Goal: Task Accomplishment & Management: Complete application form

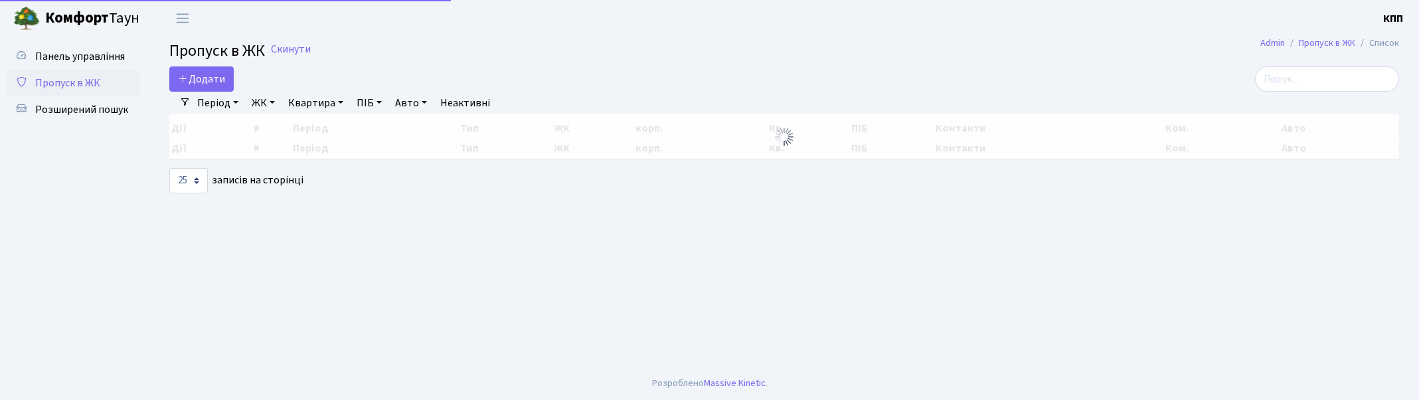
select select "25"
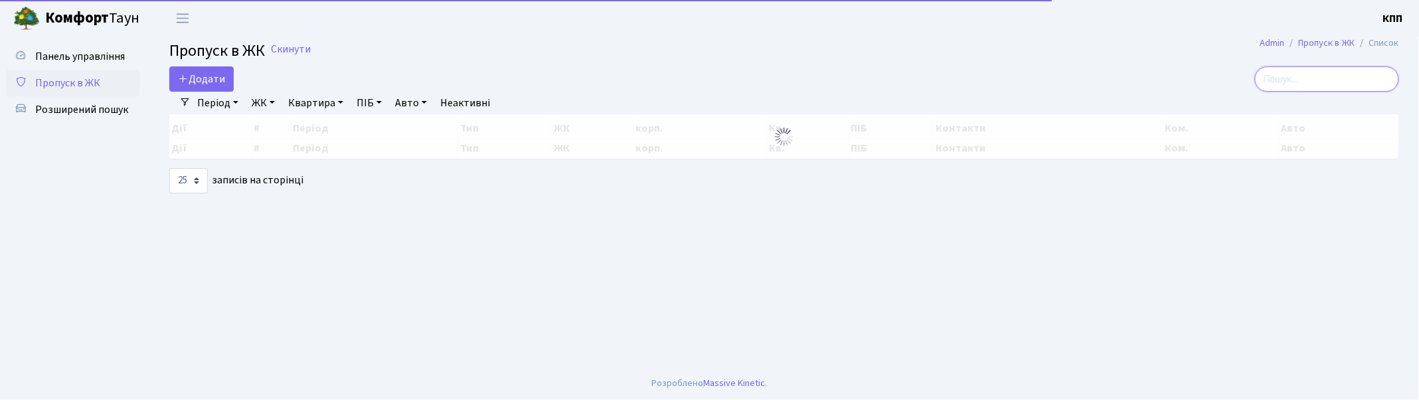
click at [1320, 84] on input "search" at bounding box center [1327, 78] width 144 height 25
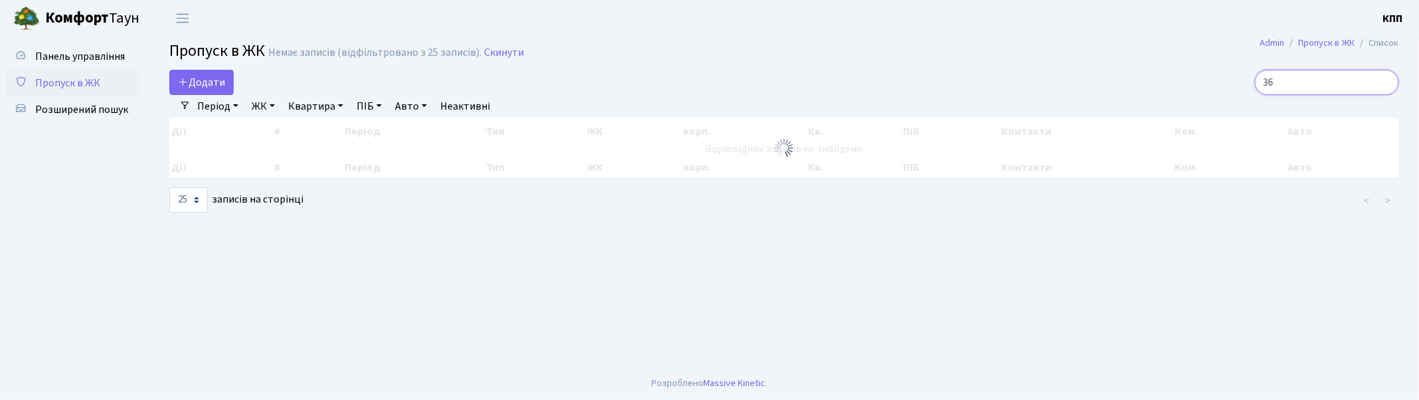
type input "3"
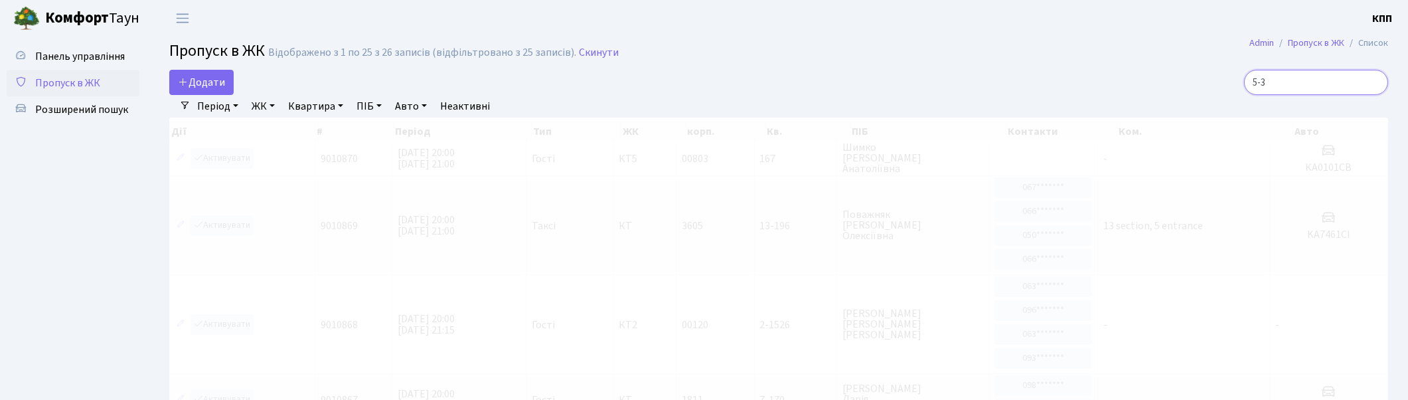
type input "5-37"
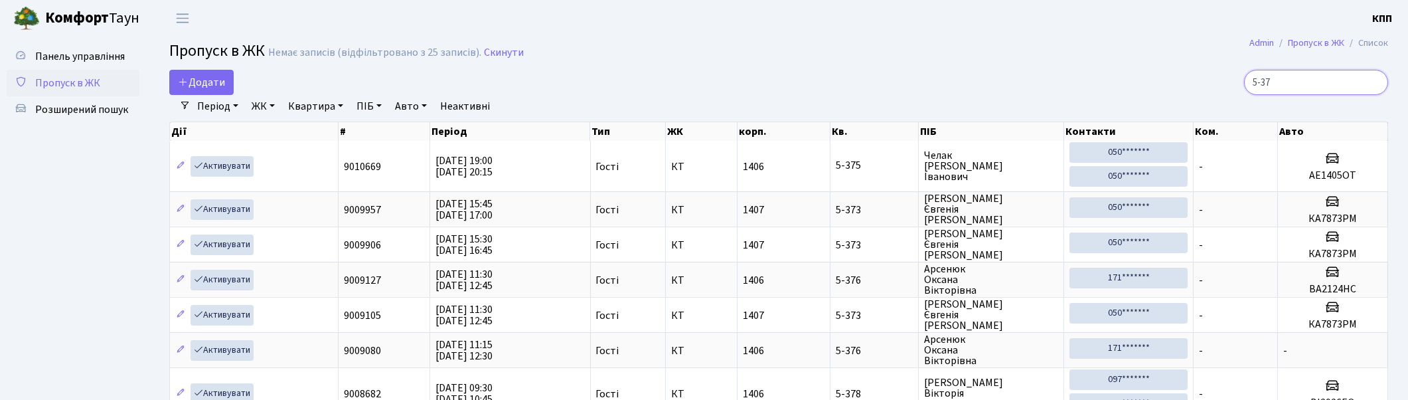
click at [1375, 82] on input "5-37" at bounding box center [1316, 82] width 144 height 25
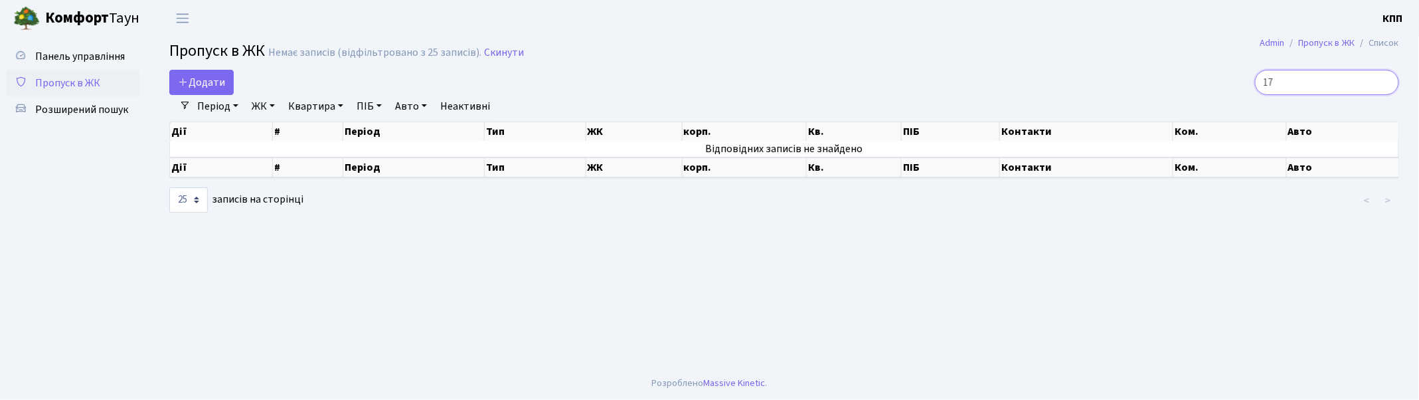
type input "1"
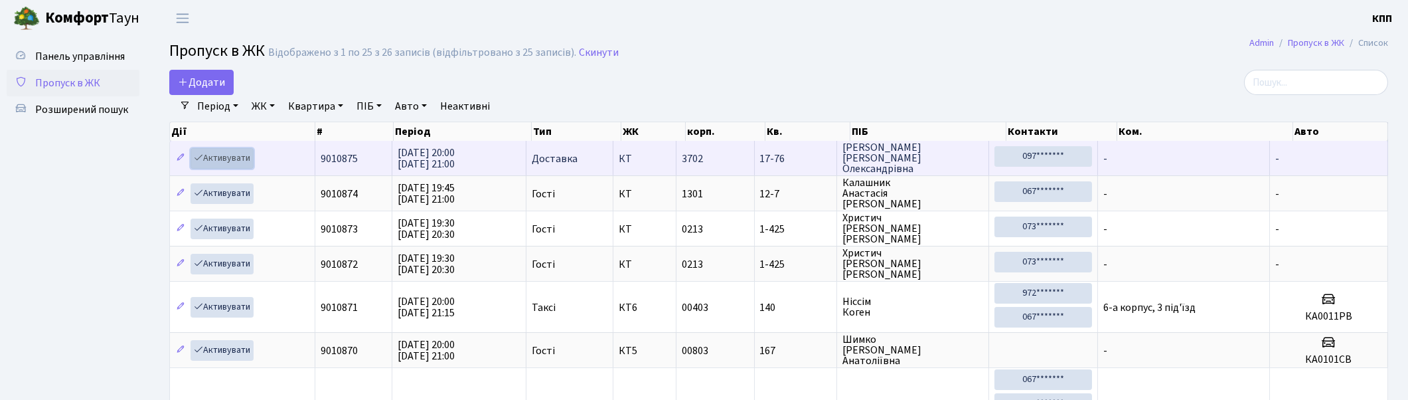
click at [217, 159] on link "Активувати" at bounding box center [222, 158] width 63 height 21
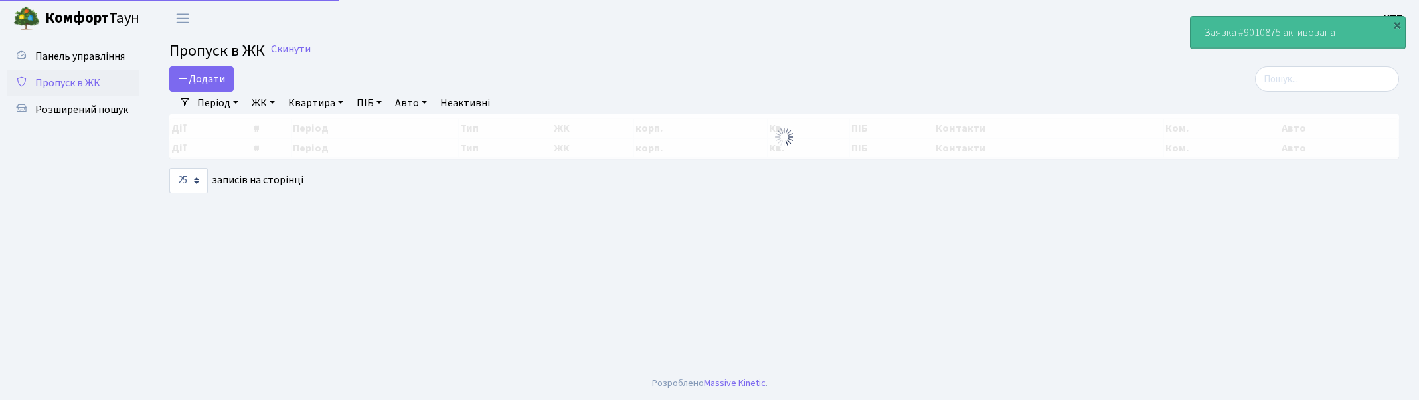
select select "25"
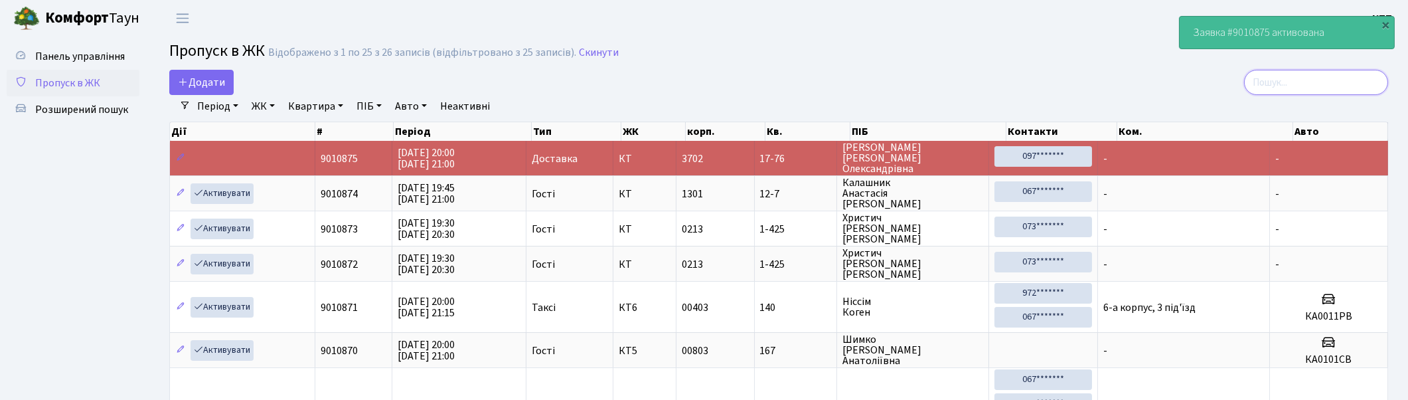
click at [1319, 76] on input "search" at bounding box center [1316, 82] width 144 height 25
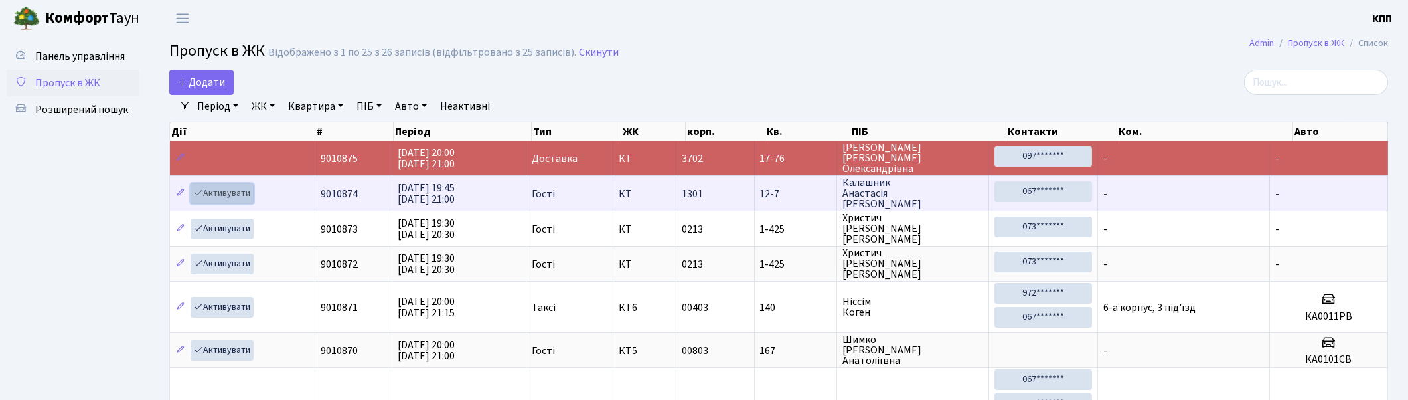
click at [226, 193] on link "Активувати" at bounding box center [222, 193] width 63 height 21
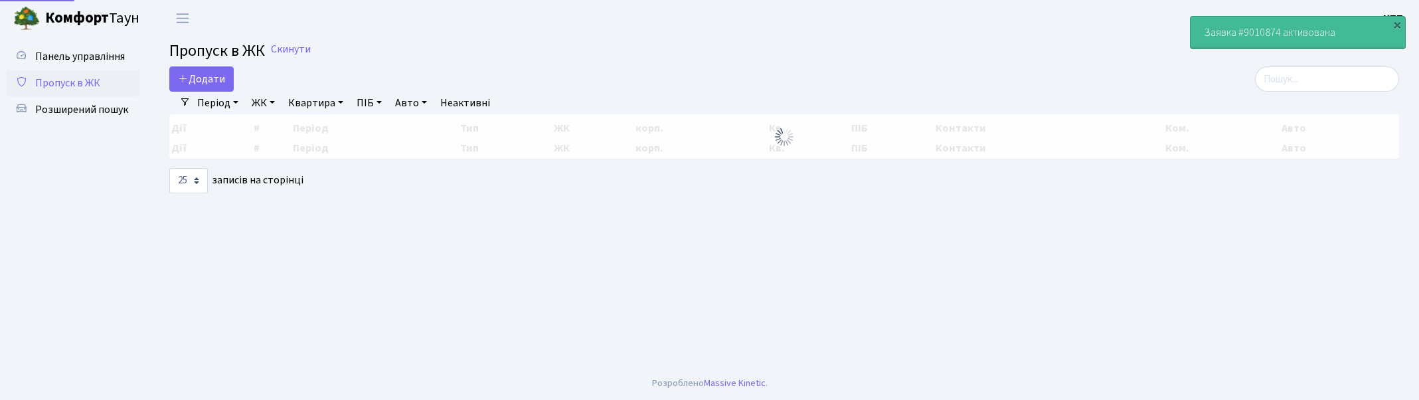
select select "25"
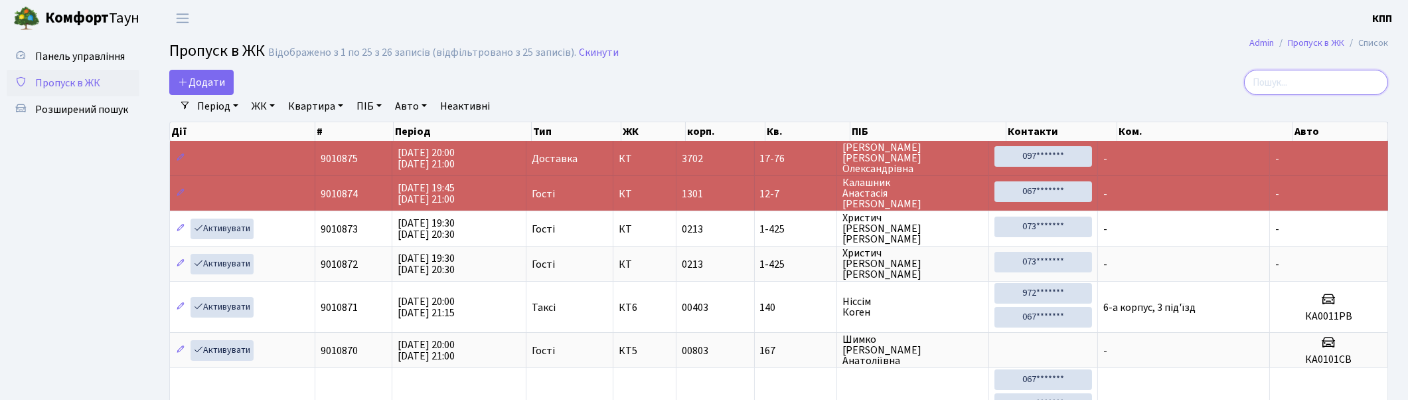
click at [1377, 82] on input "search" at bounding box center [1316, 82] width 144 height 25
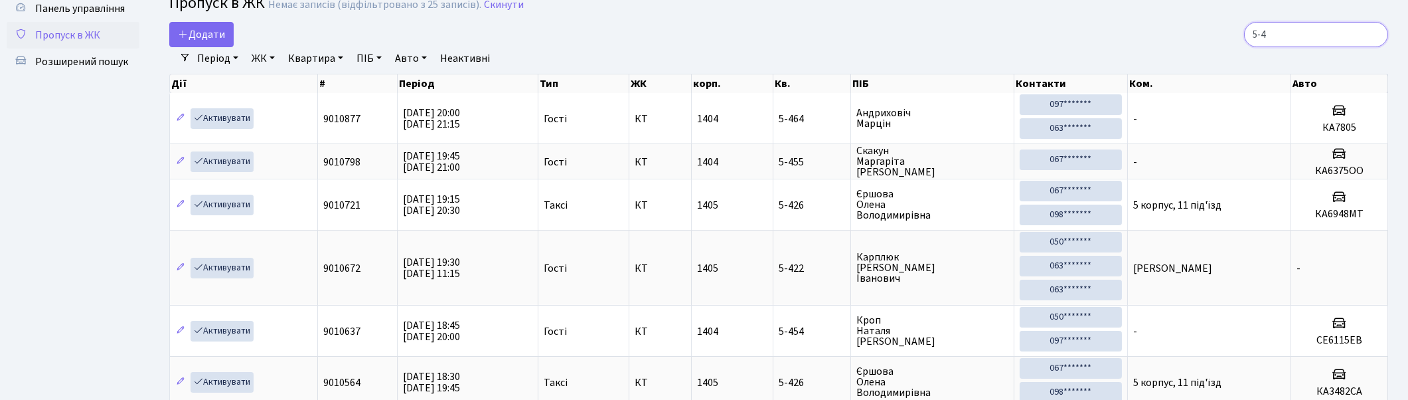
scroll to position [74, 0]
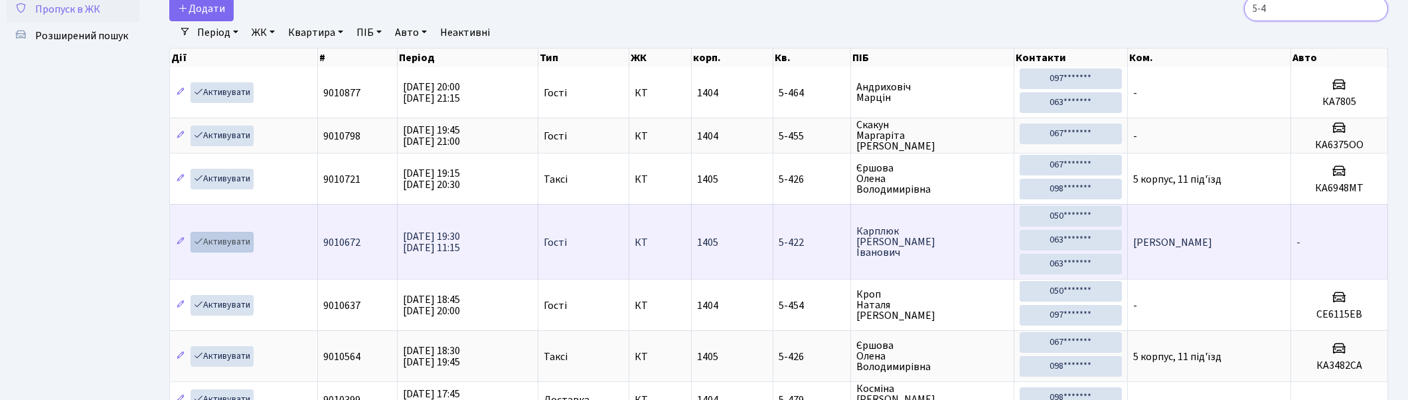
type input "5-4"
click at [228, 242] on link "Активувати" at bounding box center [222, 242] width 63 height 21
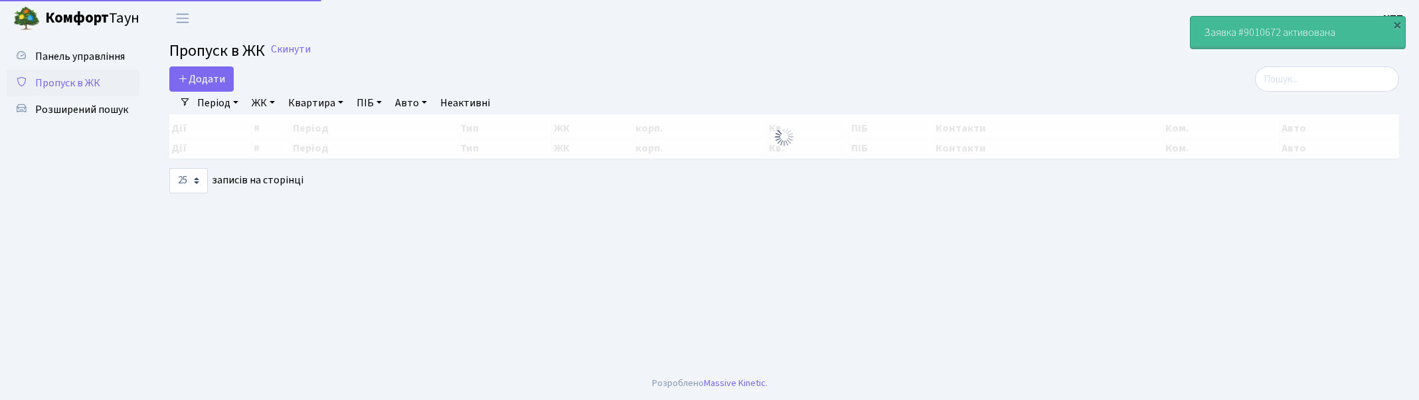
select select "25"
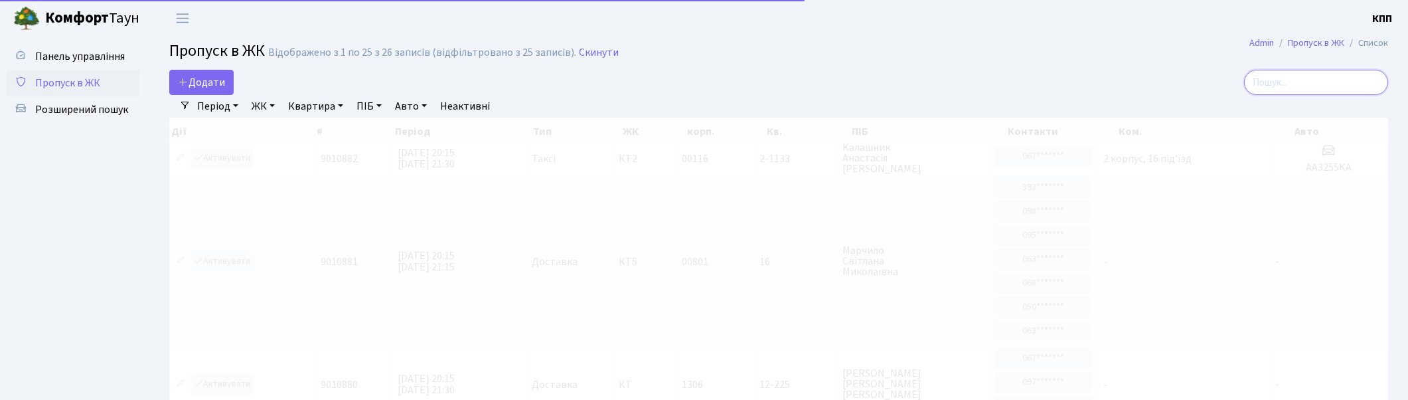
click at [1309, 84] on input "search" at bounding box center [1316, 82] width 144 height 25
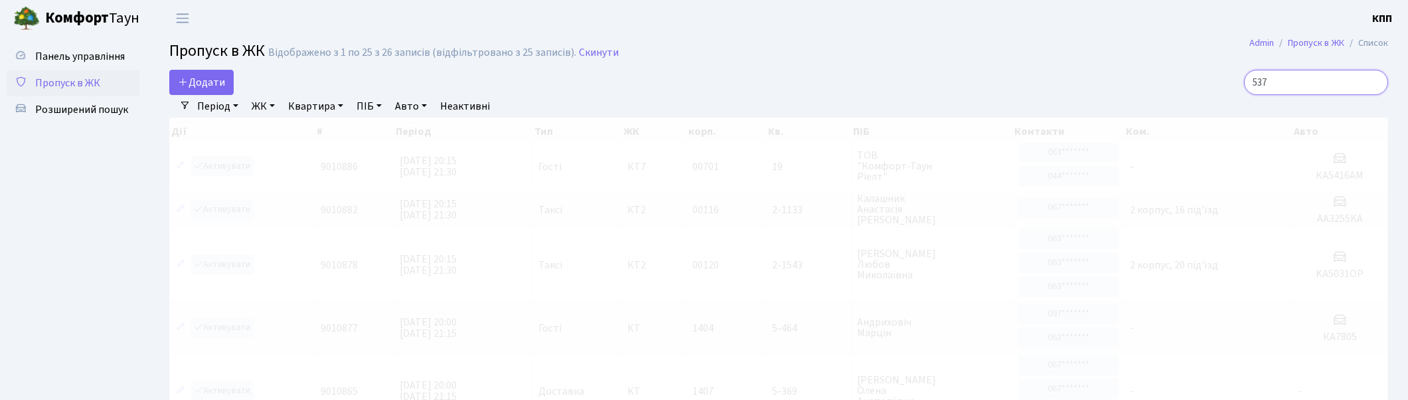
type input "5-37"
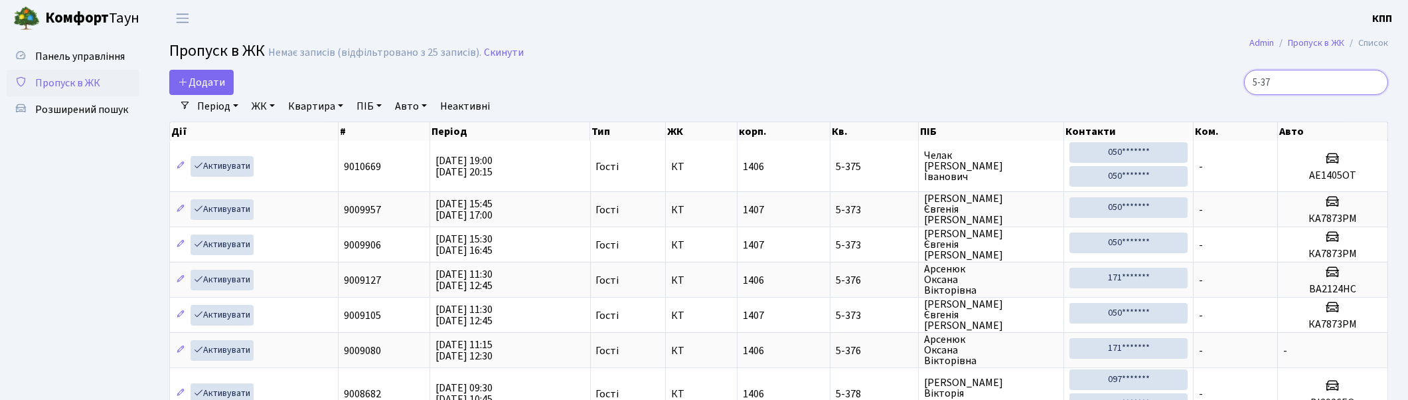
click at [1373, 80] on input "5-37" at bounding box center [1316, 82] width 144 height 25
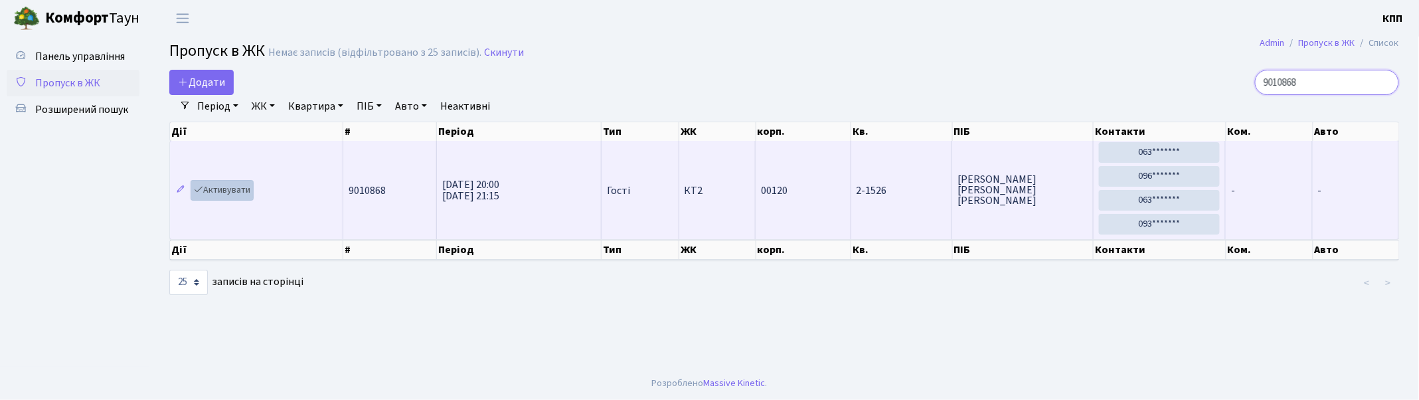
type input "9010868"
click at [230, 189] on link "Активувати" at bounding box center [222, 190] width 63 height 21
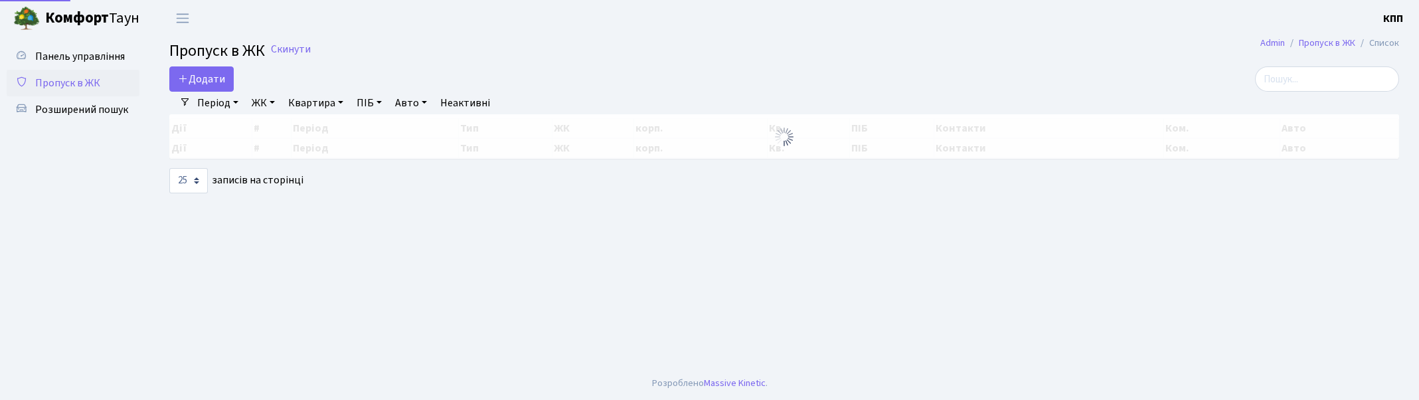
select select "25"
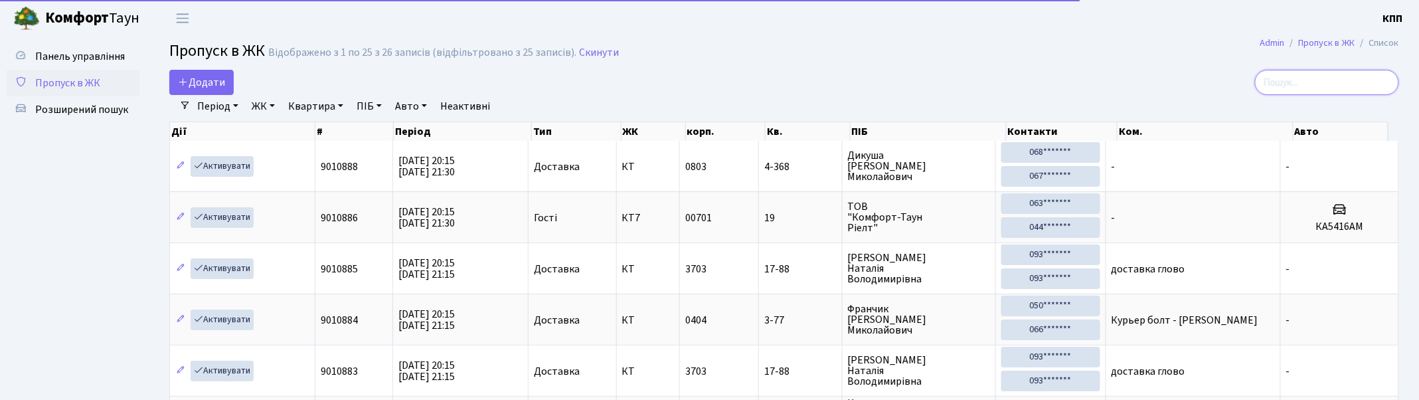
click at [1287, 73] on input "search" at bounding box center [1327, 82] width 144 height 25
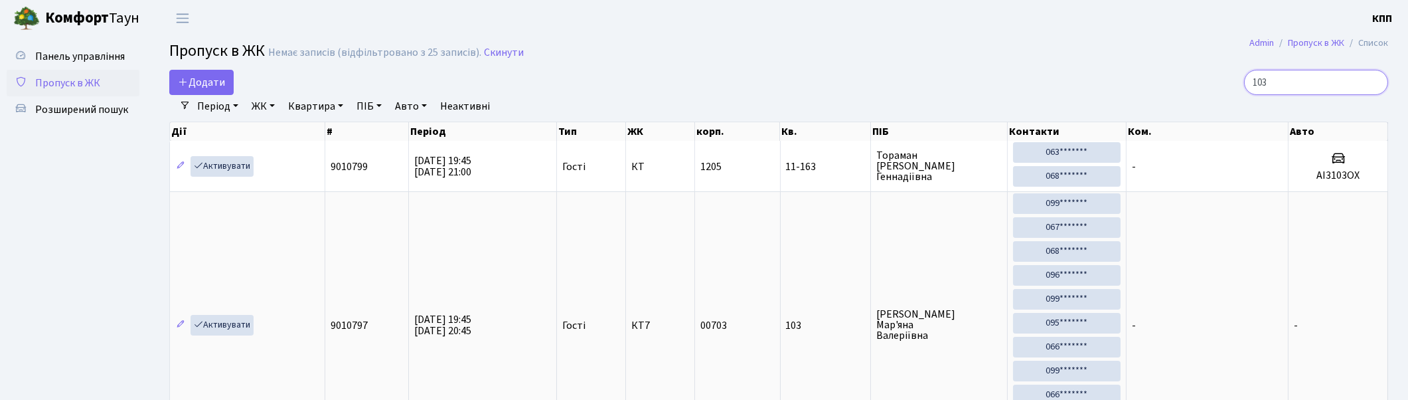
type input "103"
click at [229, 324] on link "Активувати" at bounding box center [222, 325] width 63 height 21
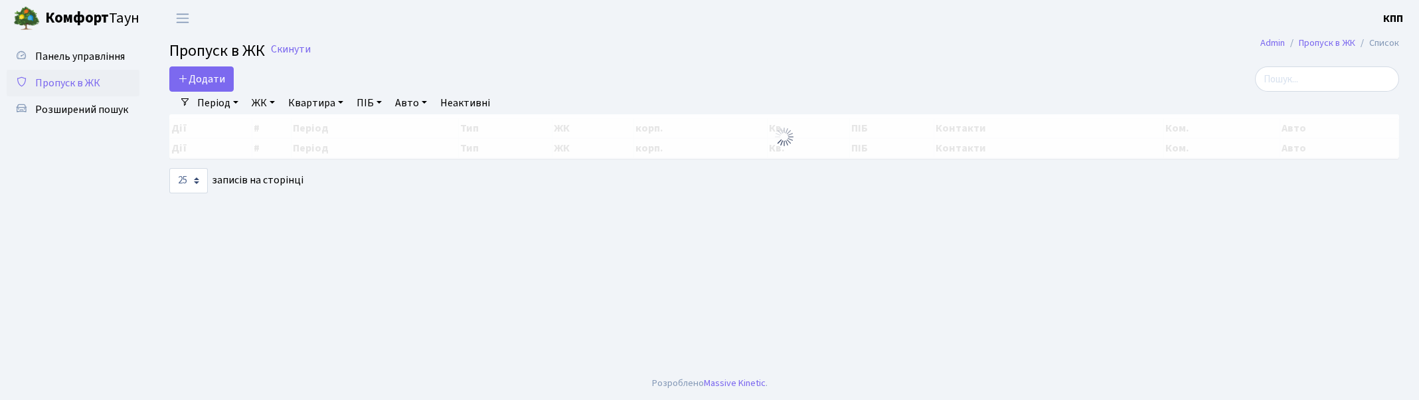
select select "25"
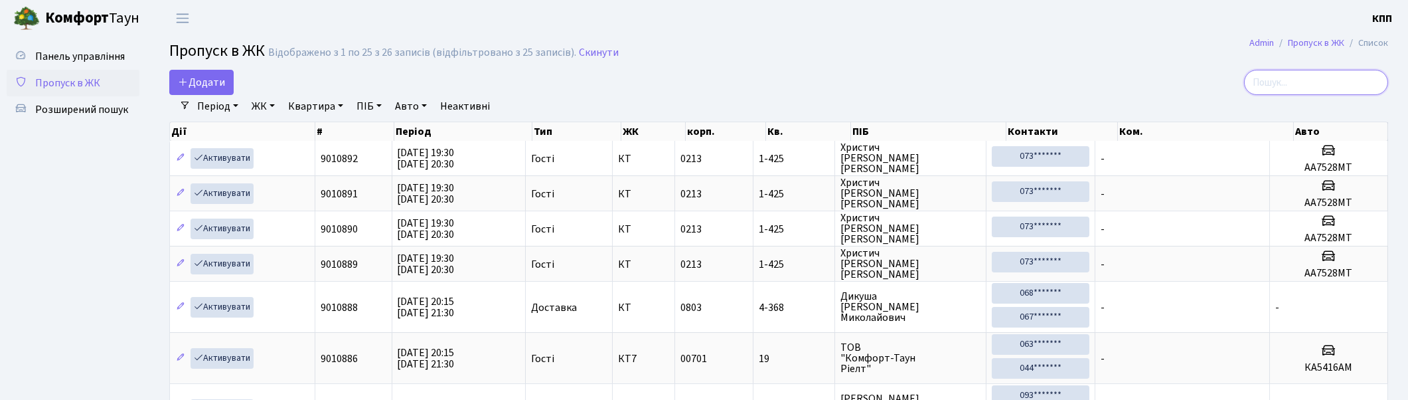
click at [1299, 80] on input "search" at bounding box center [1316, 82] width 144 height 25
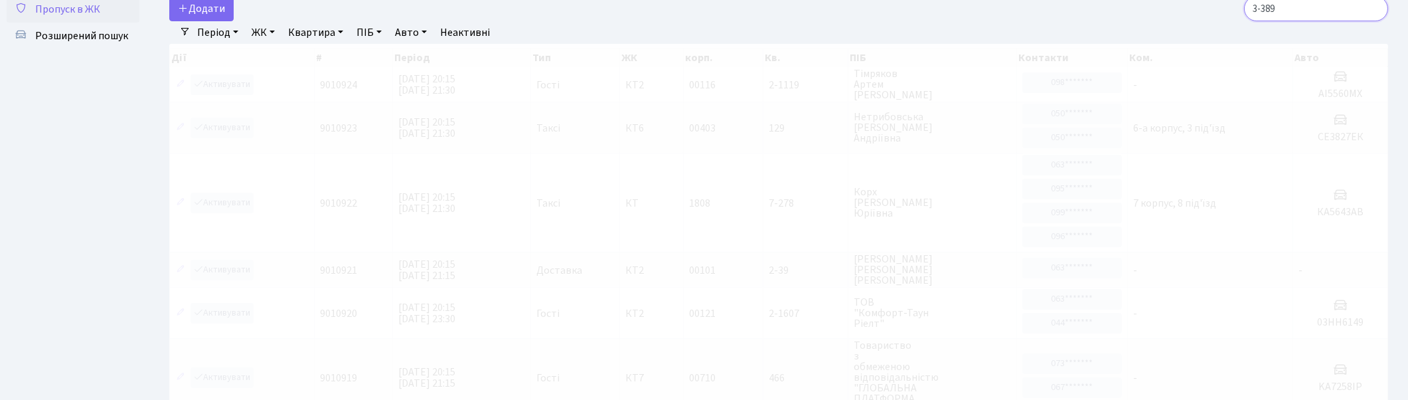
scroll to position [37, 0]
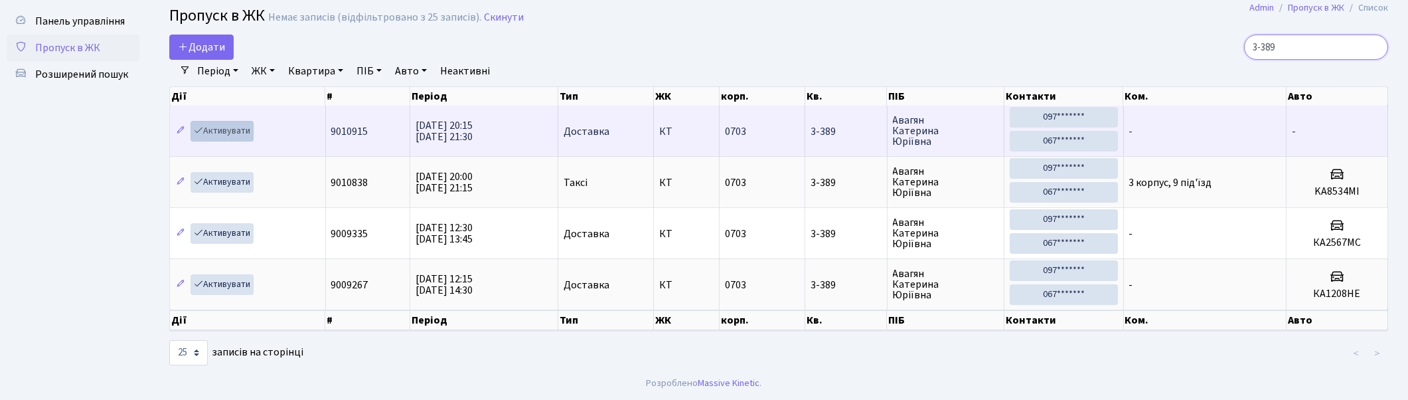
type input "3-389"
click at [219, 128] on link "Активувати" at bounding box center [222, 131] width 63 height 21
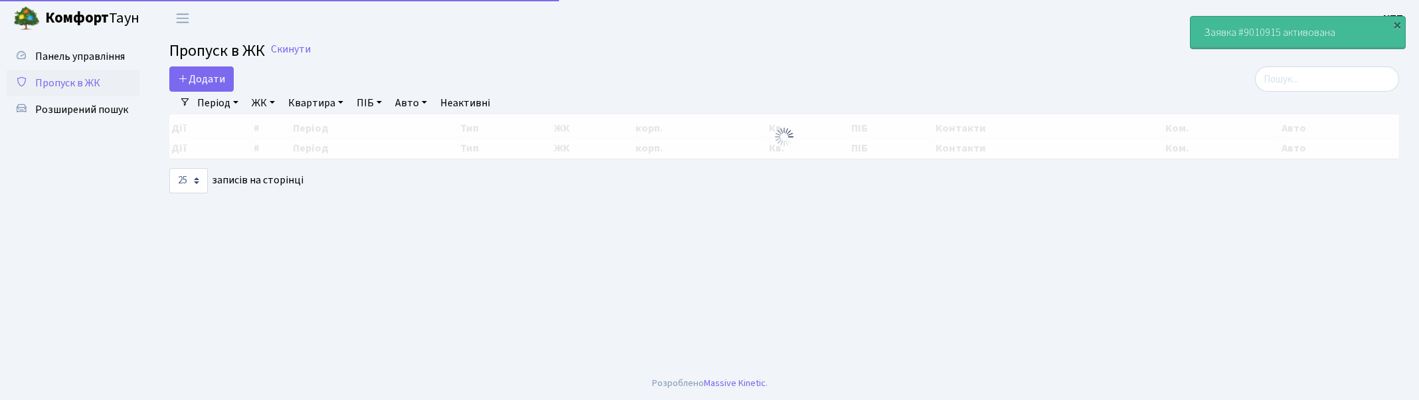
select select "25"
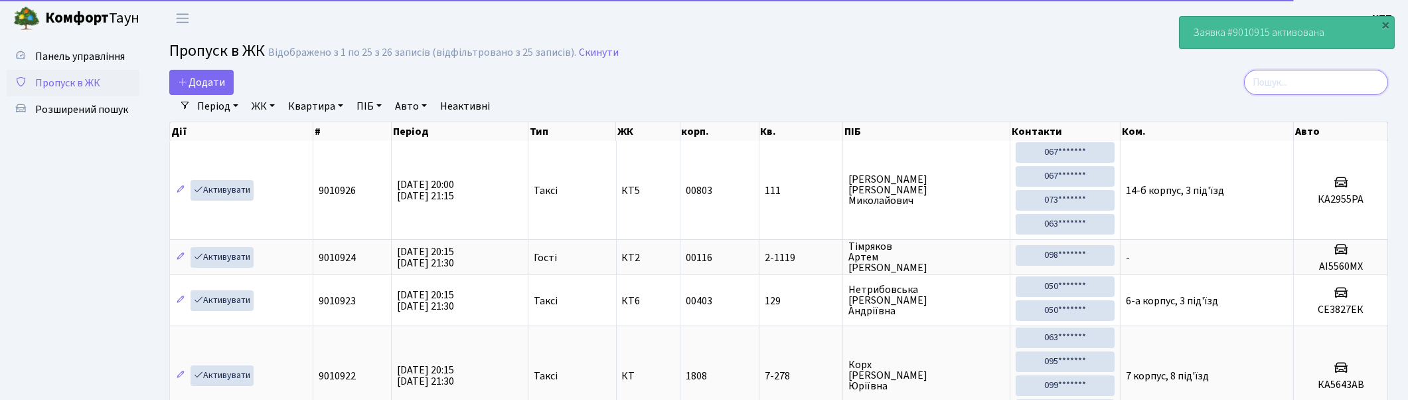
click at [1311, 83] on input "search" at bounding box center [1316, 82] width 144 height 25
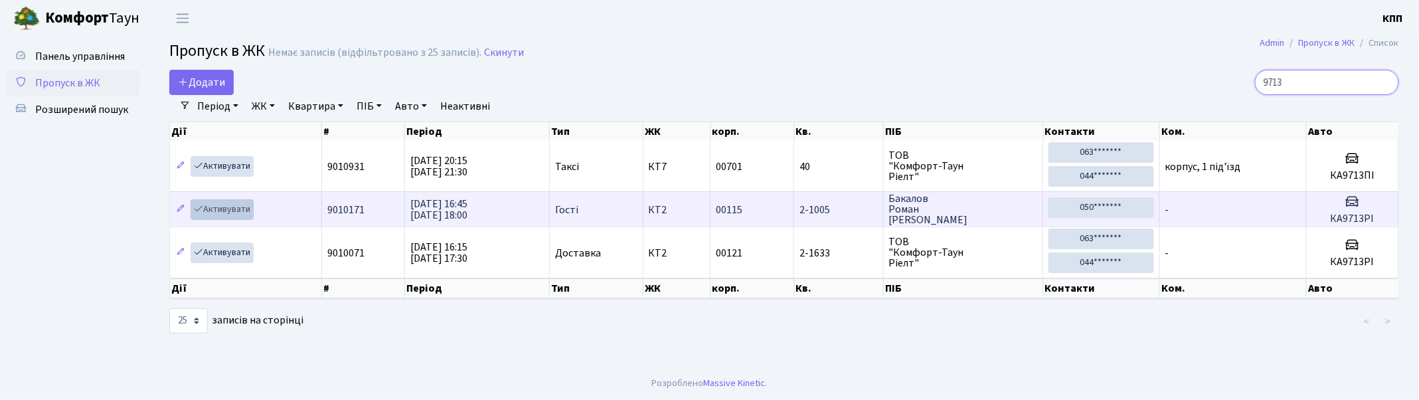
type input "9713"
click at [226, 210] on link "Активувати" at bounding box center [222, 209] width 63 height 21
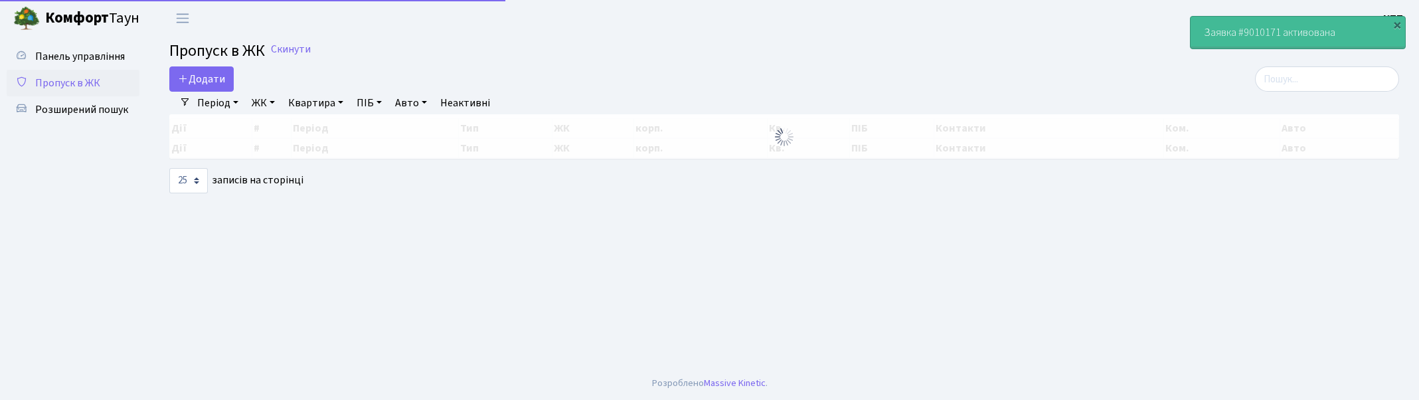
select select "25"
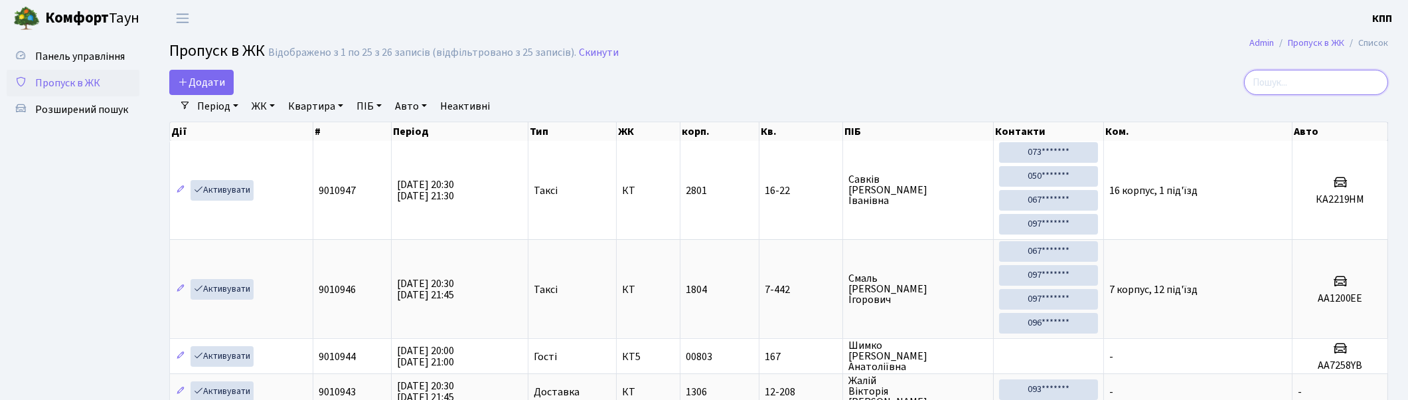
click at [1369, 78] on input "search" at bounding box center [1316, 82] width 144 height 25
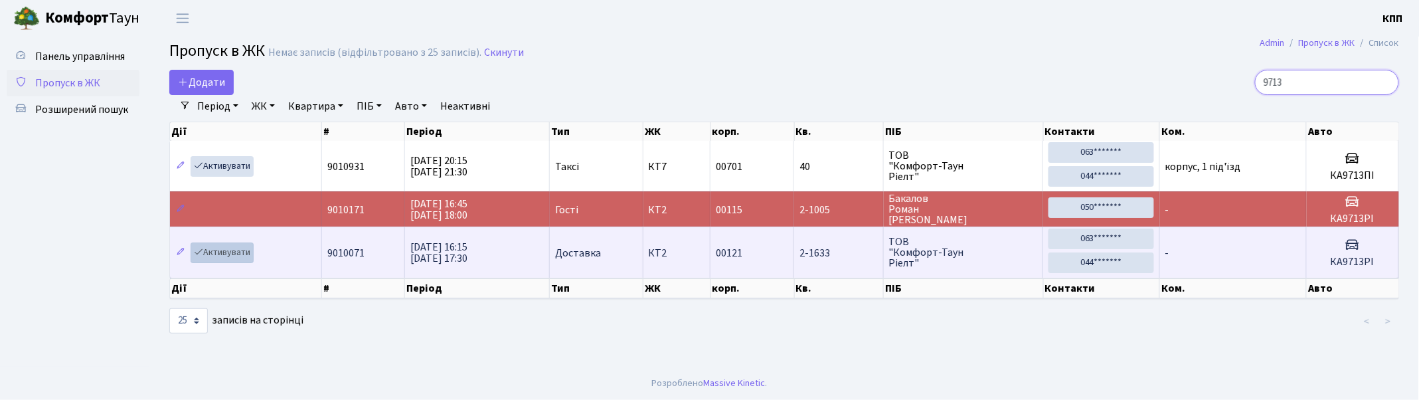
type input "9713"
click at [221, 252] on link "Активувати" at bounding box center [222, 252] width 63 height 21
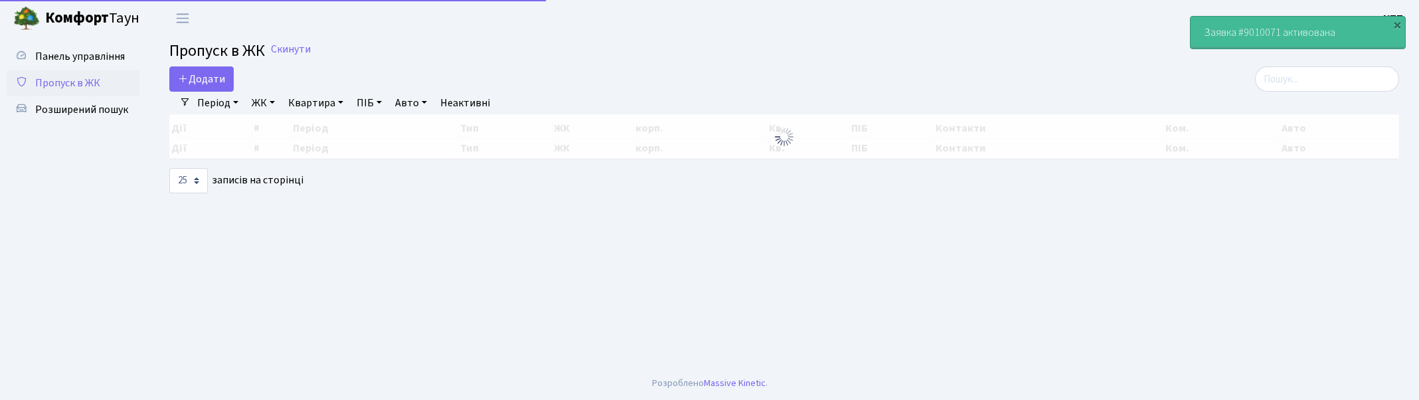
select select "25"
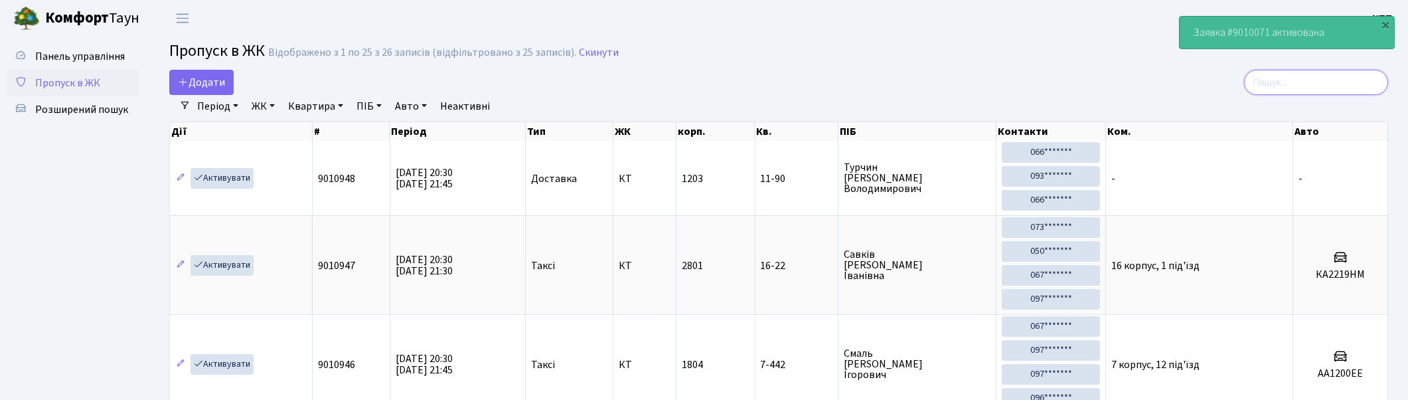
drag, startPoint x: 1353, startPoint y: 84, endPoint x: 1362, endPoint y: 82, distance: 8.7
click at [1357, 84] on input "search" at bounding box center [1316, 82] width 144 height 25
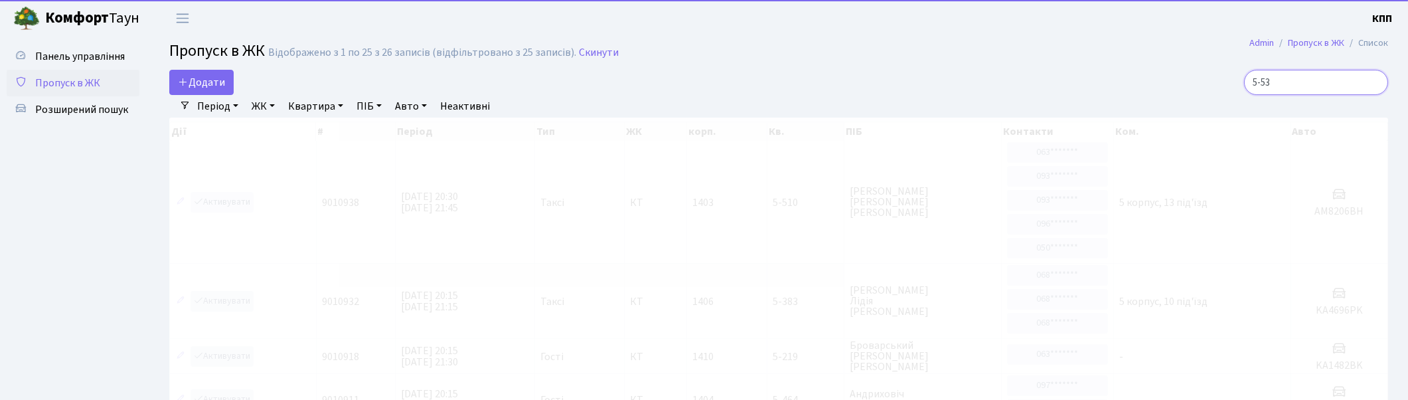
type input "5-534"
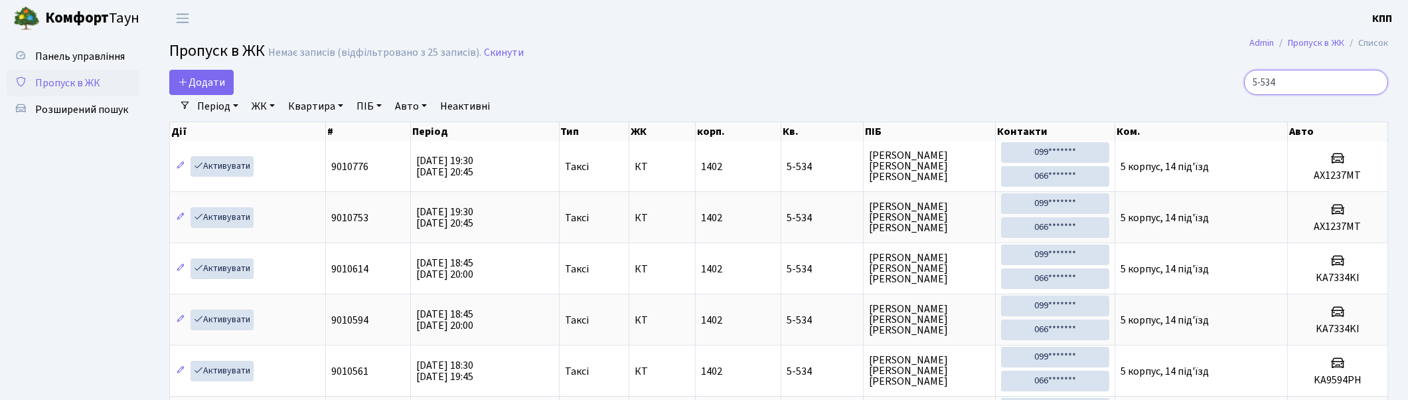
click at [1373, 80] on input "5-534" at bounding box center [1316, 82] width 144 height 25
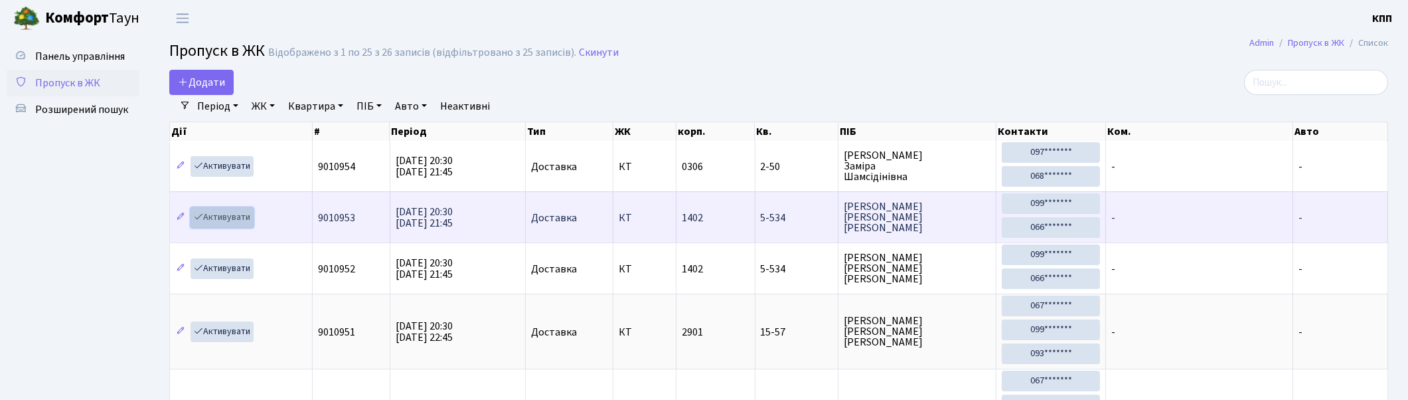
click at [221, 216] on link "Активувати" at bounding box center [222, 217] width 63 height 21
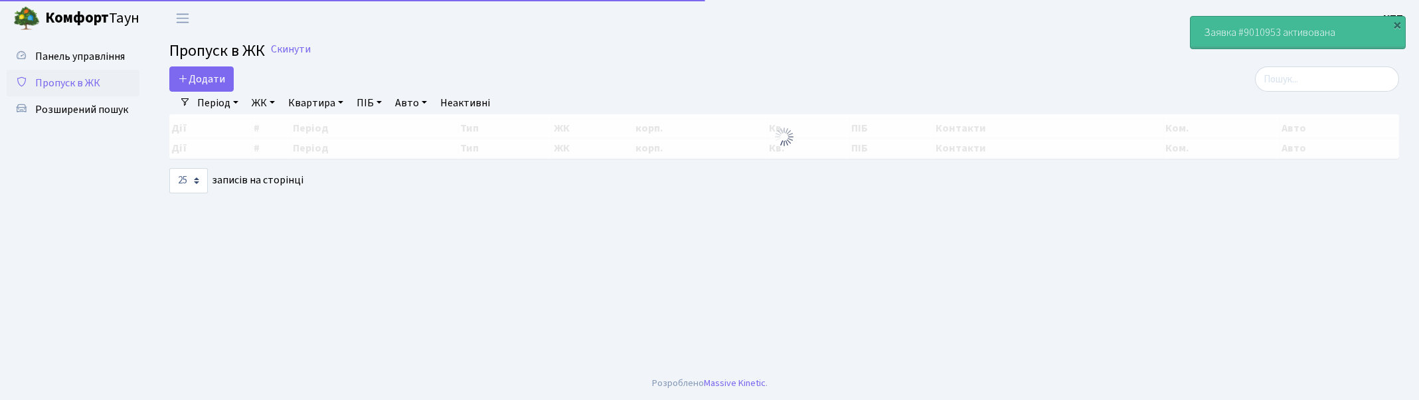
select select "25"
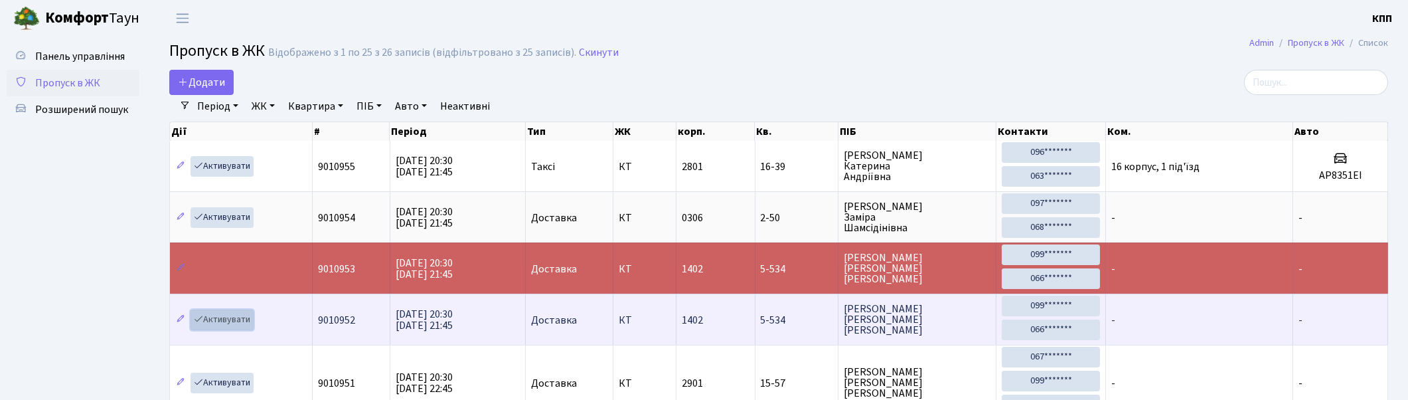
click at [221, 320] on link "Активувати" at bounding box center [222, 319] width 63 height 21
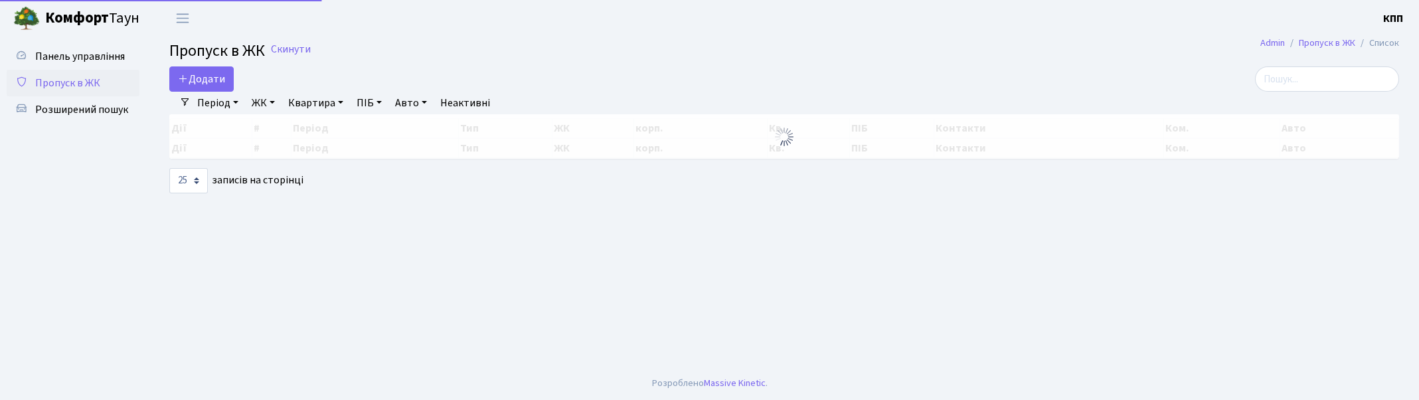
select select "25"
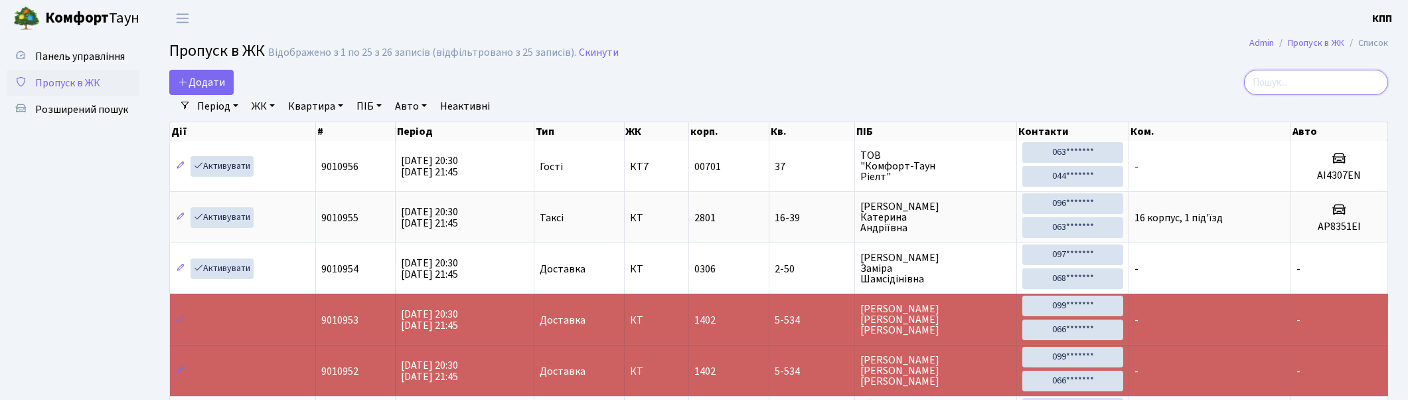
click at [1299, 76] on input "search" at bounding box center [1316, 82] width 144 height 25
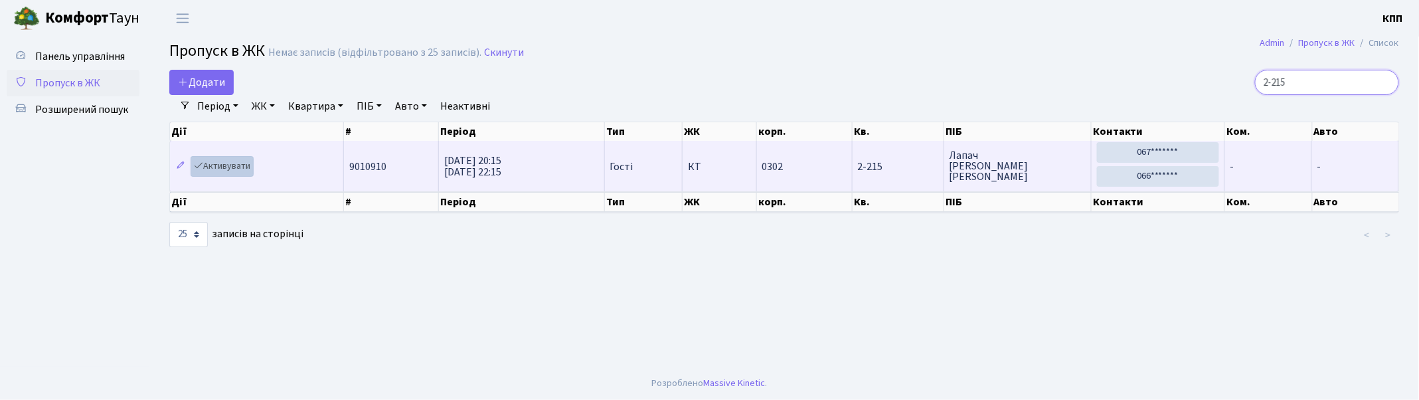
type input "2-215"
click at [224, 163] on link "Активувати" at bounding box center [222, 166] width 63 height 21
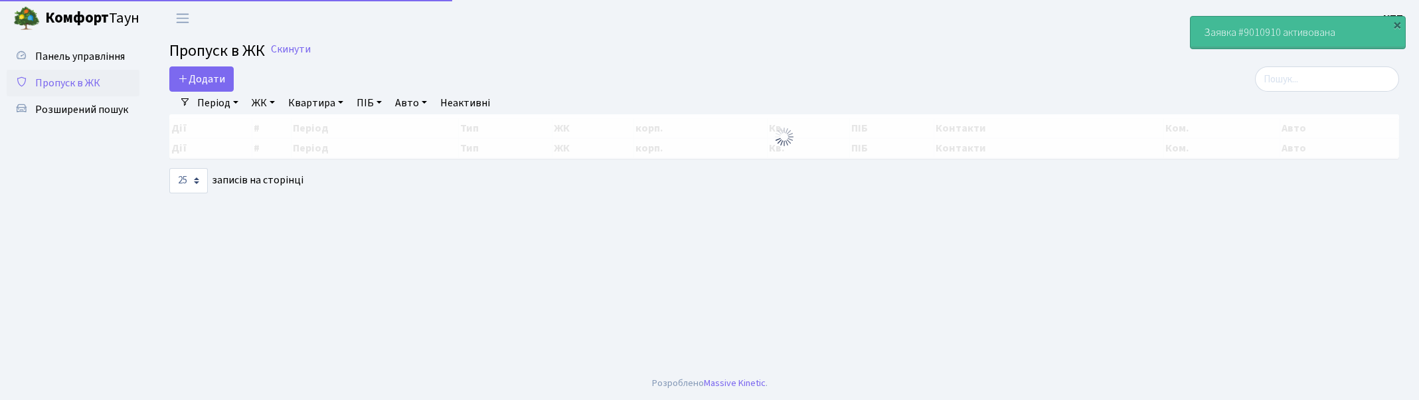
select select "25"
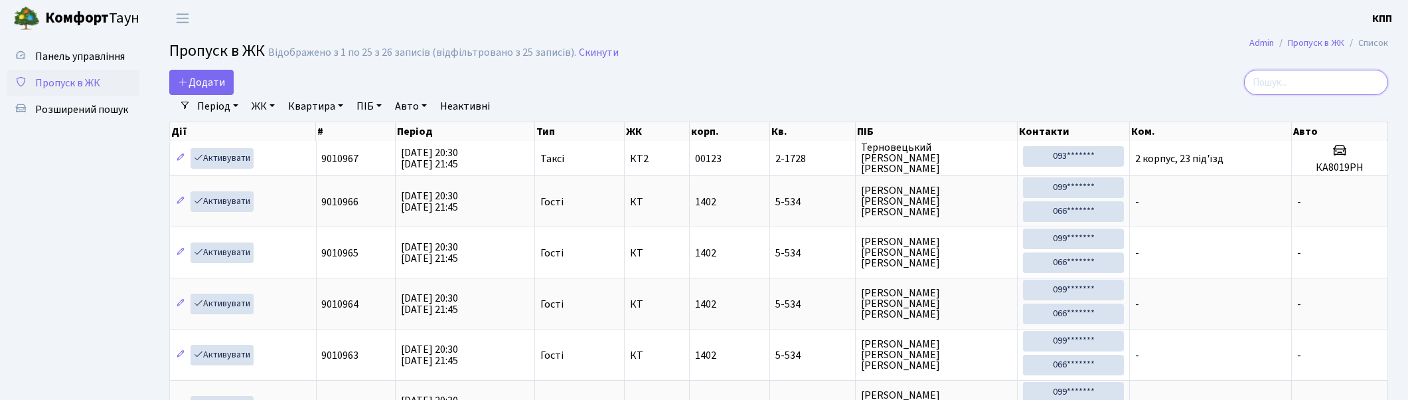
click at [1300, 77] on input "search" at bounding box center [1316, 82] width 144 height 25
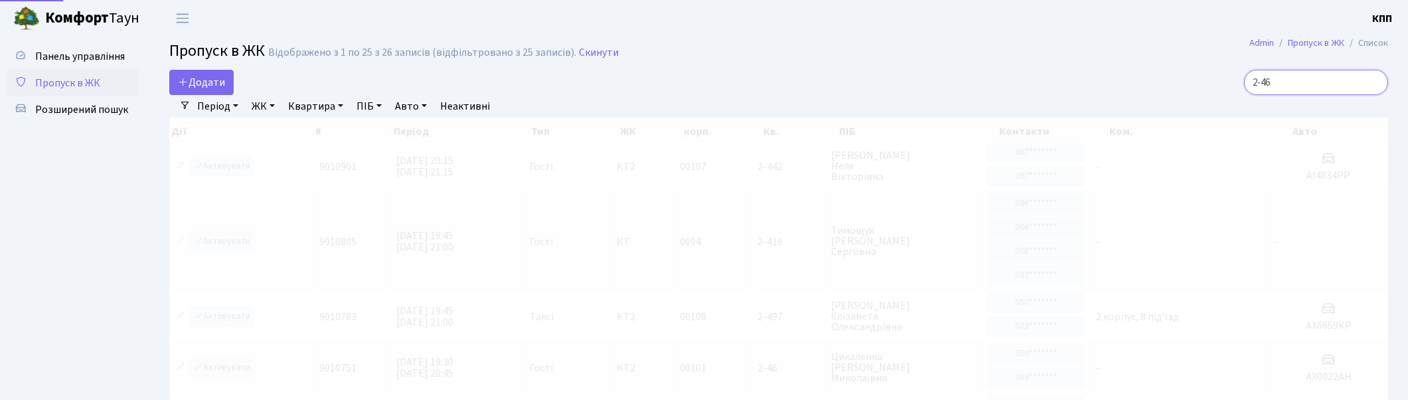
type input "2-464"
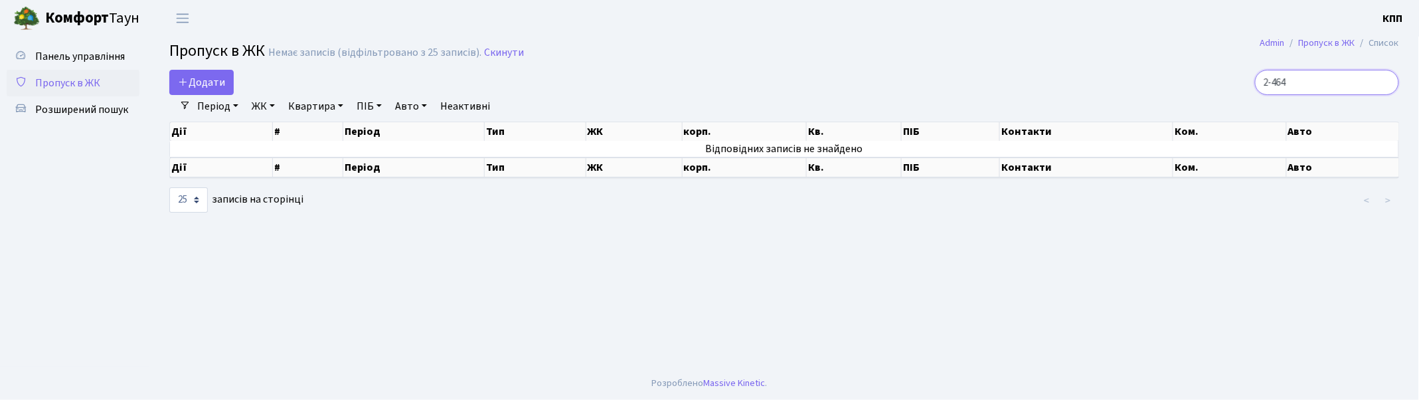
click at [1385, 83] on input "2-464" at bounding box center [1327, 82] width 144 height 25
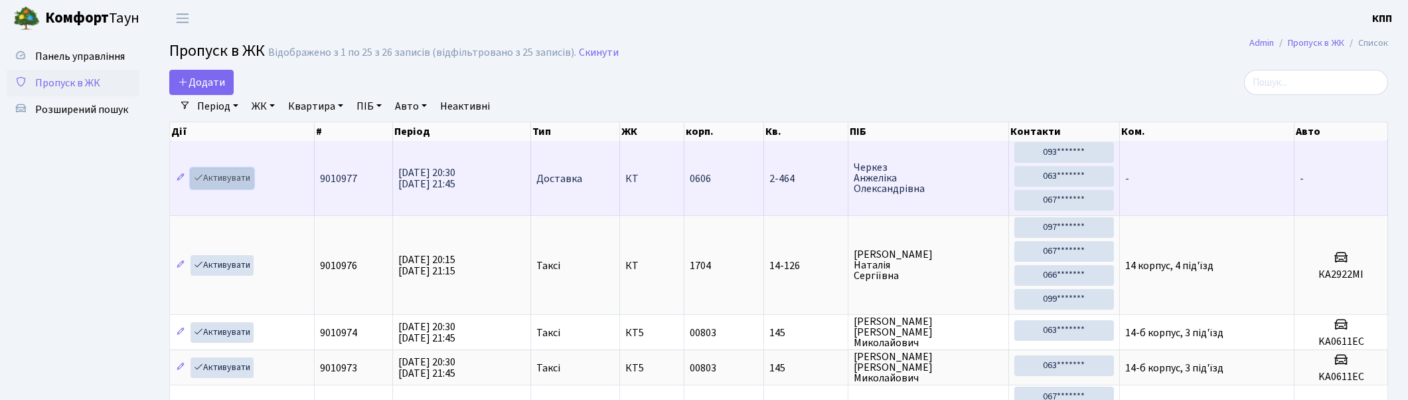
click at [228, 178] on link "Активувати" at bounding box center [222, 178] width 63 height 21
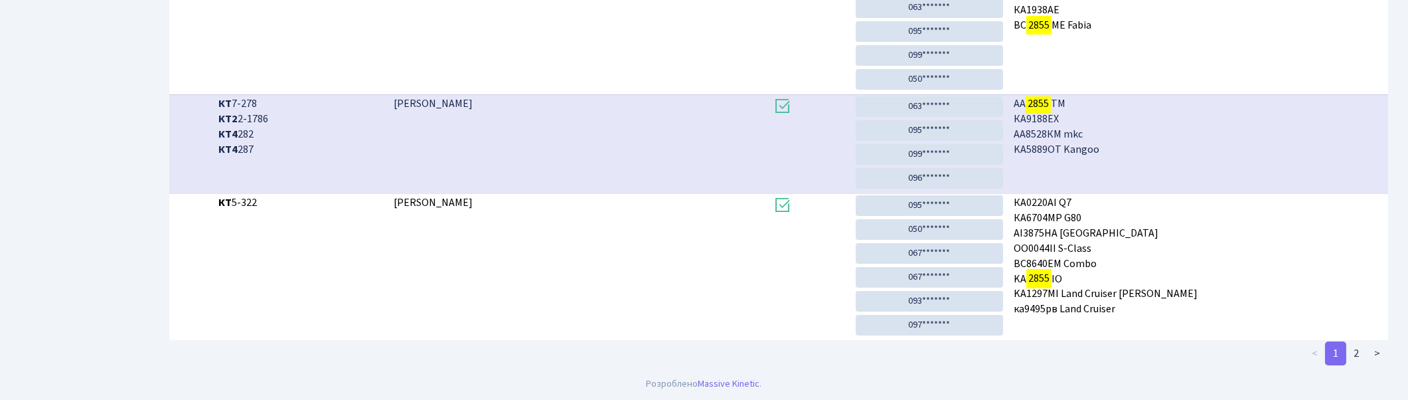
scroll to position [416, 0]
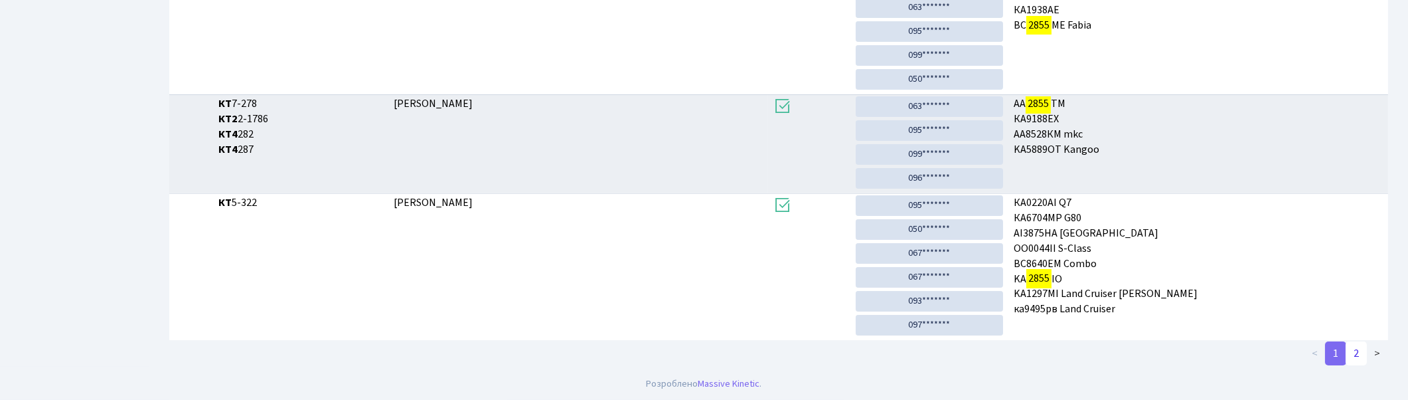
click at [1357, 350] on link "2" at bounding box center [1356, 353] width 21 height 24
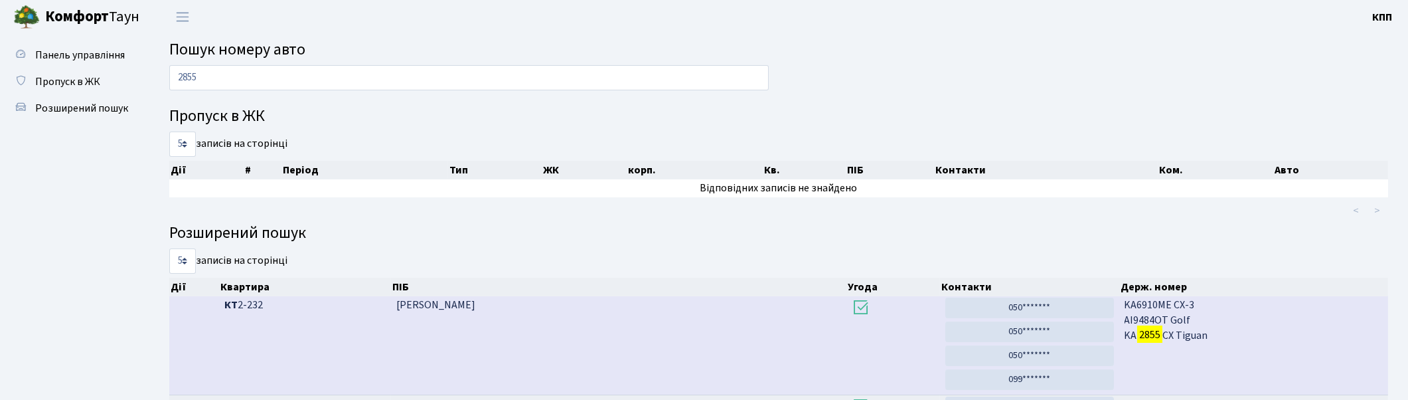
scroll to position [0, 0]
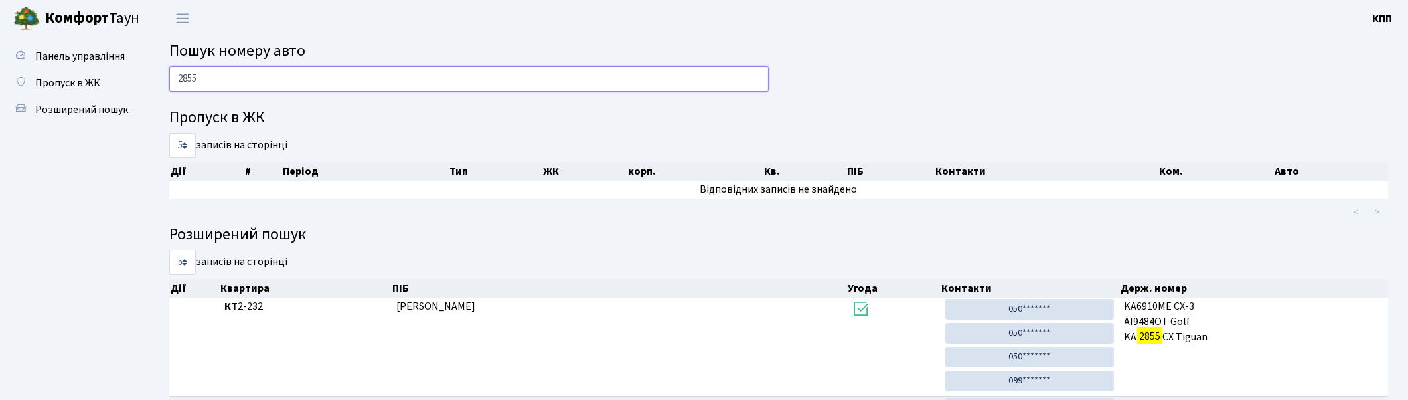
click at [728, 77] on input "2855" at bounding box center [469, 78] width 600 height 25
type input "2"
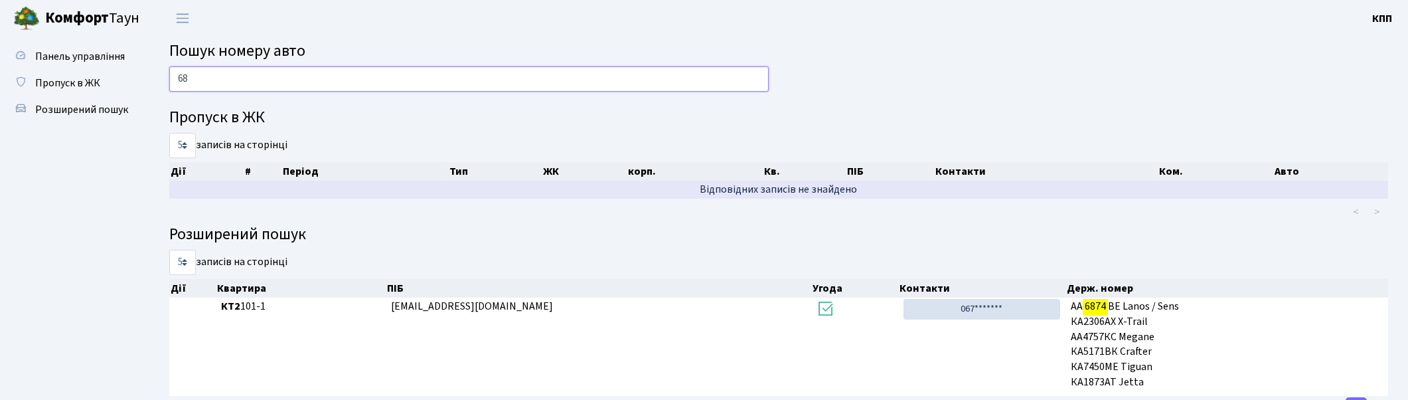
type input "6"
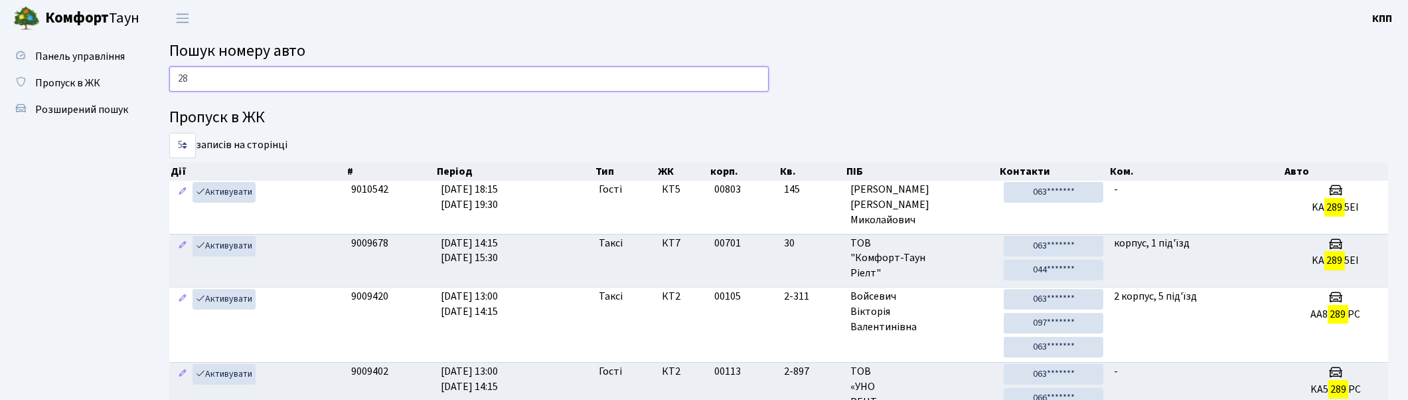
type input "2"
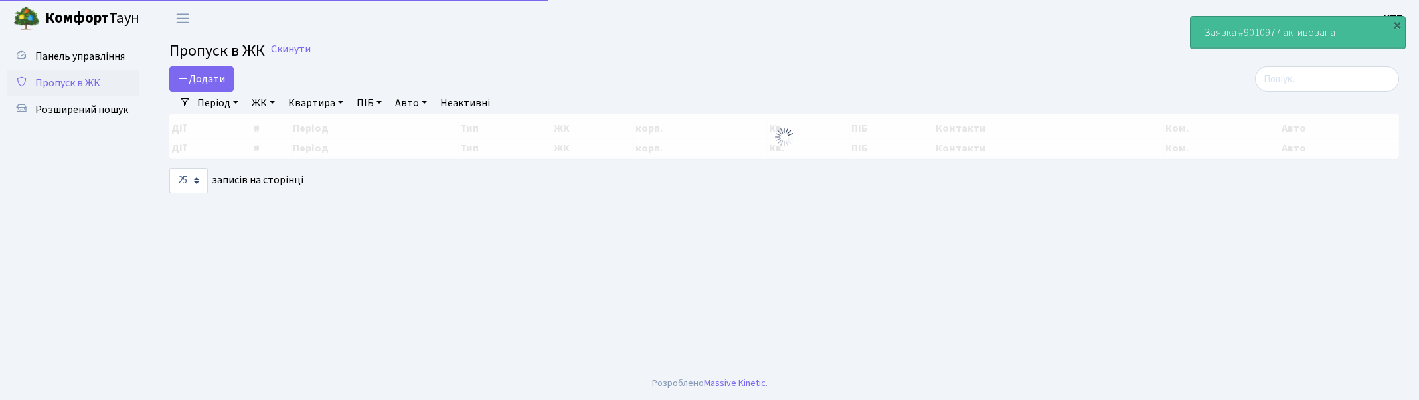
select select "25"
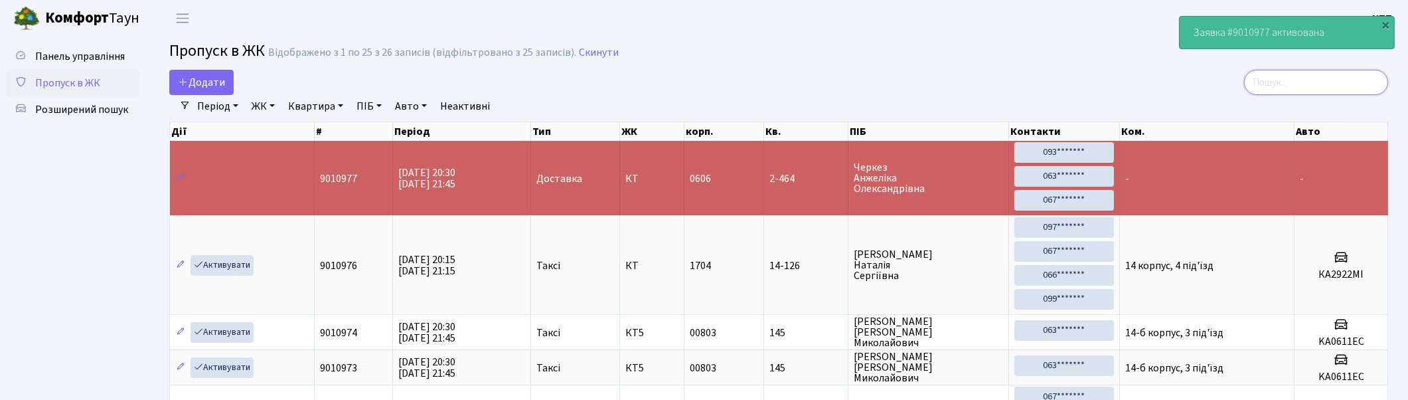
click at [1355, 82] on input "search" at bounding box center [1316, 82] width 144 height 25
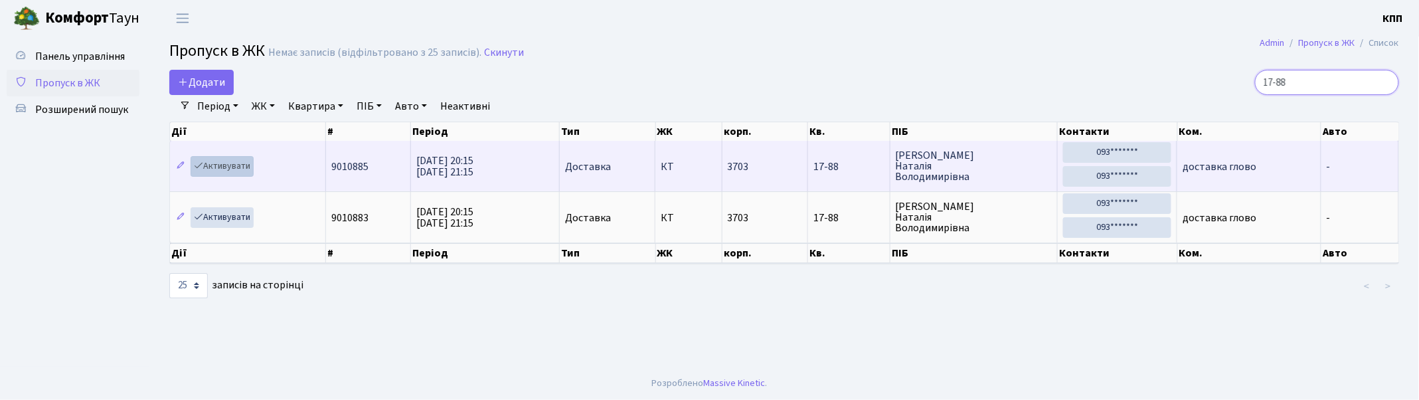
type input "17-88"
click at [221, 163] on link "Активувати" at bounding box center [222, 166] width 63 height 21
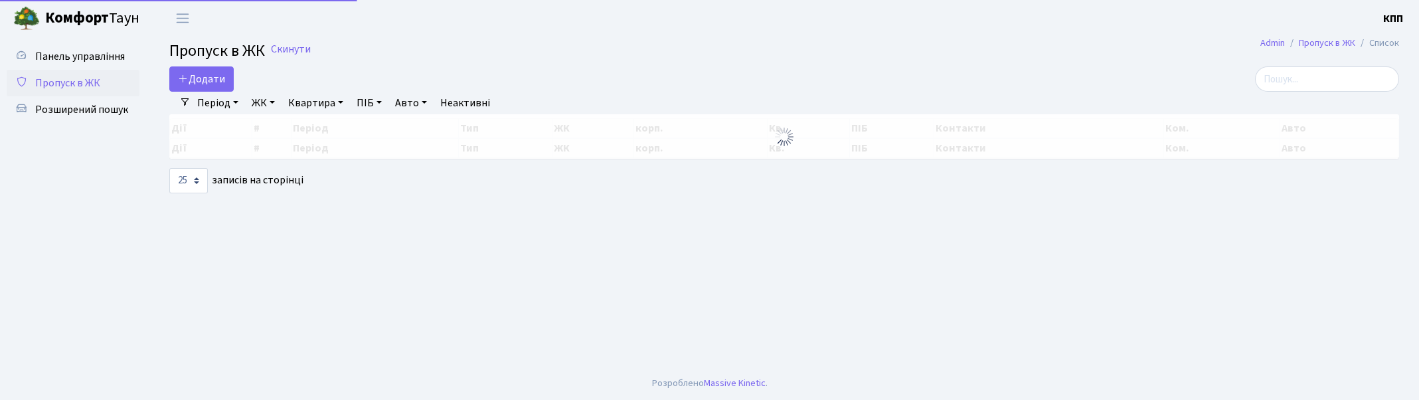
select select "25"
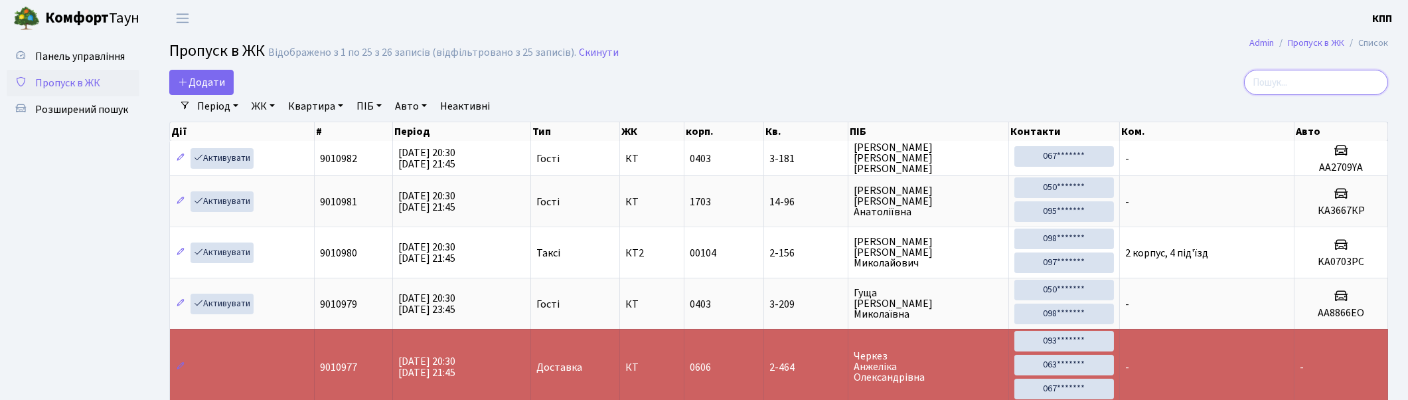
click at [1356, 84] on input "search" at bounding box center [1316, 82] width 144 height 25
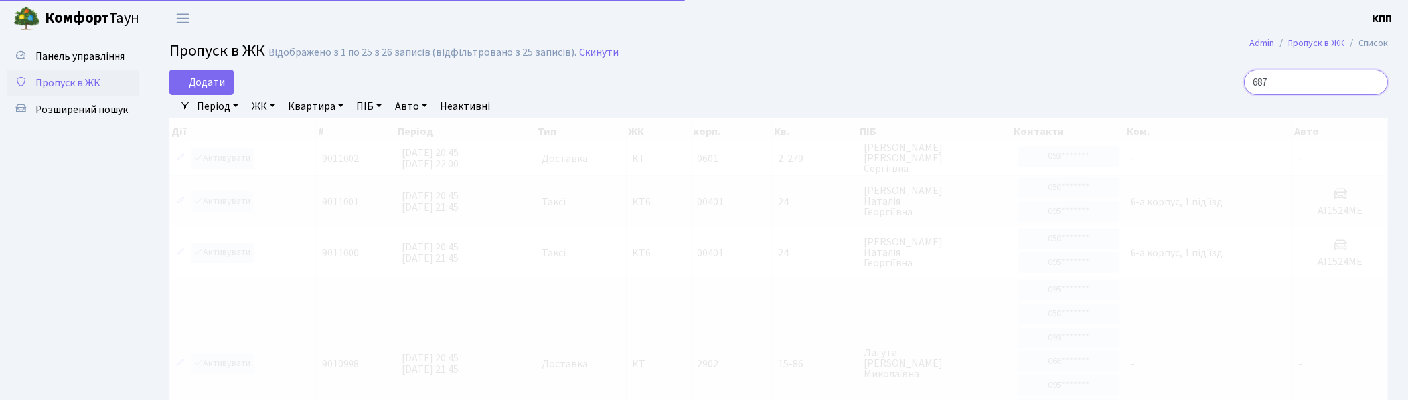
type input "6874"
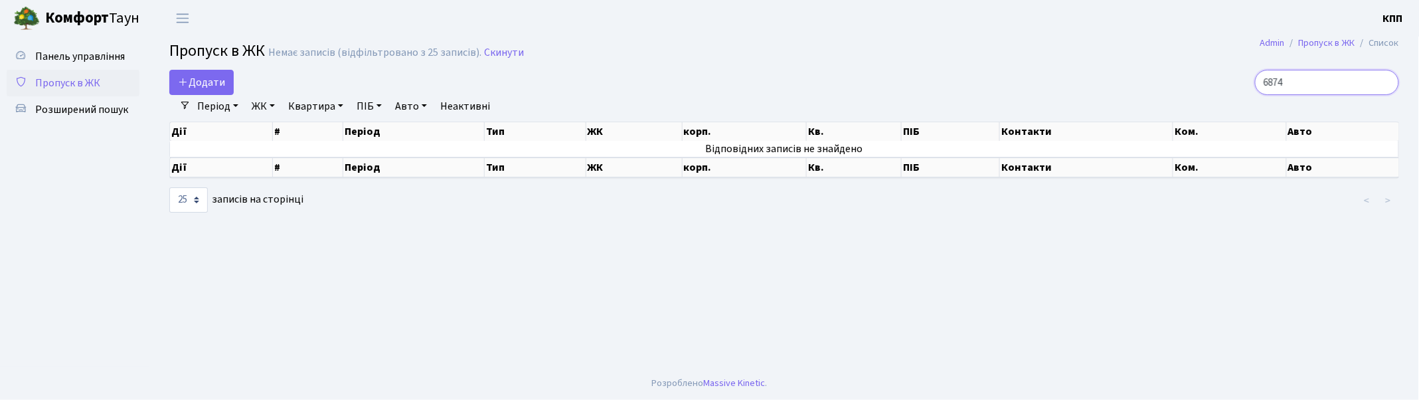
click at [1384, 83] on input "6874" at bounding box center [1327, 82] width 144 height 25
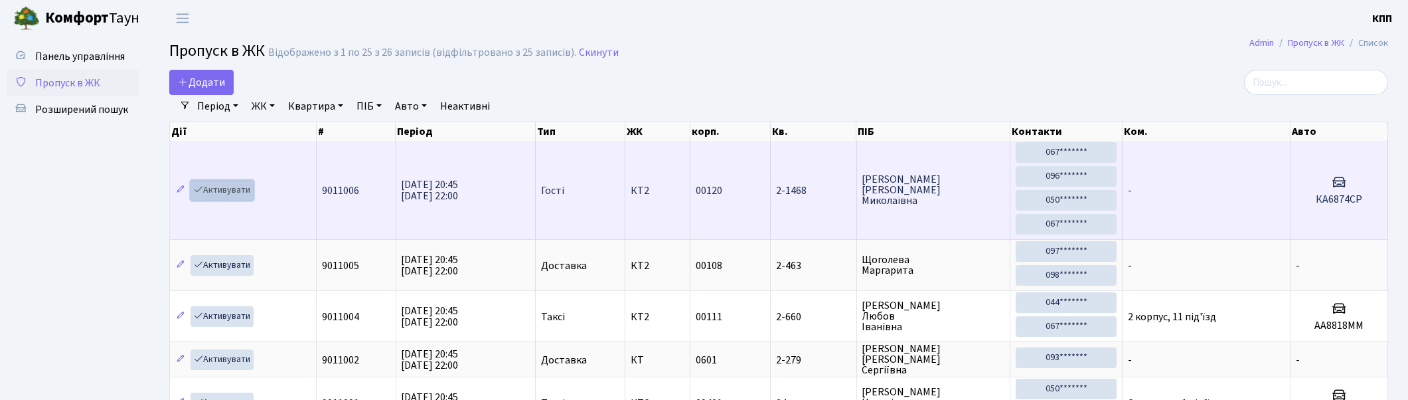
click at [223, 187] on link "Активувати" at bounding box center [222, 190] width 63 height 21
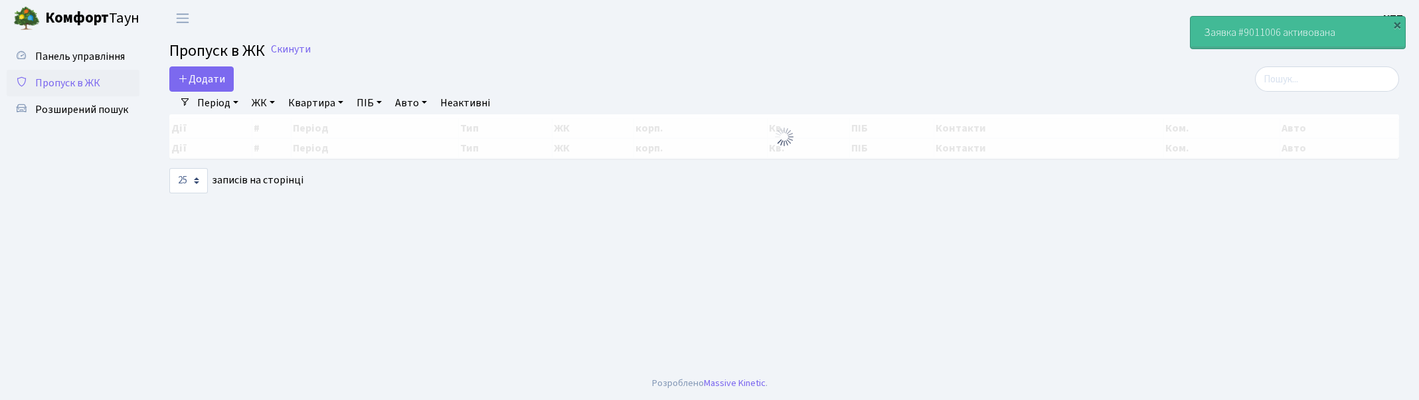
select select "25"
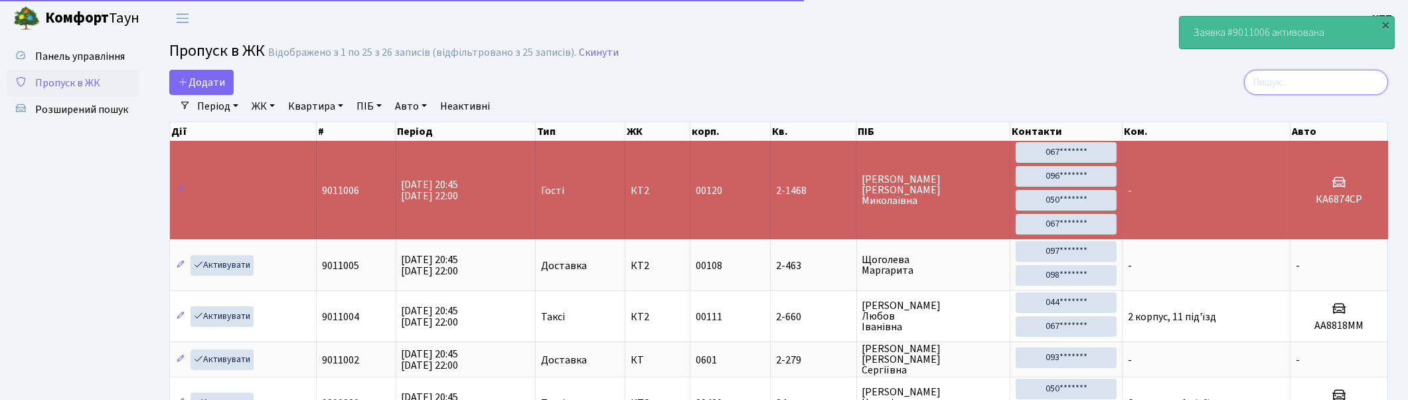
click at [1296, 73] on input "search" at bounding box center [1316, 82] width 144 height 25
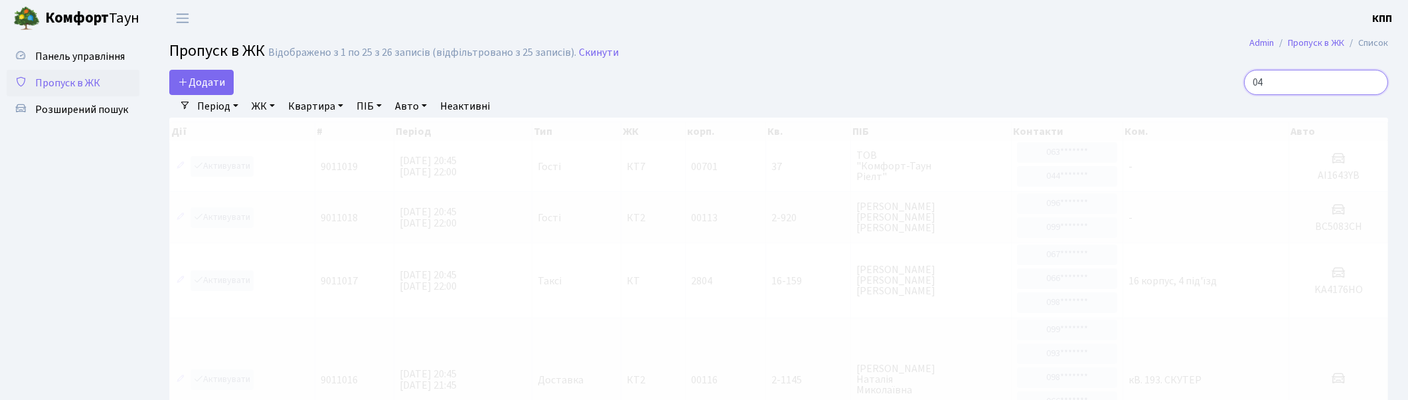
type input "0"
type input "3-206"
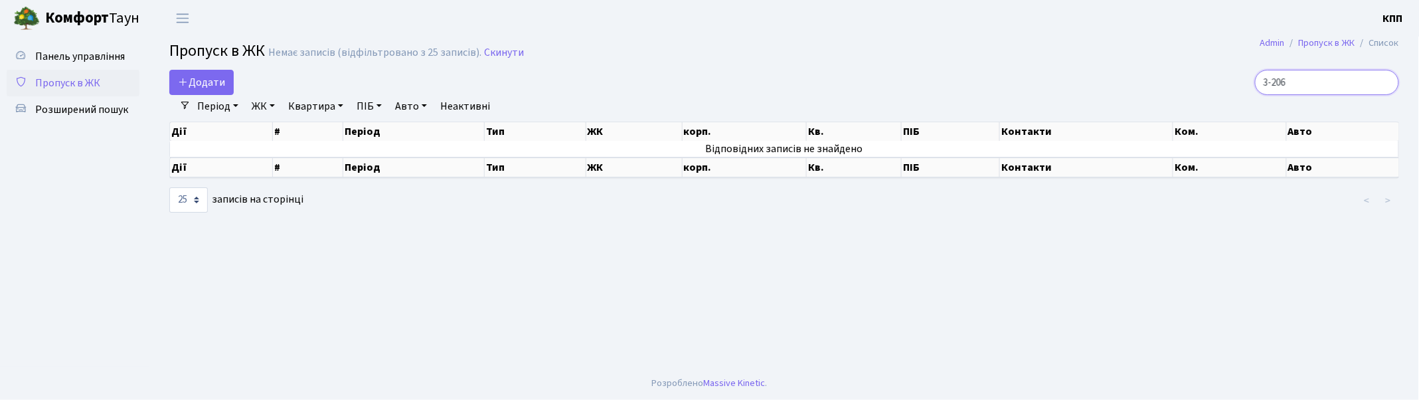
click at [1386, 78] on input "3-206" at bounding box center [1327, 82] width 144 height 25
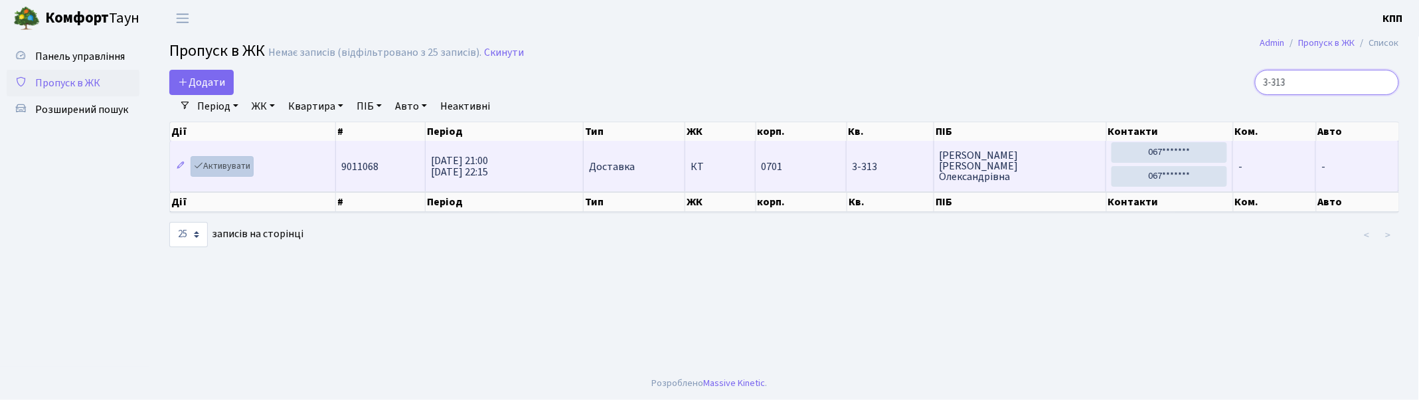
type input "3-313"
click at [236, 162] on link "Активувати" at bounding box center [222, 166] width 63 height 21
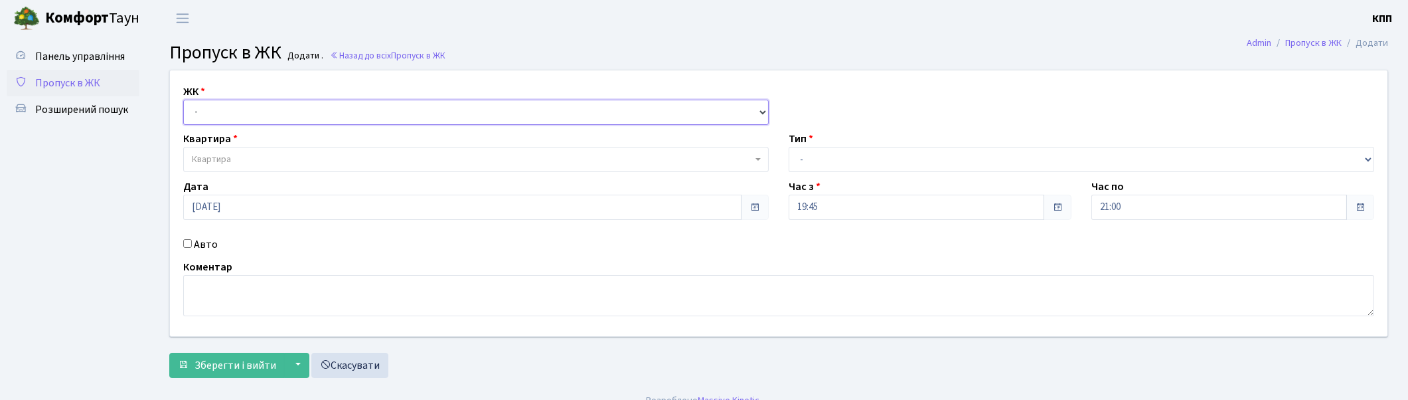
click at [216, 114] on select "- КТ, вул. Регенераторна, 4 КТ2, просп. [STREET_ADDRESS] [STREET_ADDRESS] [PERS…" at bounding box center [476, 112] width 586 height 25
select select "271"
click at [183, 100] on select "- КТ, вул. Регенераторна, 4 КТ2, просп. [STREET_ADDRESS] [STREET_ADDRESS] [PERS…" at bounding box center [476, 112] width 586 height 25
select select
click at [248, 159] on span "Квартира" at bounding box center [472, 159] width 560 height 13
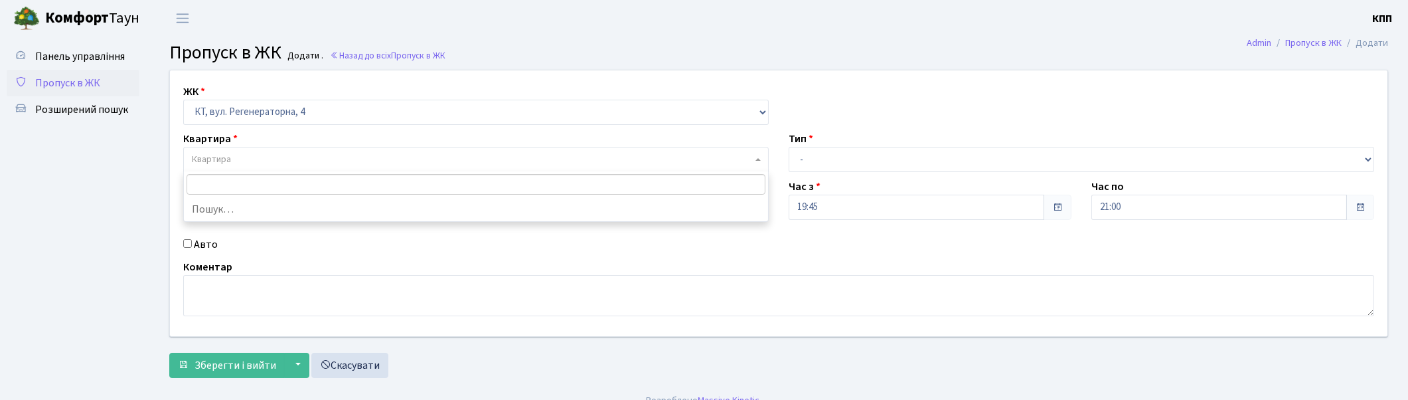
click at [248, 159] on span "Квартира" at bounding box center [472, 159] width 560 height 13
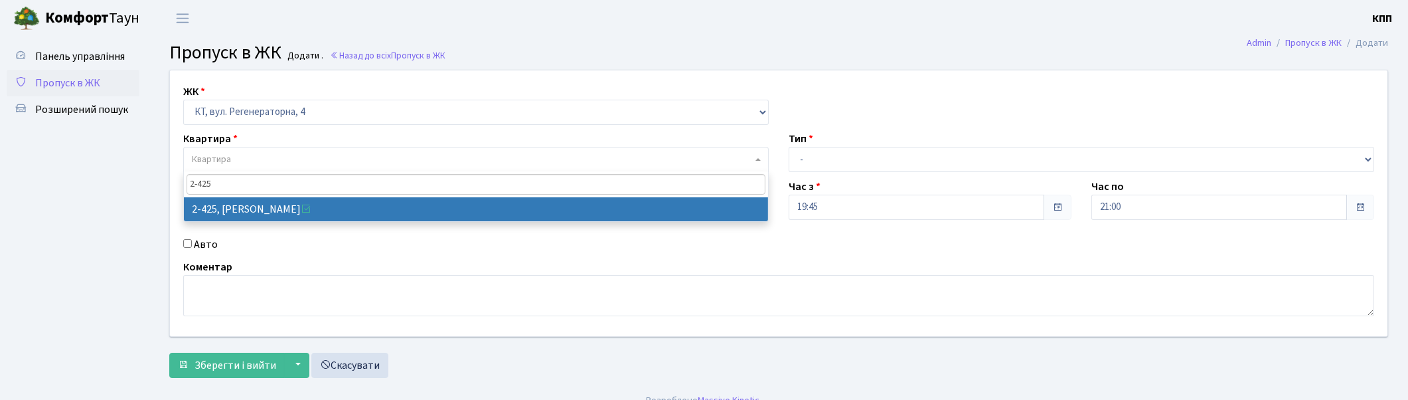
type input "2-425"
select select "1439"
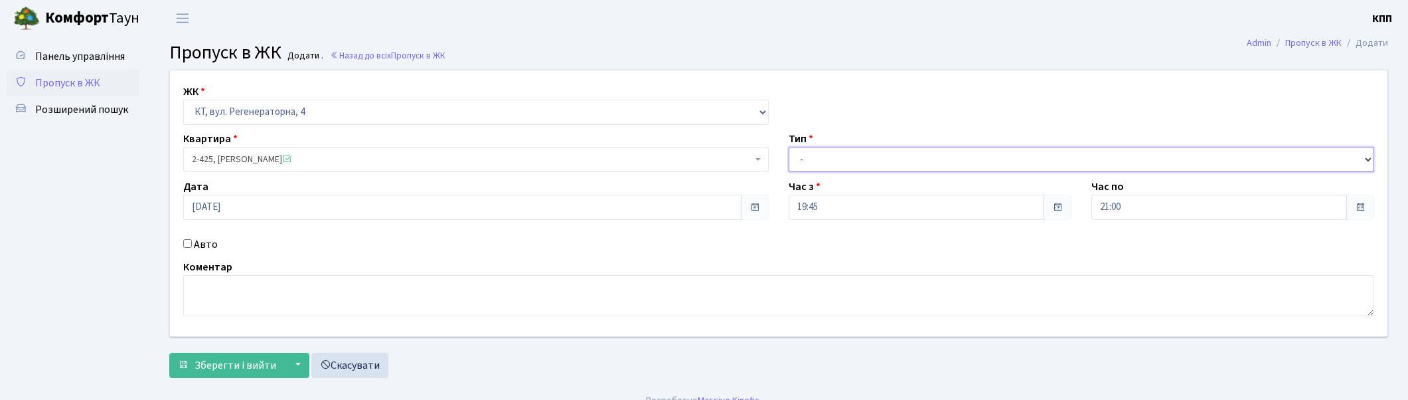
click at [831, 156] on select "- Доставка Таксі Гості Сервіс" at bounding box center [1082, 159] width 586 height 25
select select "1"
click at [789, 147] on select "- Доставка Таксі Гості Сервіс" at bounding box center [1082, 159] width 586 height 25
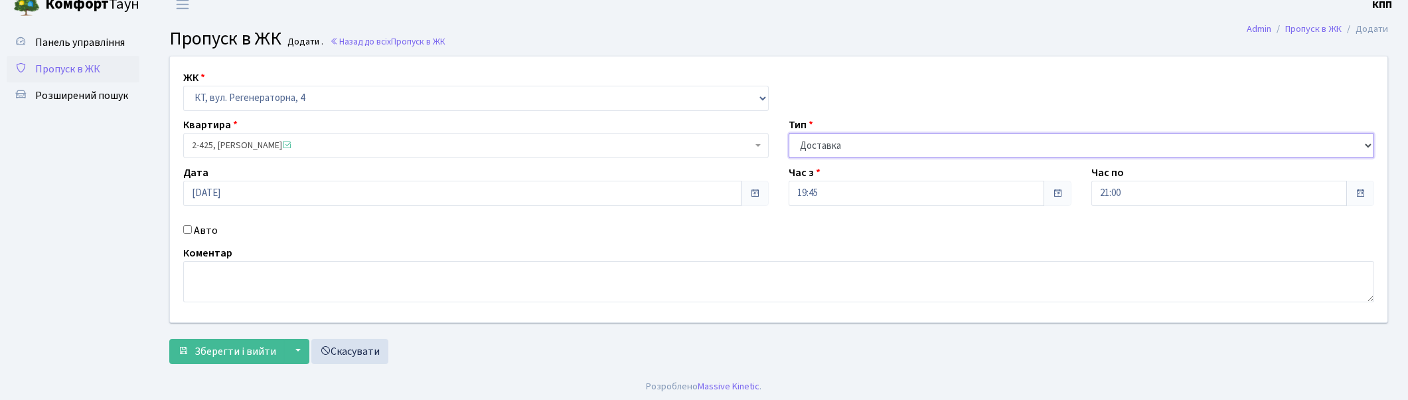
scroll to position [17, 0]
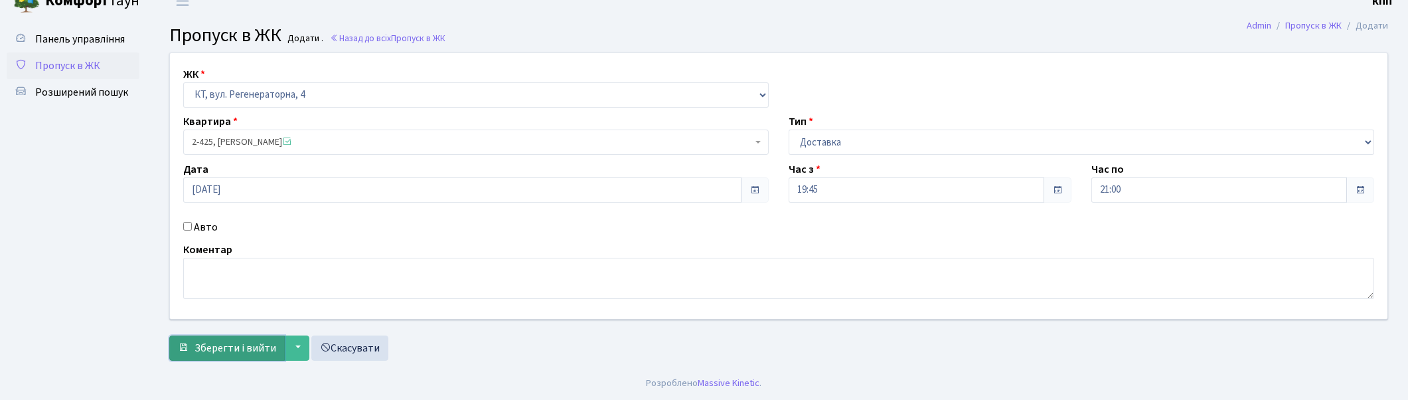
click at [242, 347] on span "Зберегти і вийти" at bounding box center [236, 348] width 82 height 15
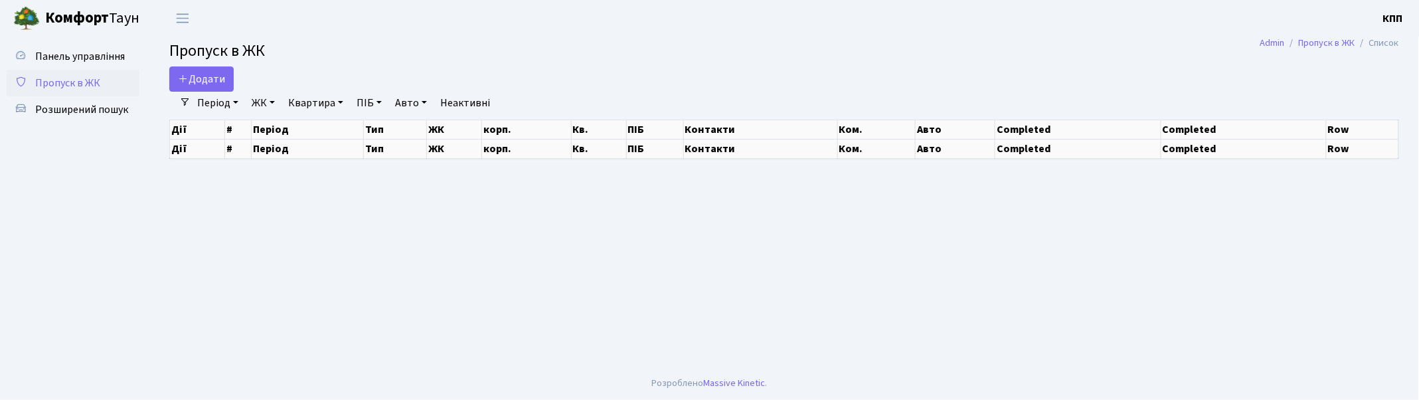
select select "25"
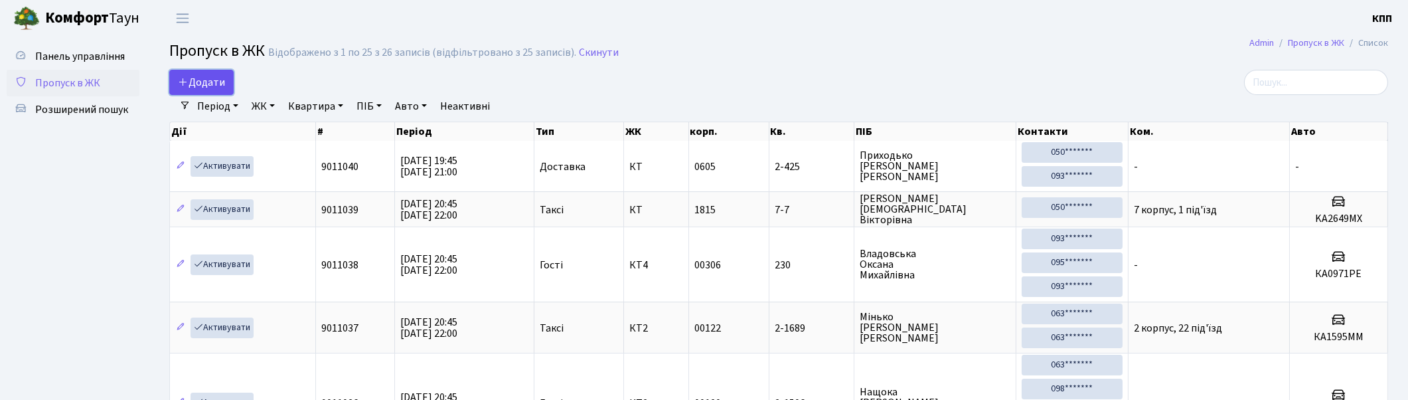
click at [204, 80] on span "Додати" at bounding box center [201, 82] width 47 height 15
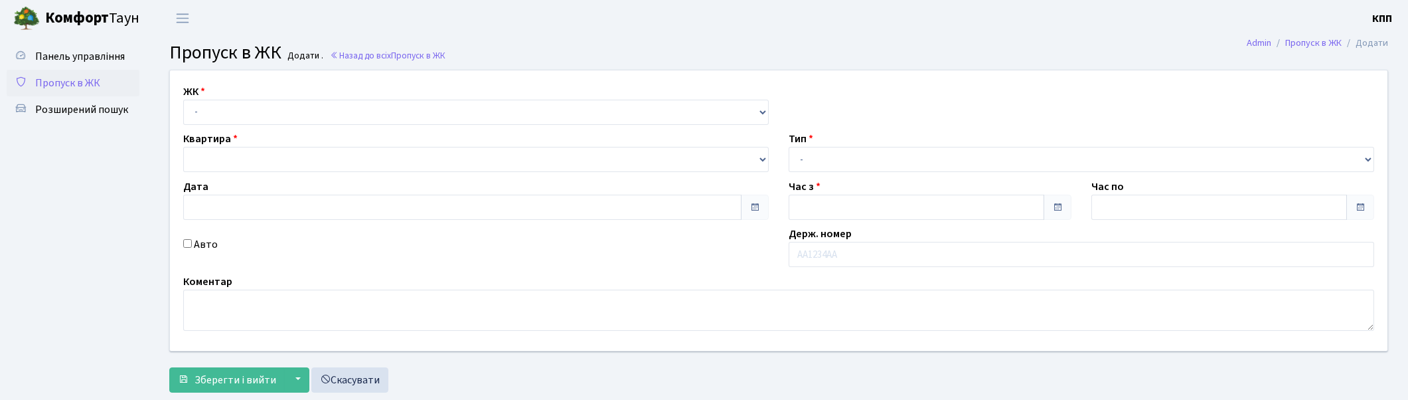
type input "[DATE]"
type input "21:00"
type input "22:00"
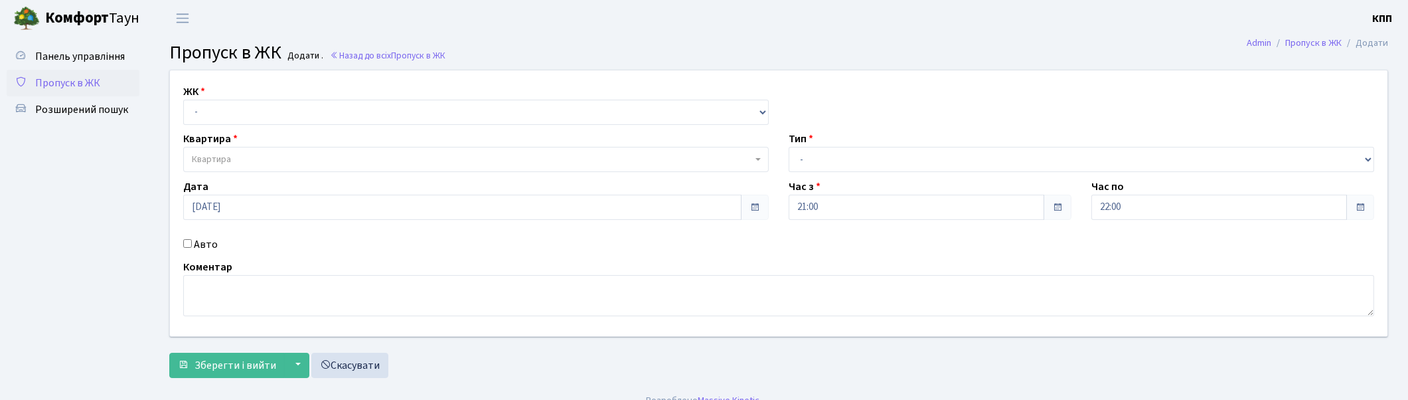
click at [188, 242] on input "Авто" at bounding box center [187, 243] width 9 height 9
checkbox input "true"
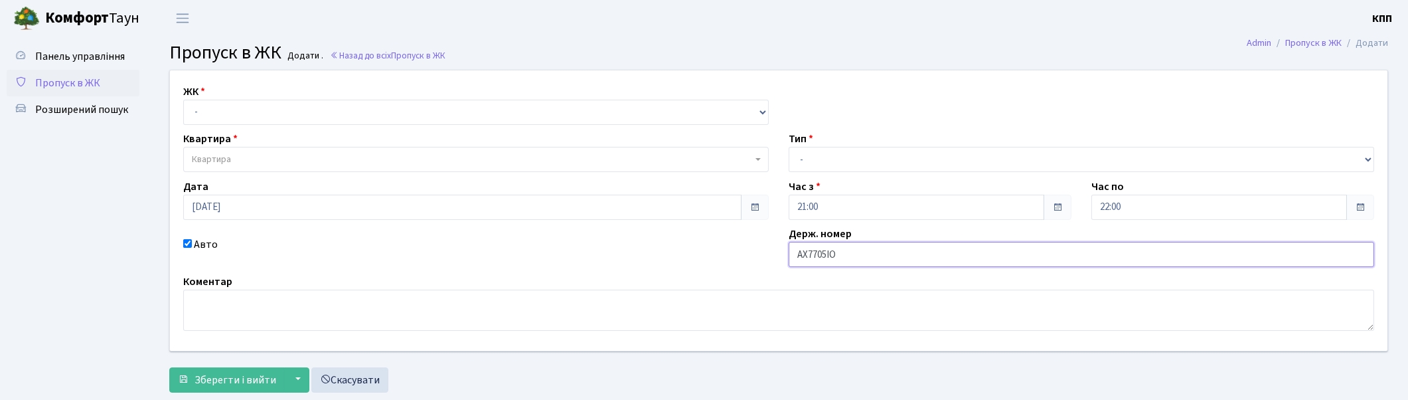
type input "АХ7705ІО"
drag, startPoint x: 832, startPoint y: 149, endPoint x: 825, endPoint y: 169, distance: 21.8
click at [831, 153] on select "- Доставка Таксі Гості Сервіс" at bounding box center [1082, 159] width 586 height 25
select select "2"
click at [789, 147] on select "- Доставка Таксі Гості Сервіс" at bounding box center [1082, 159] width 586 height 25
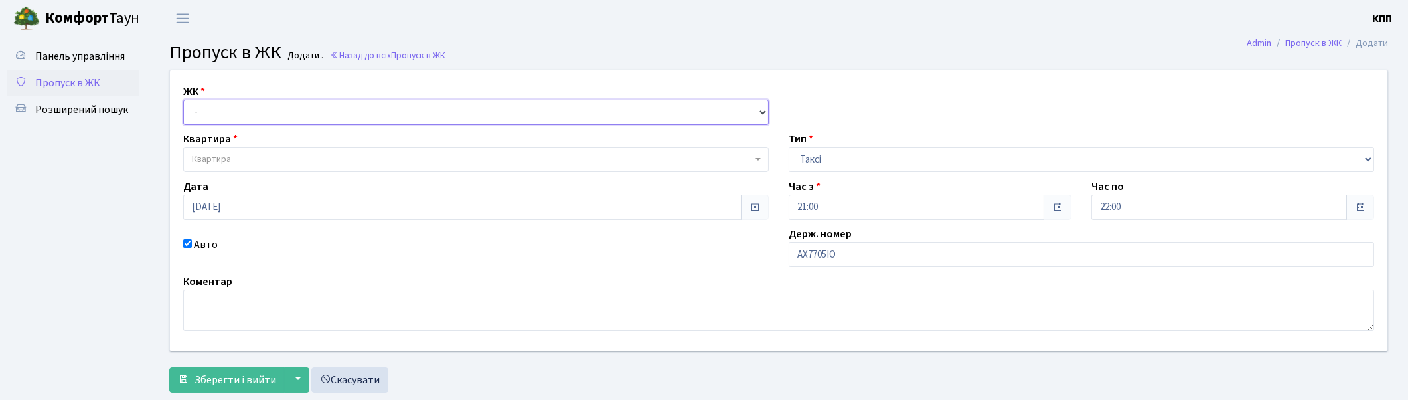
click at [324, 103] on select "- КТ, вул. Регенераторна, 4 КТ2, просп. [STREET_ADDRESS] [STREET_ADDRESS] [PERS…" at bounding box center [476, 112] width 586 height 25
select select "271"
click at [183, 100] on select "- КТ, вул. Регенераторна, 4 КТ2, просп. [STREET_ADDRESS] [STREET_ADDRESS] [PERS…" at bounding box center [476, 112] width 586 height 25
select select
click at [305, 154] on span "Квартира" at bounding box center [472, 159] width 560 height 13
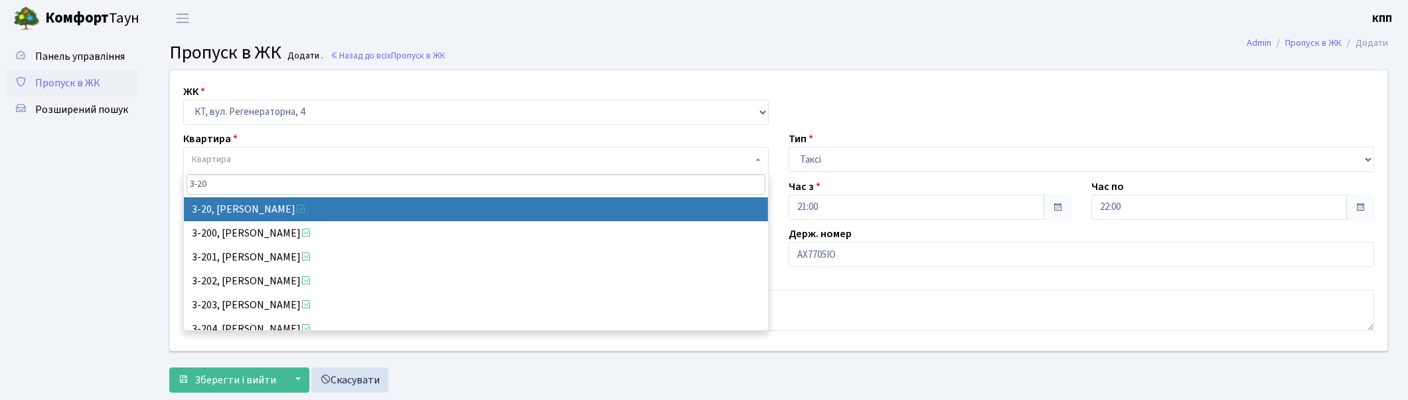
type input "3-20"
select select "991"
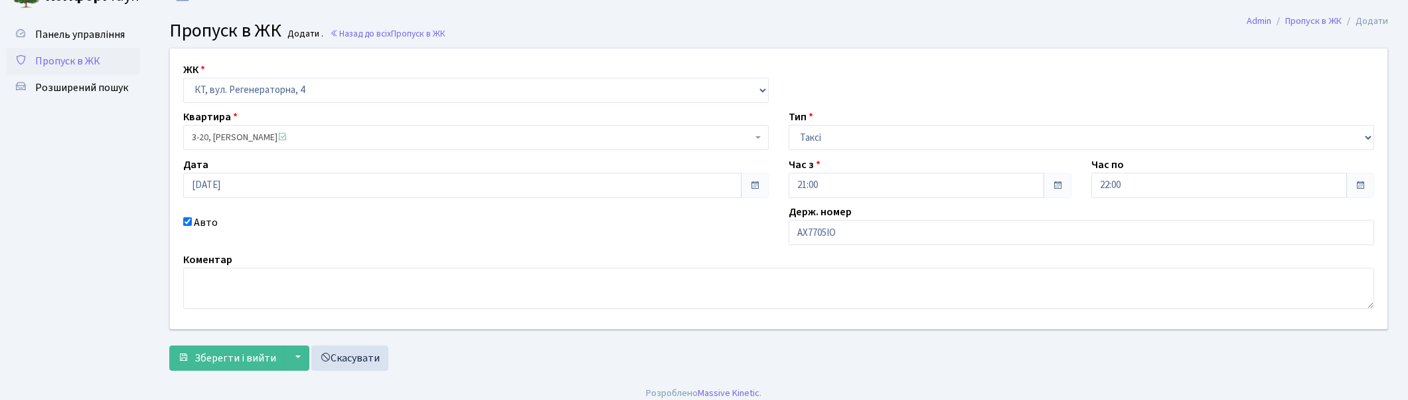
scroll to position [32, 0]
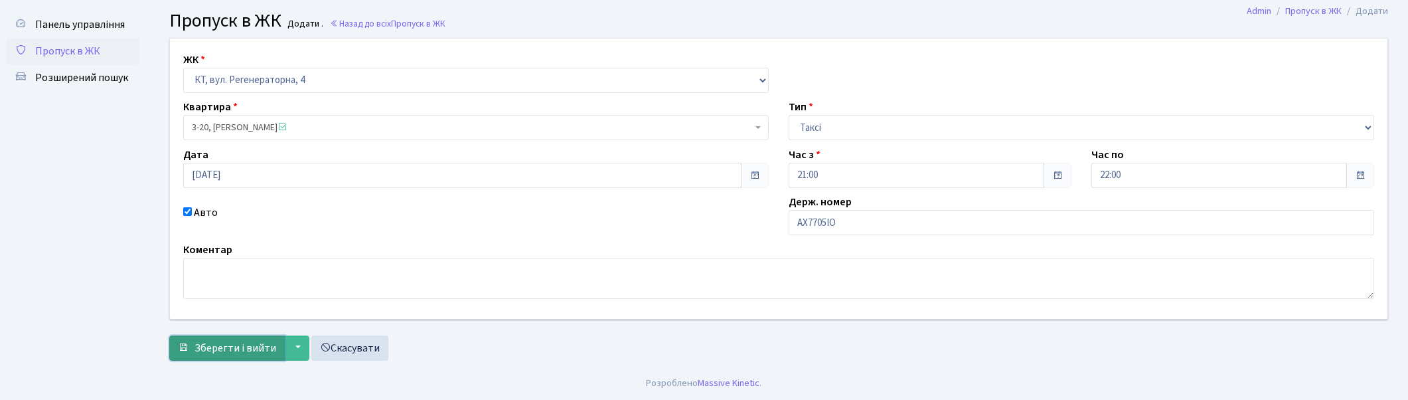
click at [234, 343] on span "Зберегти і вийти" at bounding box center [236, 348] width 82 height 15
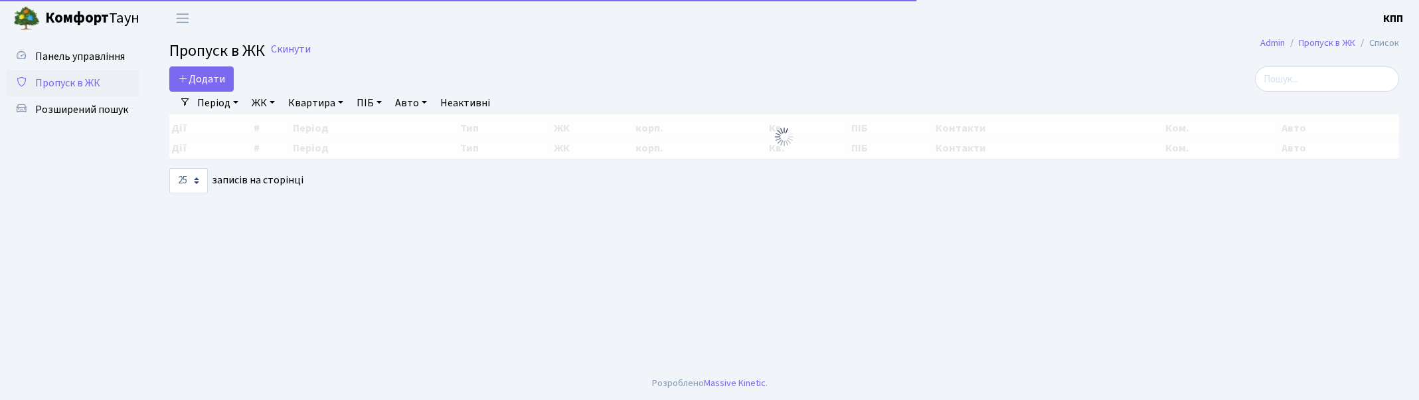
select select "25"
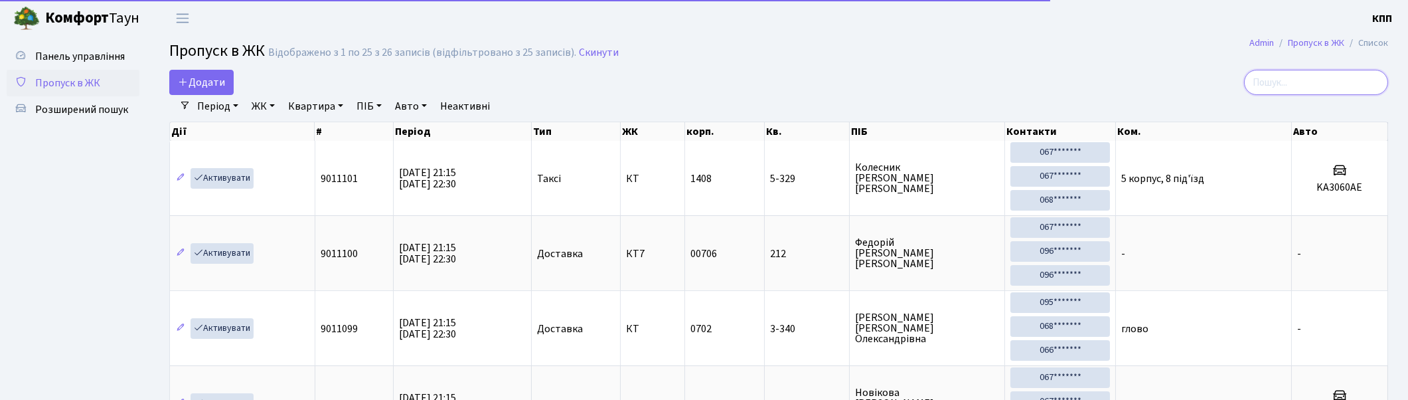
click at [1375, 78] on input "search" at bounding box center [1316, 82] width 144 height 25
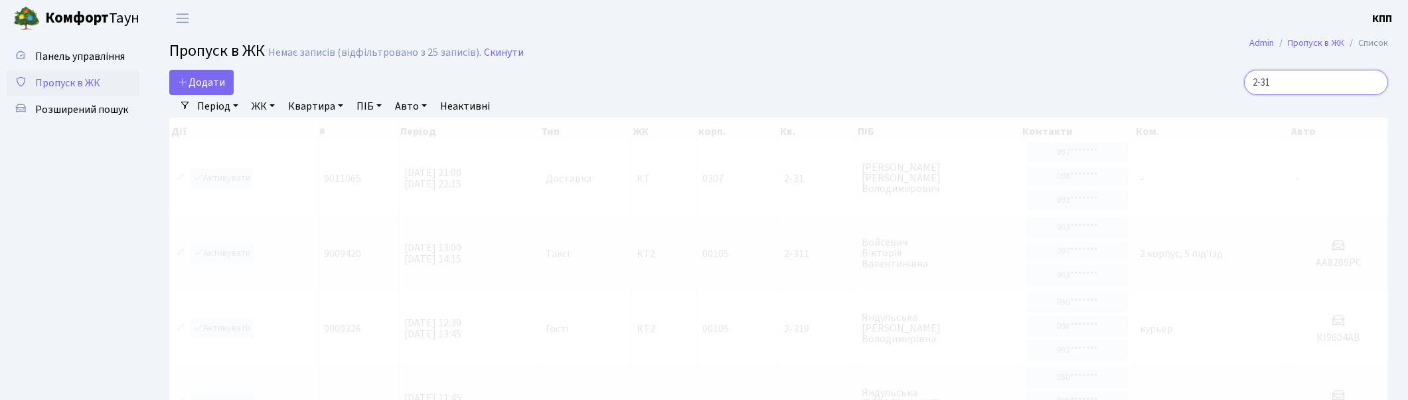
type input "2-31"
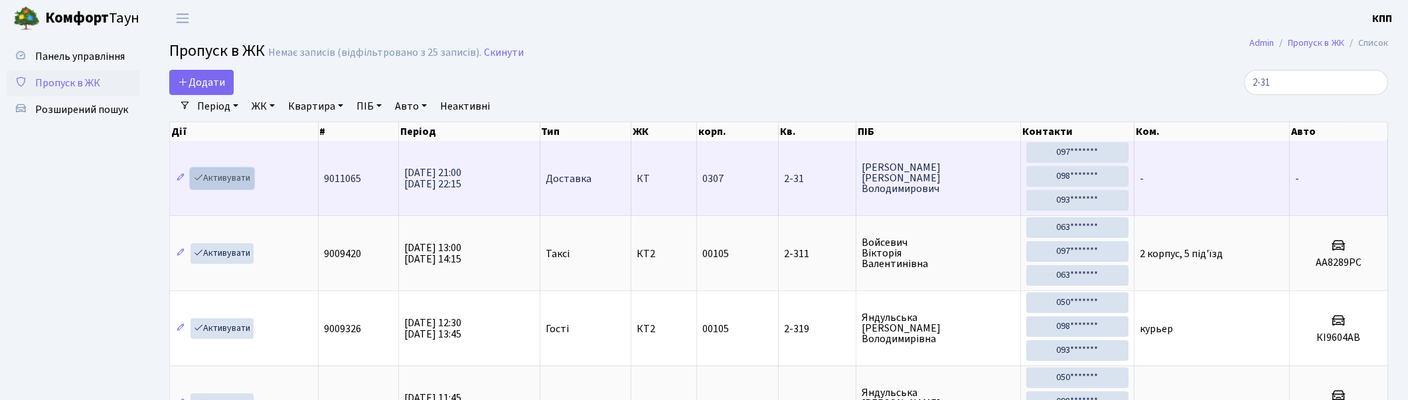
click at [230, 177] on link "Активувати" at bounding box center [222, 178] width 63 height 21
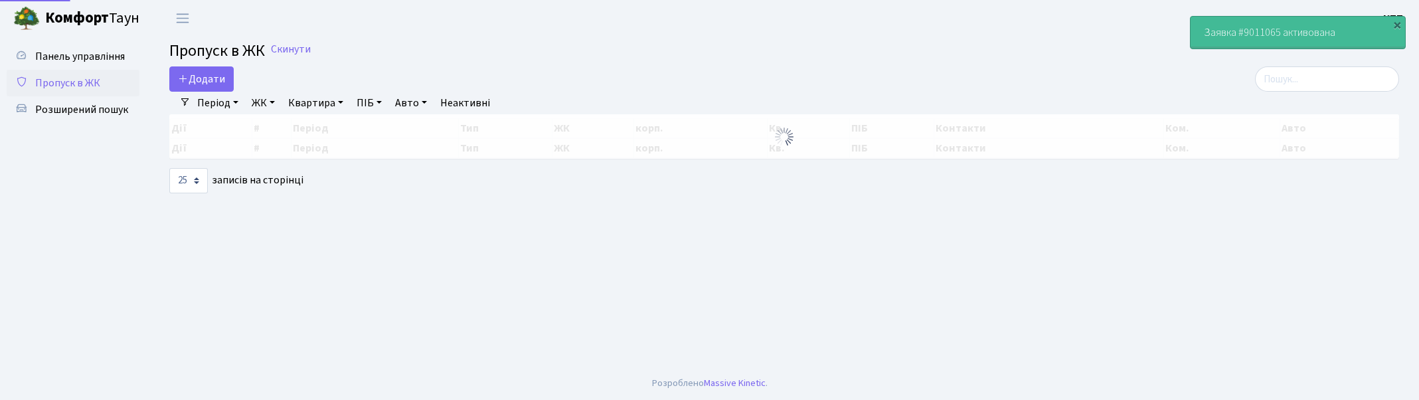
select select "25"
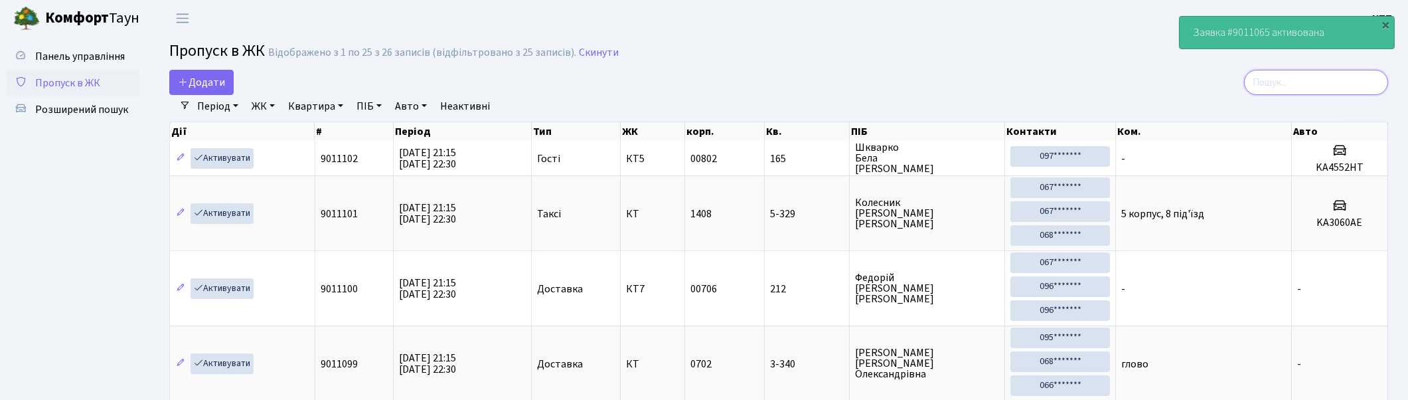
click at [1343, 88] on input "search" at bounding box center [1316, 82] width 144 height 25
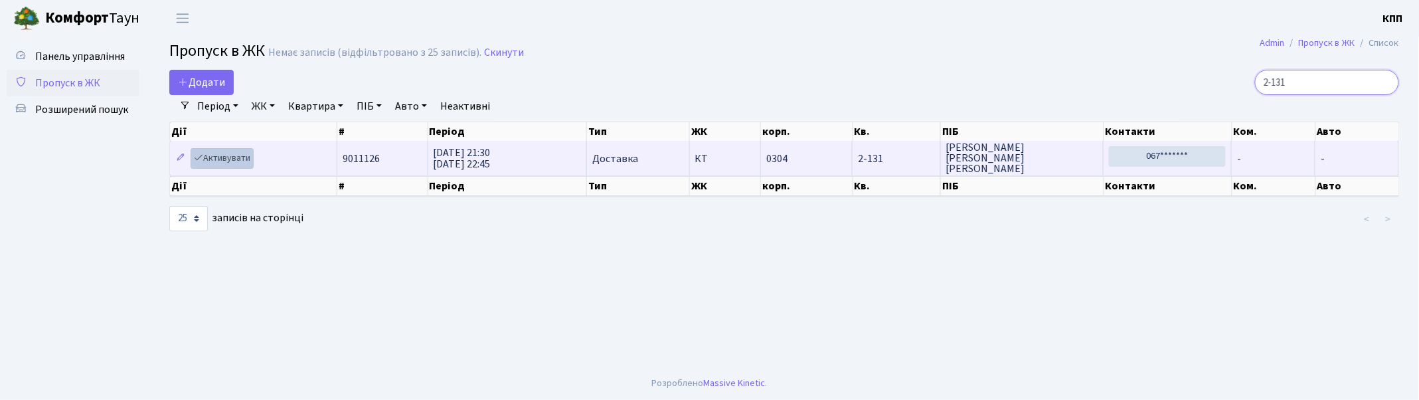
type input "2-131"
click at [229, 155] on link "Активувати" at bounding box center [222, 158] width 63 height 21
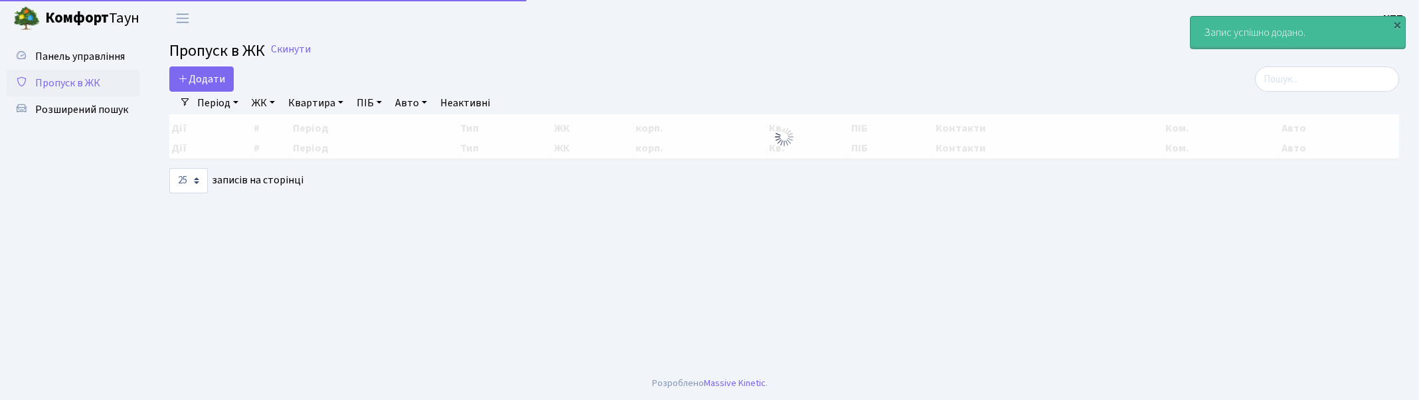
select select "25"
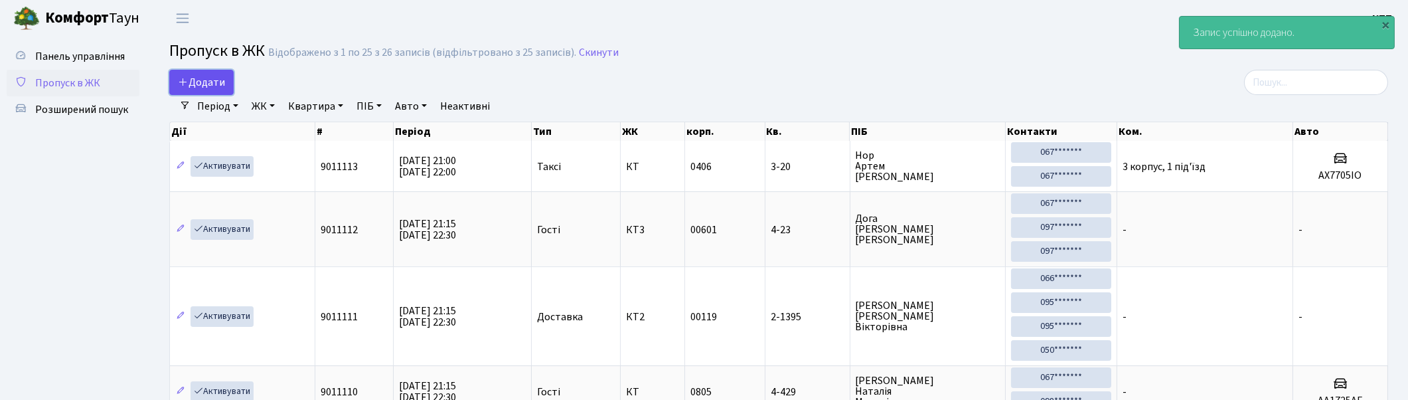
click at [203, 81] on span "Додати" at bounding box center [201, 82] width 47 height 15
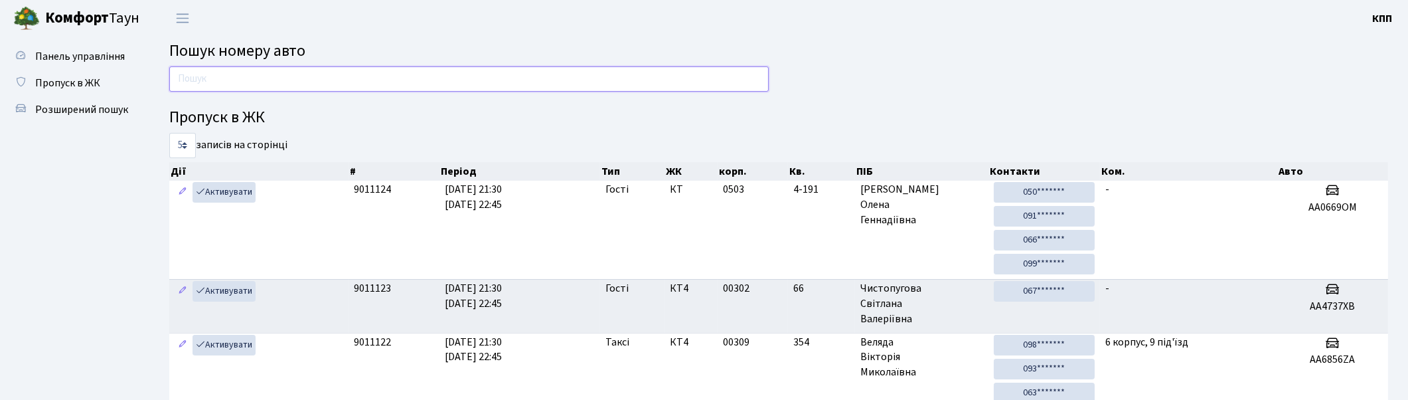
click at [282, 78] on input "text" at bounding box center [469, 78] width 600 height 25
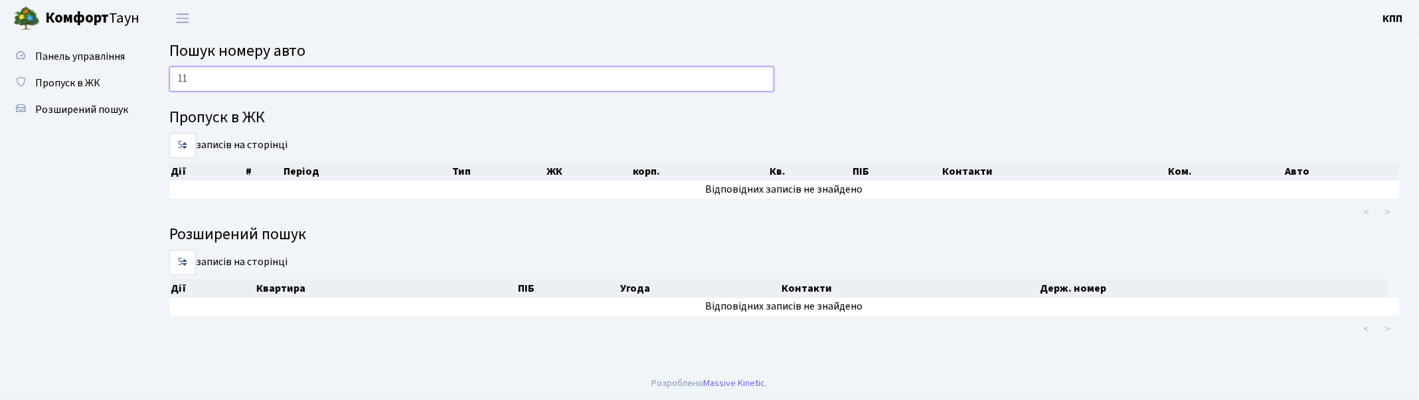
type input "1"
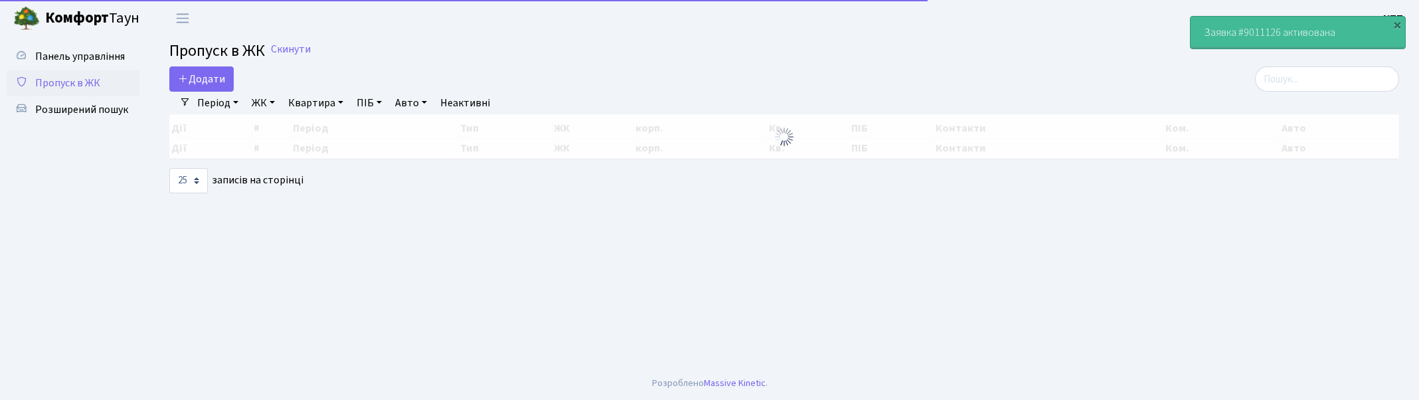
select select "25"
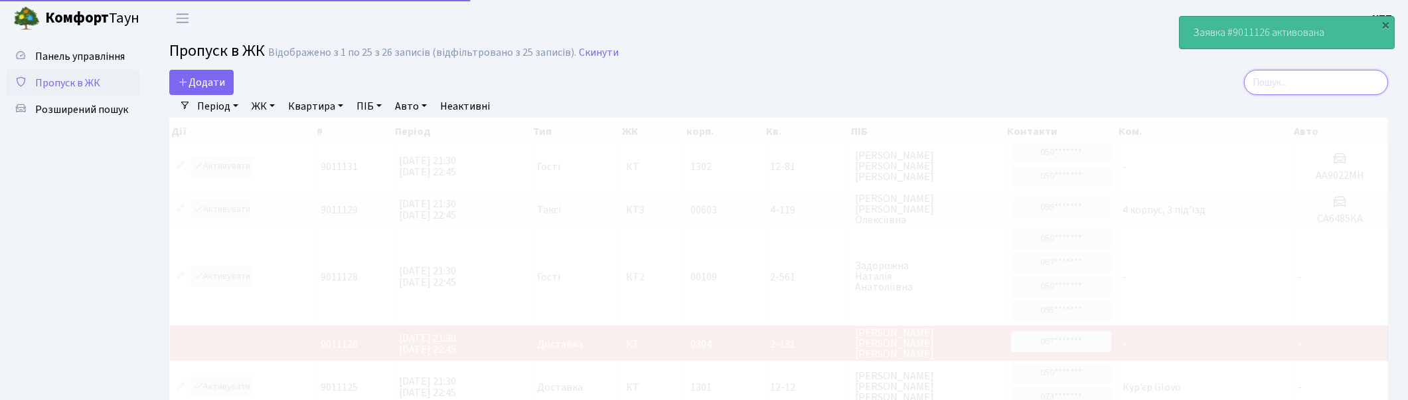
click at [1366, 82] on input "search" at bounding box center [1316, 82] width 144 height 25
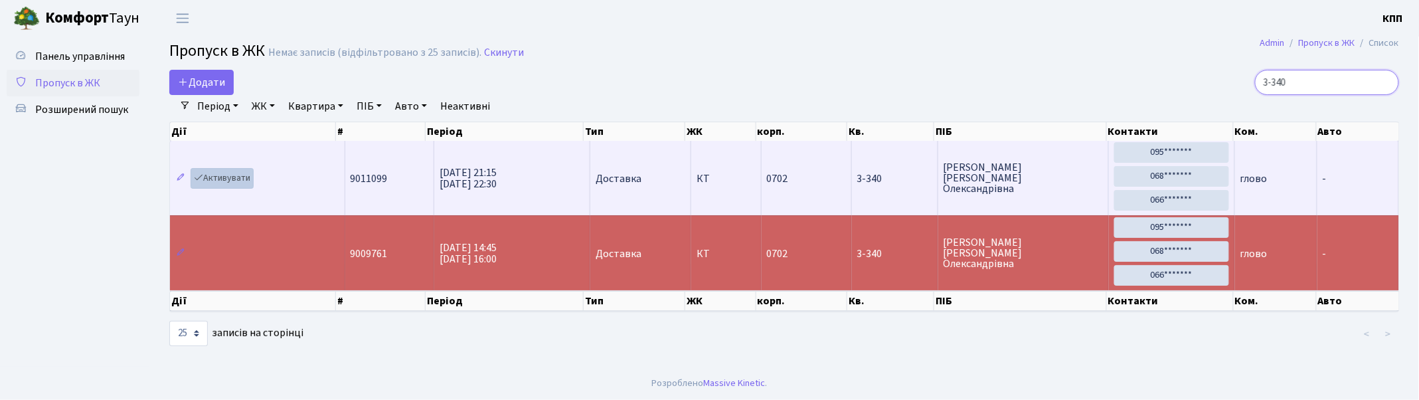
type input "3-340"
click at [228, 175] on link "Активувати" at bounding box center [222, 178] width 63 height 21
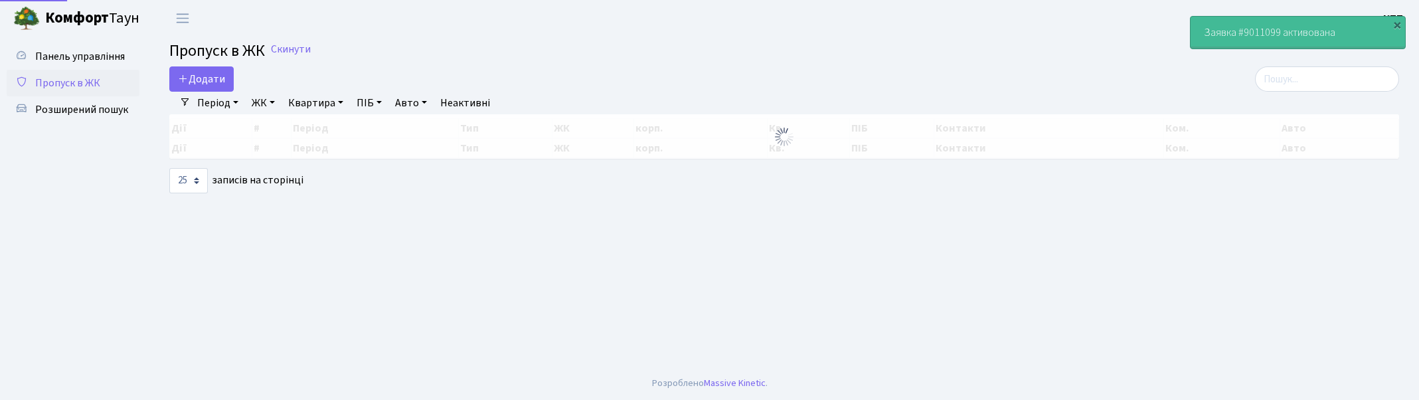
select select "25"
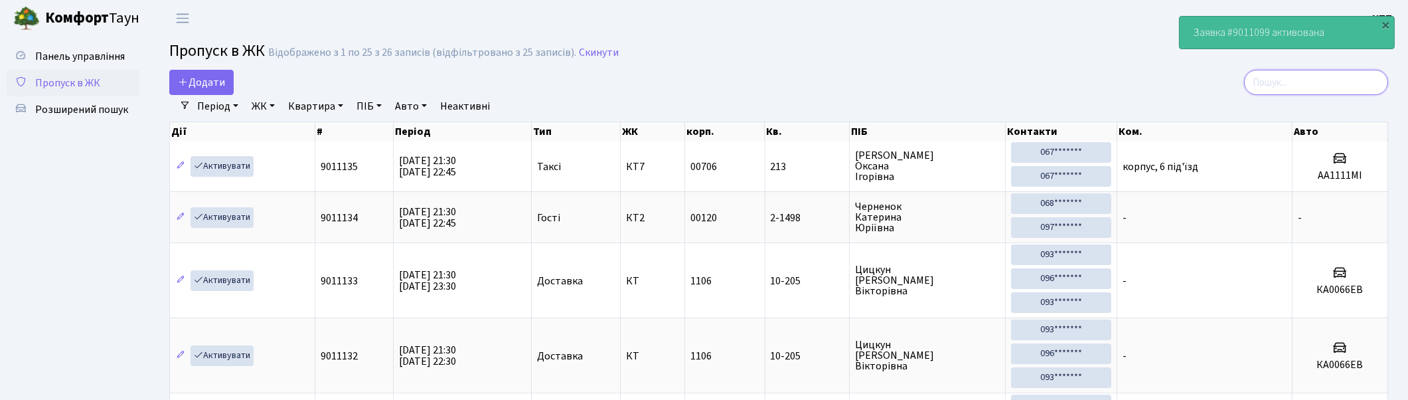
click at [1291, 80] on input "search" at bounding box center [1316, 82] width 144 height 25
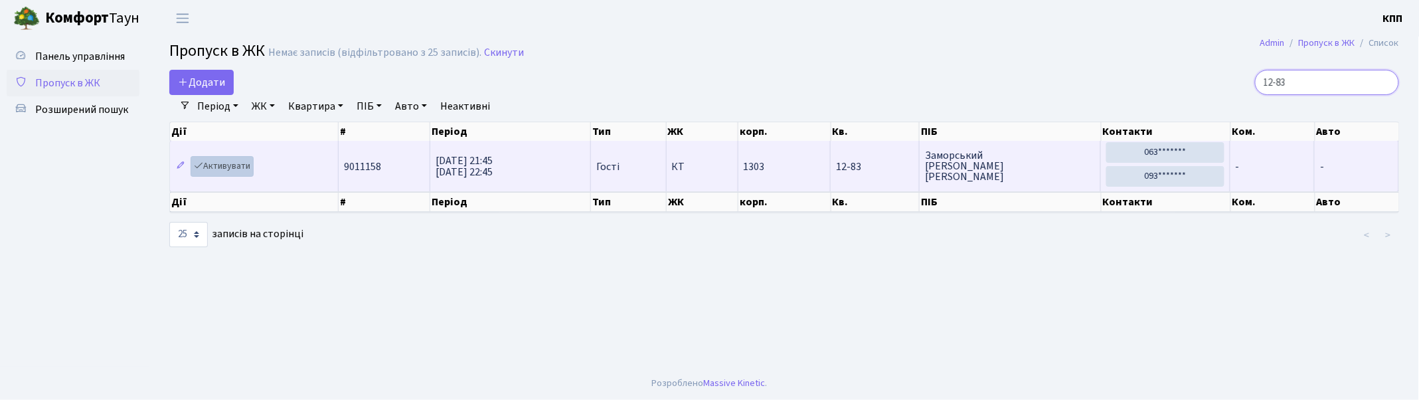
type input "12-83"
click at [217, 164] on link "Активувати" at bounding box center [222, 166] width 63 height 21
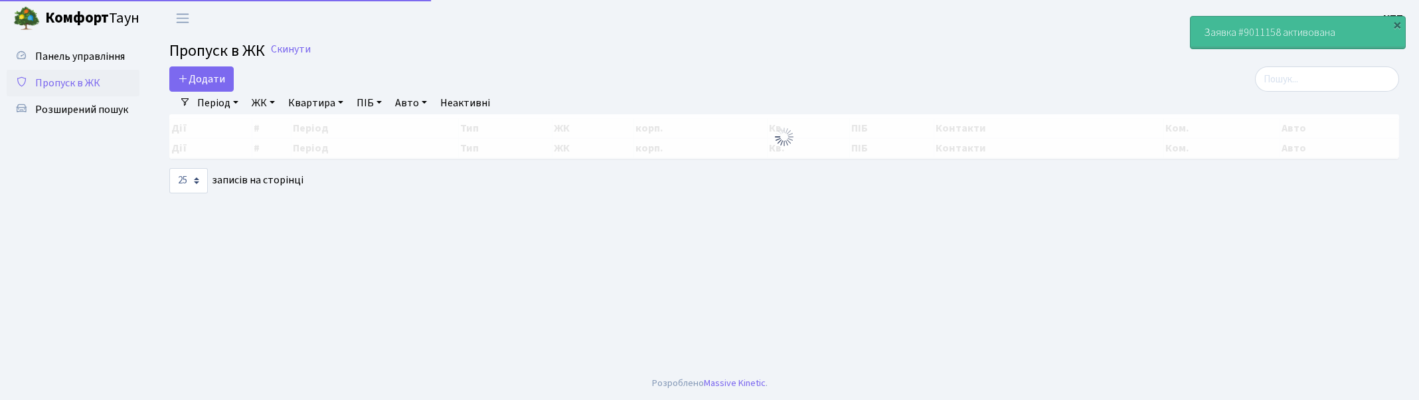
select select "25"
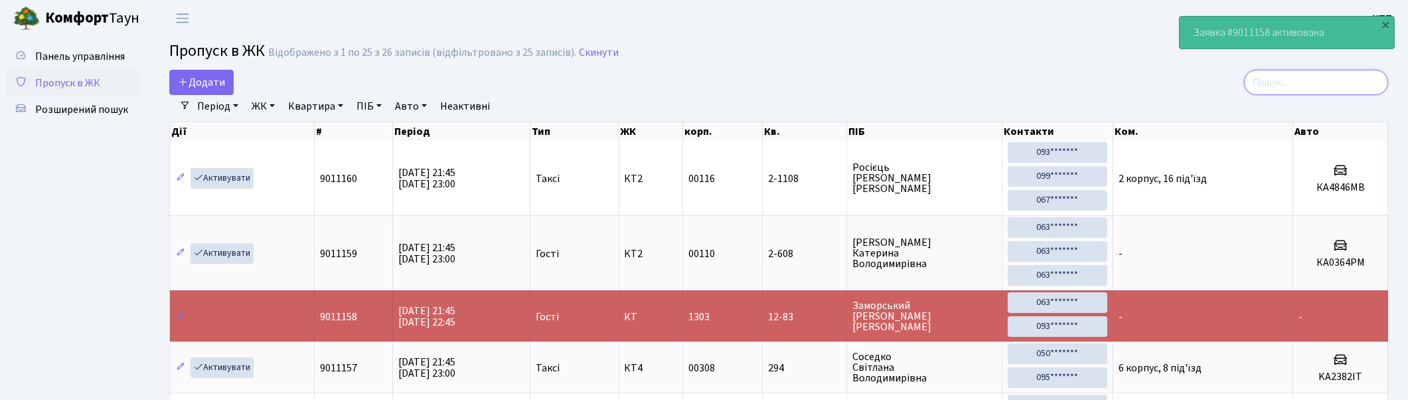
click at [1280, 88] on input "search" at bounding box center [1316, 82] width 144 height 25
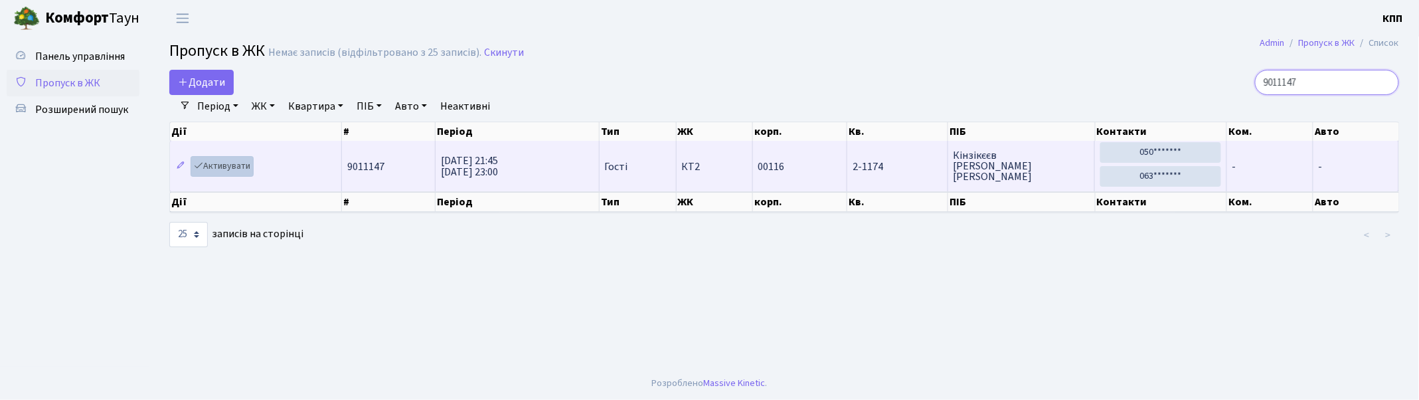
type input "9011147"
click at [222, 167] on link "Активувати" at bounding box center [222, 166] width 63 height 21
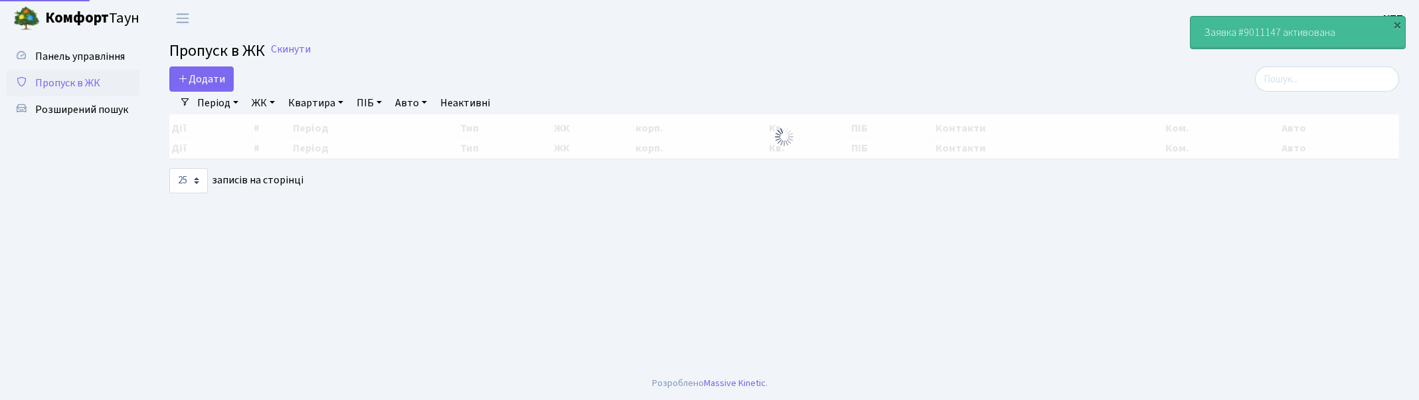
select select "25"
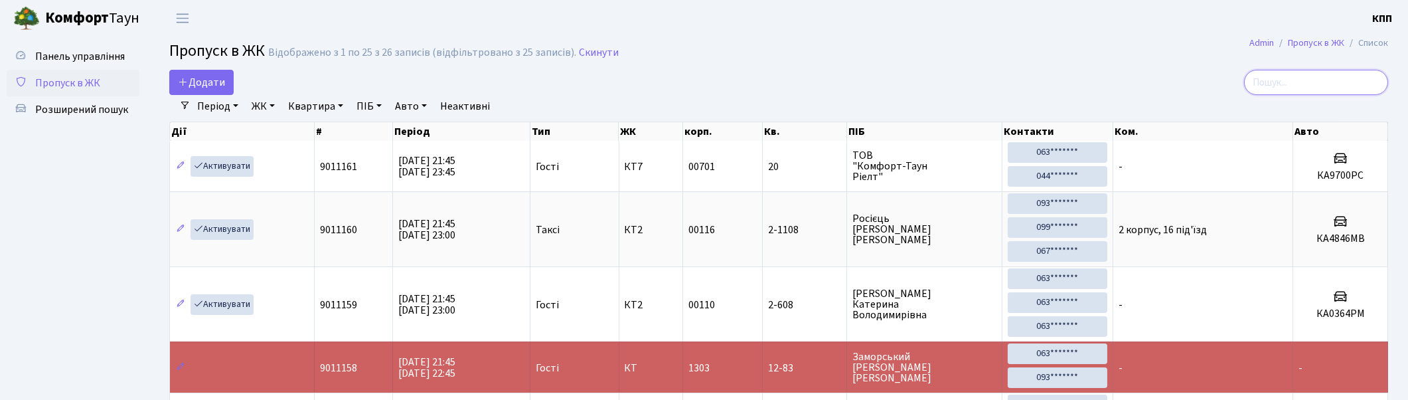
click at [1300, 74] on input "search" at bounding box center [1316, 82] width 144 height 25
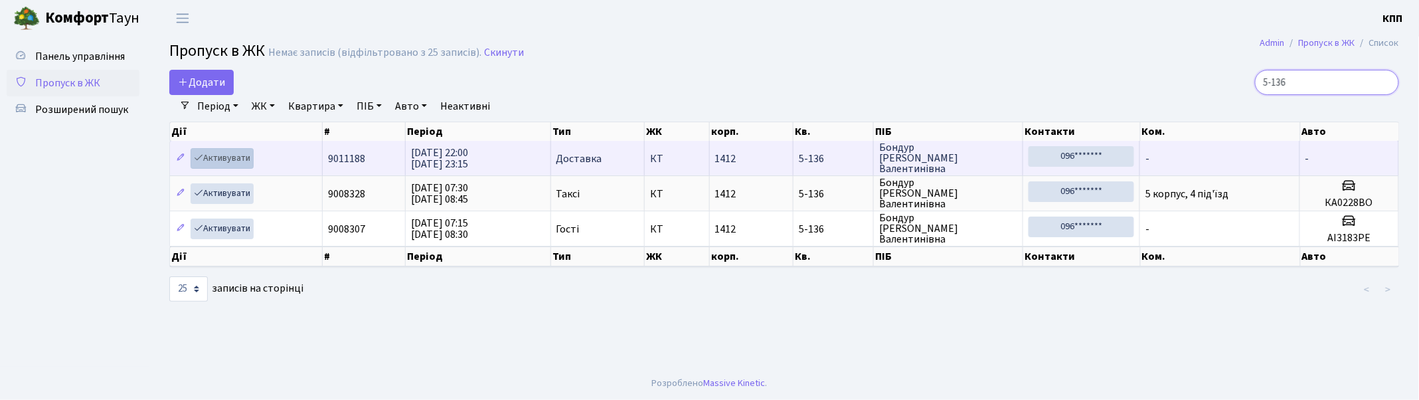
type input "5-136"
click at [227, 156] on link "Активувати" at bounding box center [222, 158] width 63 height 21
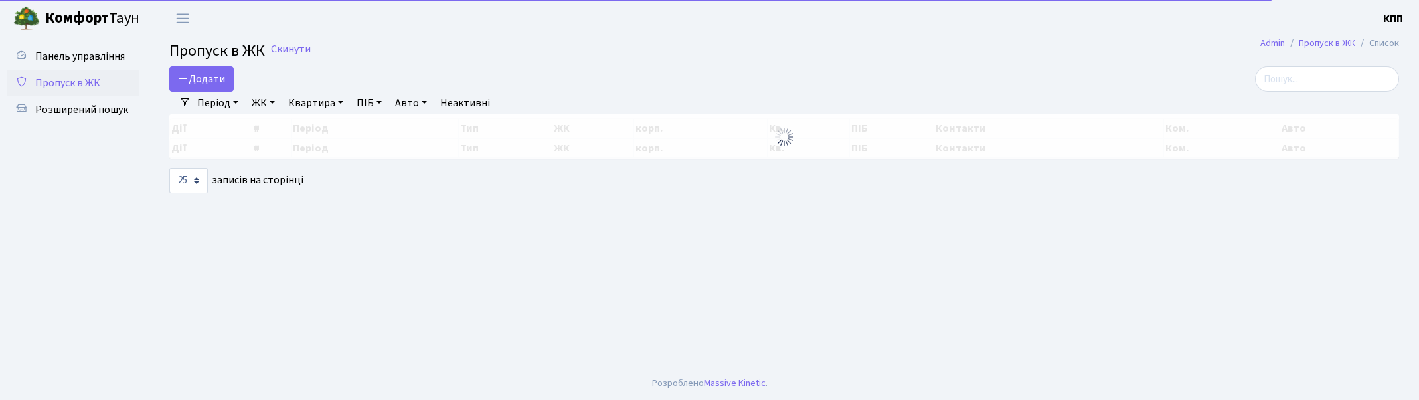
select select "25"
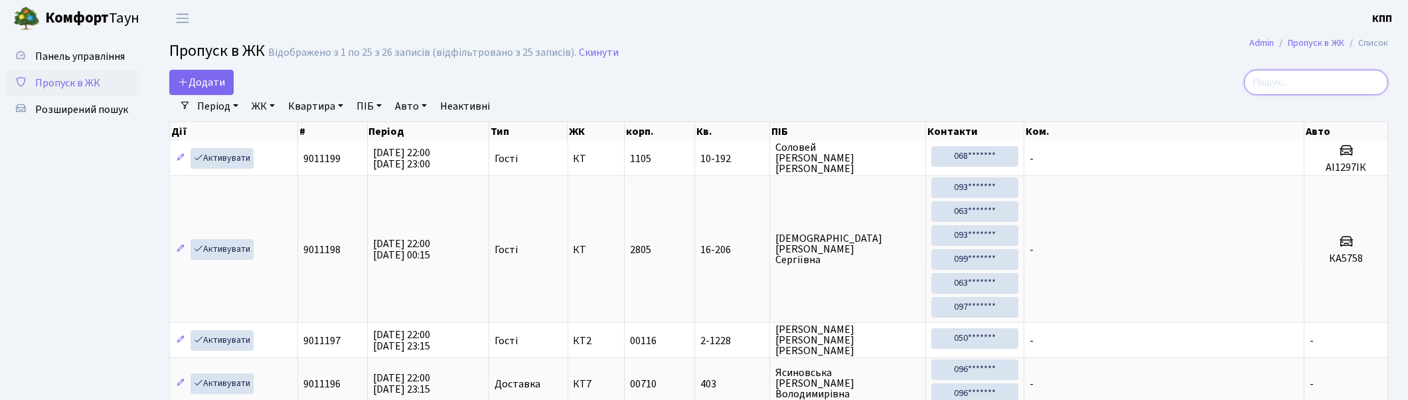
click at [1300, 84] on input "search" at bounding box center [1316, 82] width 144 height 25
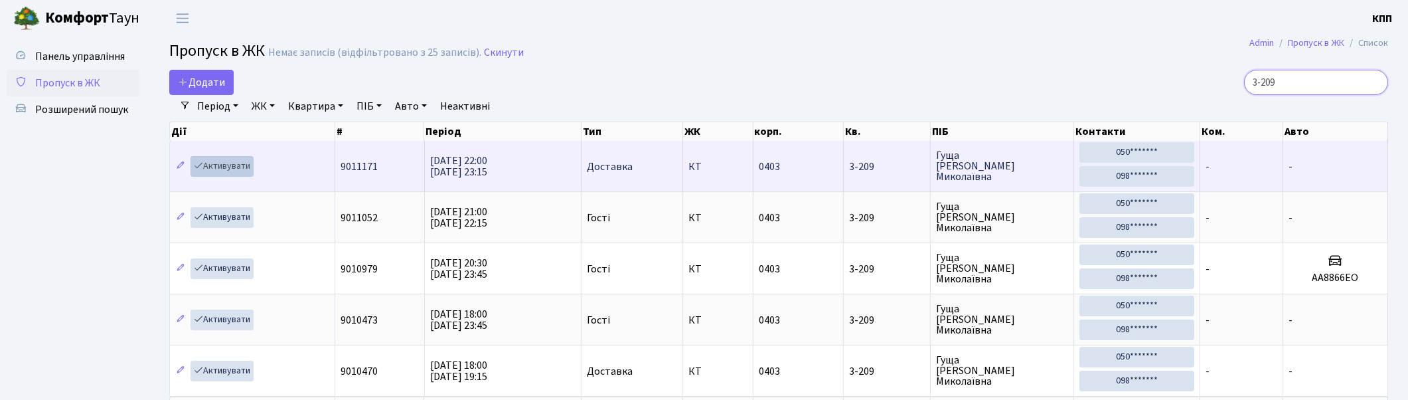
type input "3-209"
click at [222, 161] on link "Активувати" at bounding box center [222, 166] width 63 height 21
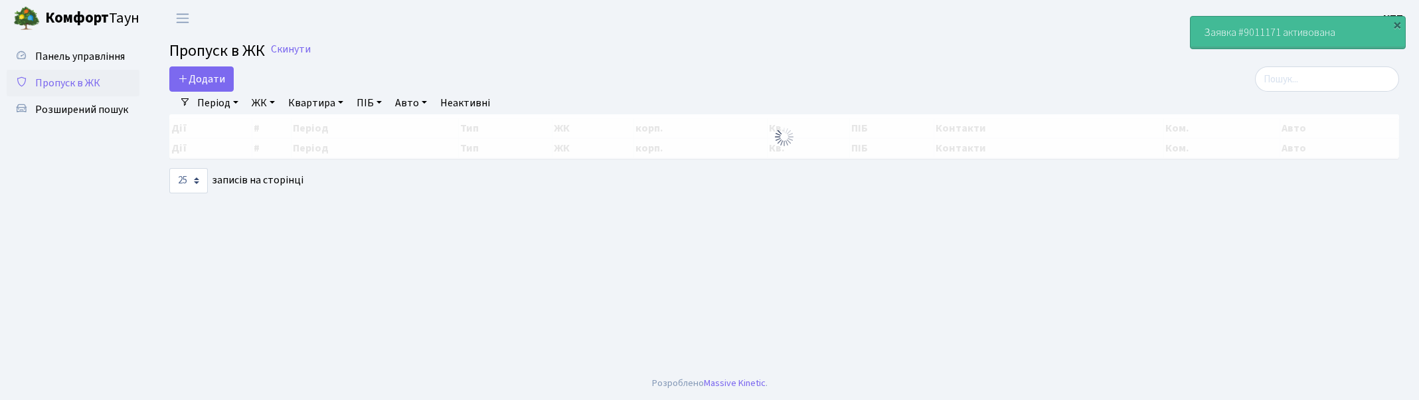
select select "25"
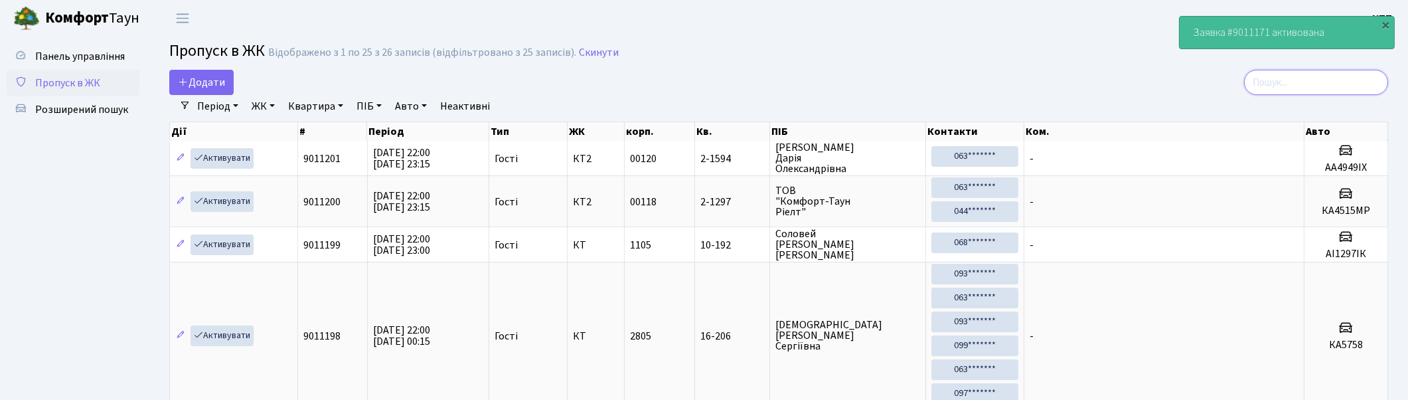
click at [1322, 84] on input "search" at bounding box center [1316, 82] width 144 height 25
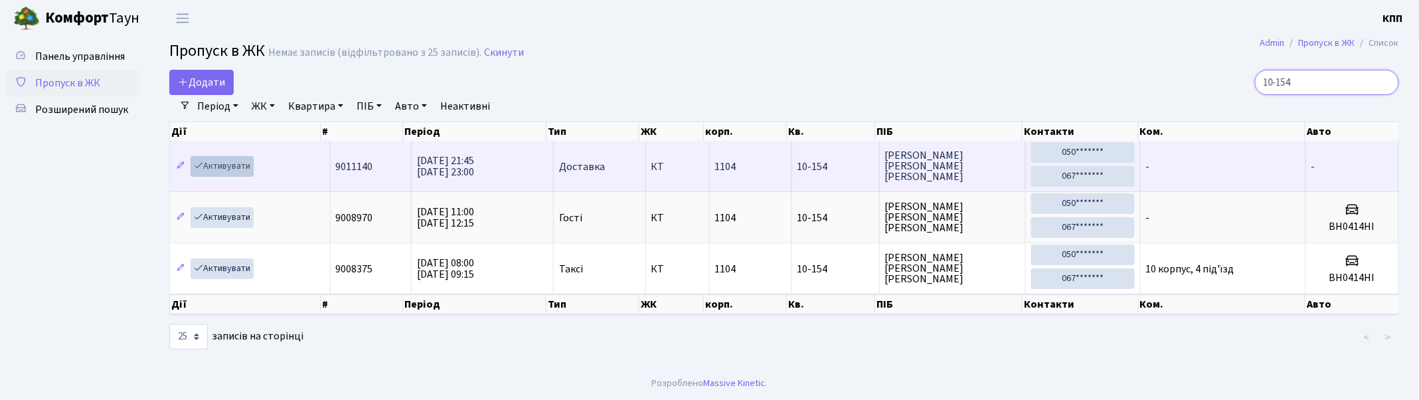
type input "10-154"
click at [221, 164] on link "Активувати" at bounding box center [222, 166] width 63 height 21
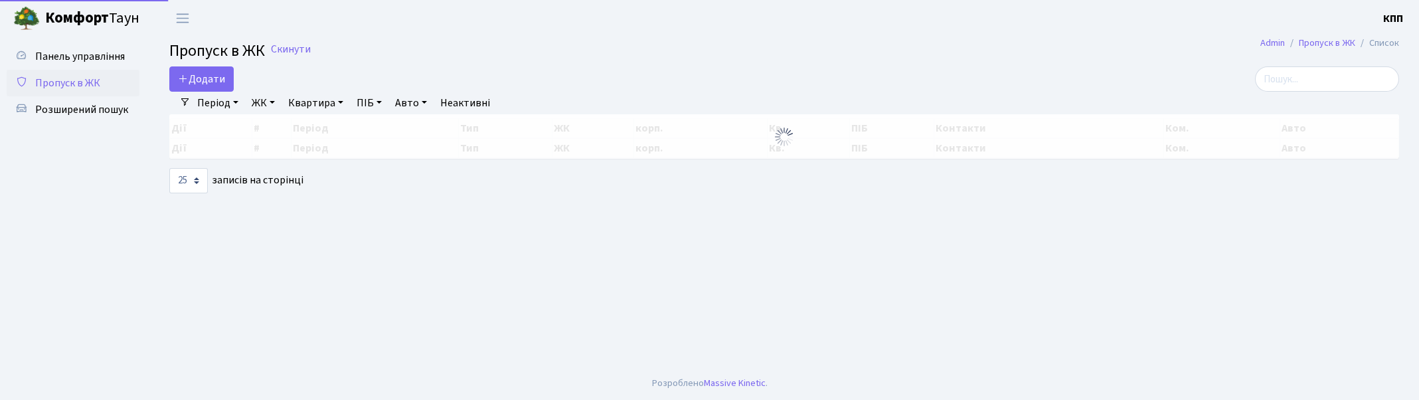
select select "25"
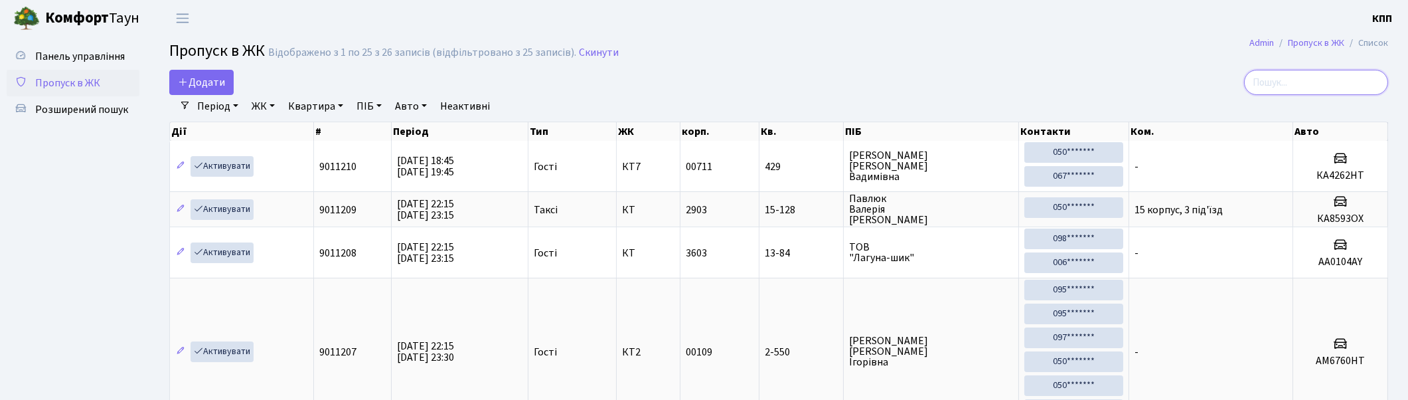
click at [1366, 85] on input "search" at bounding box center [1316, 82] width 144 height 25
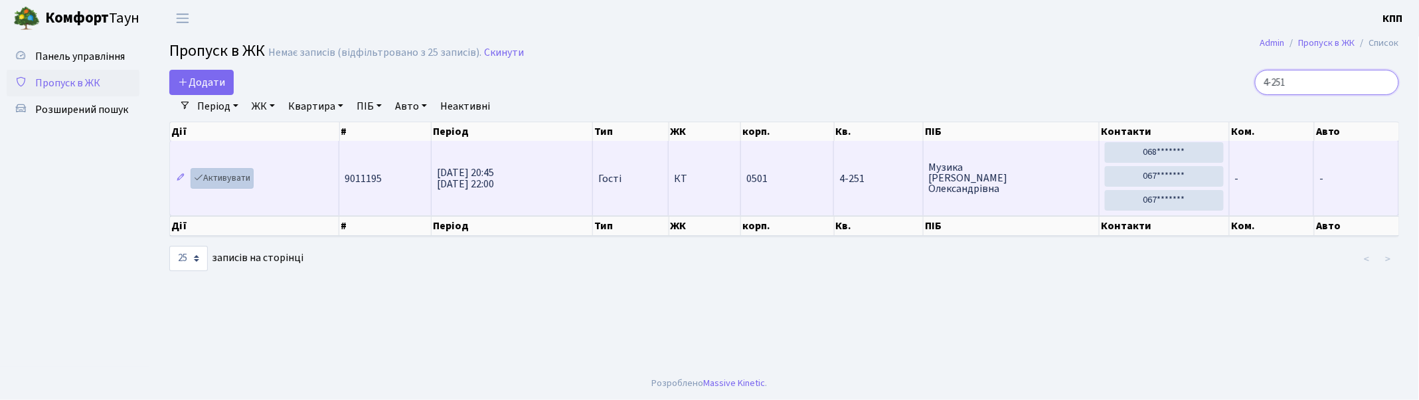
type input "4-251"
click at [226, 177] on link "Активувати" at bounding box center [222, 178] width 63 height 21
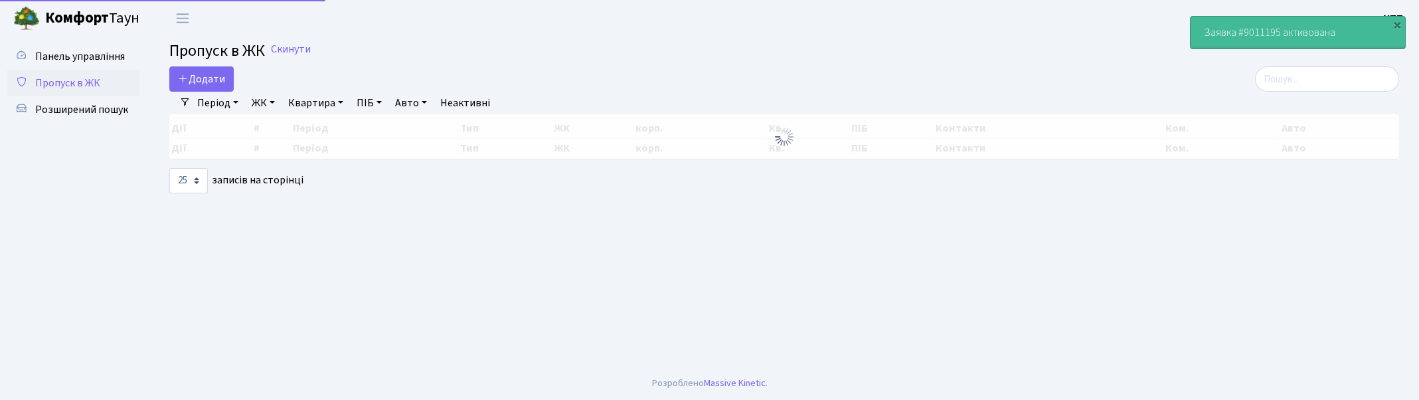
select select "25"
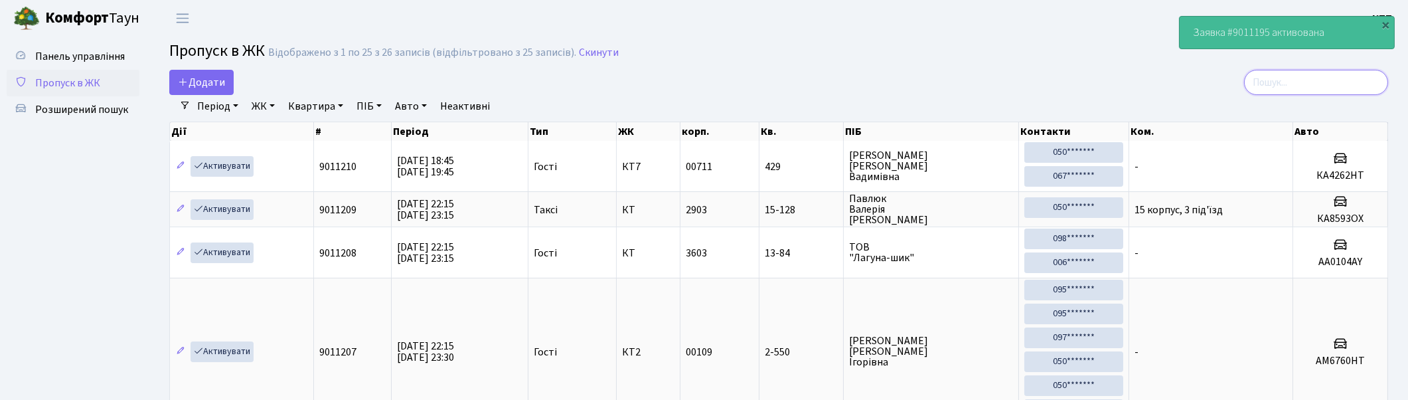
click at [1299, 80] on input "search" at bounding box center [1316, 82] width 144 height 25
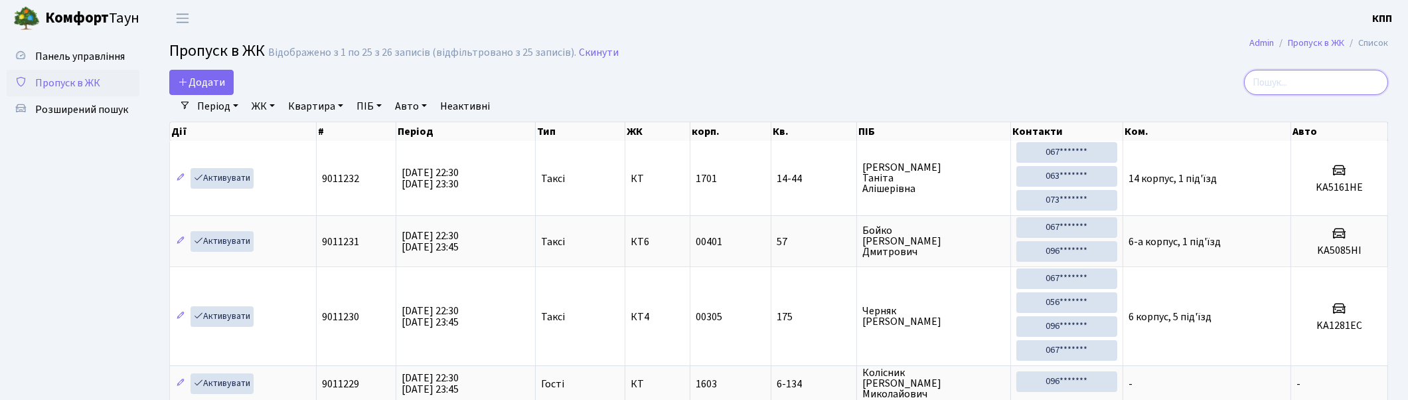
click at [1380, 81] on input "search" at bounding box center [1316, 82] width 144 height 25
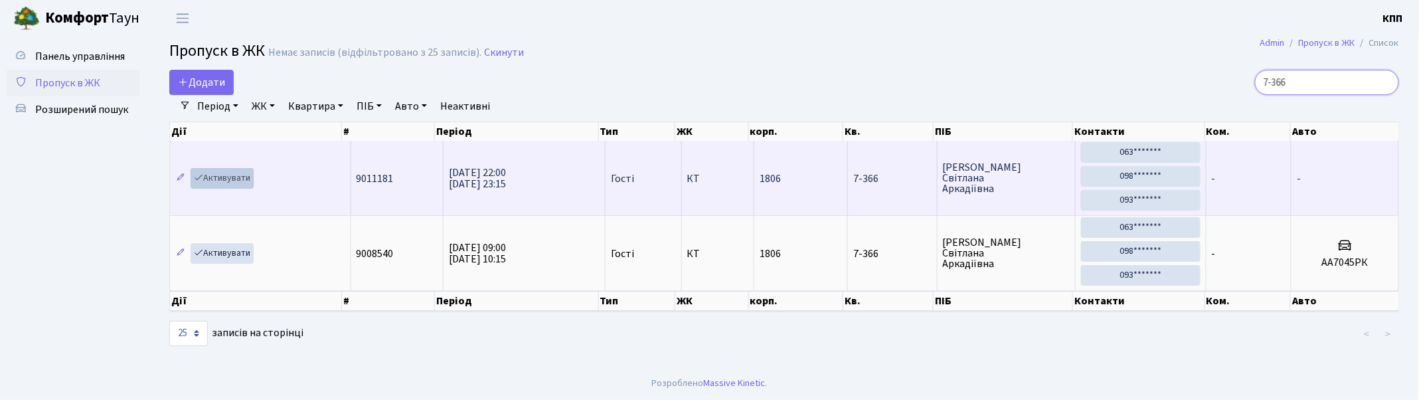
type input "7-366"
click at [220, 176] on link "Активувати" at bounding box center [222, 178] width 63 height 21
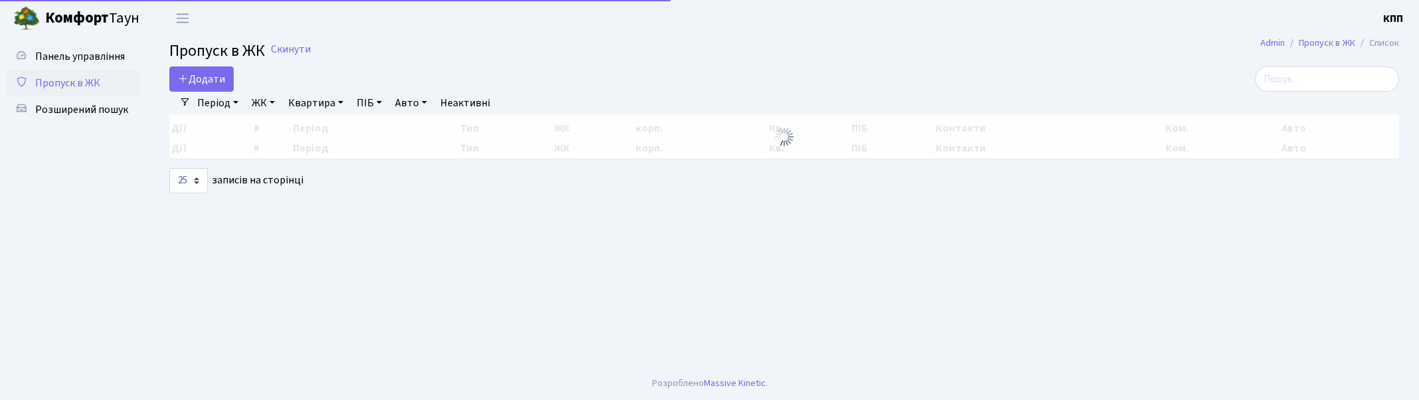
select select "25"
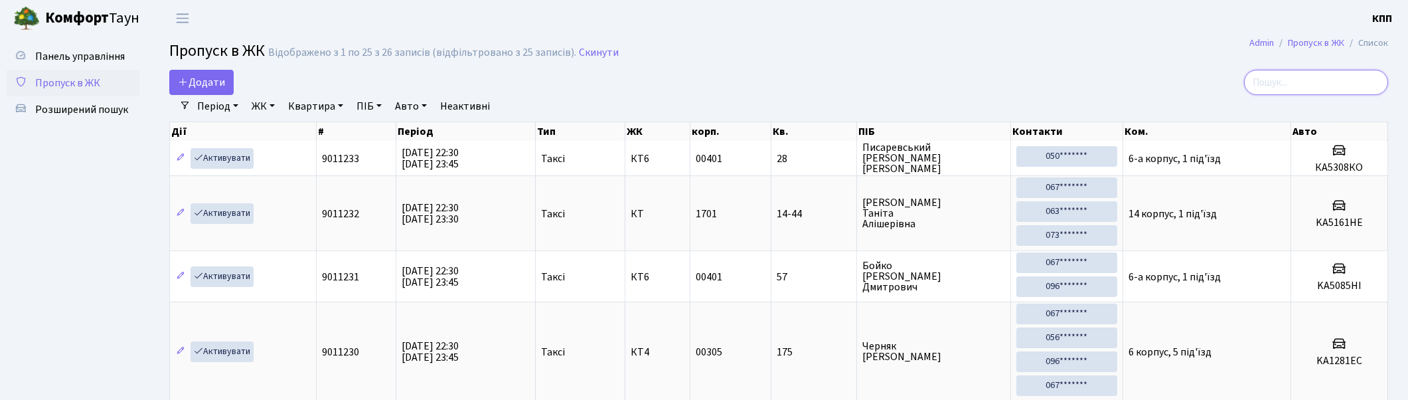
click at [1292, 77] on input "search" at bounding box center [1316, 82] width 144 height 25
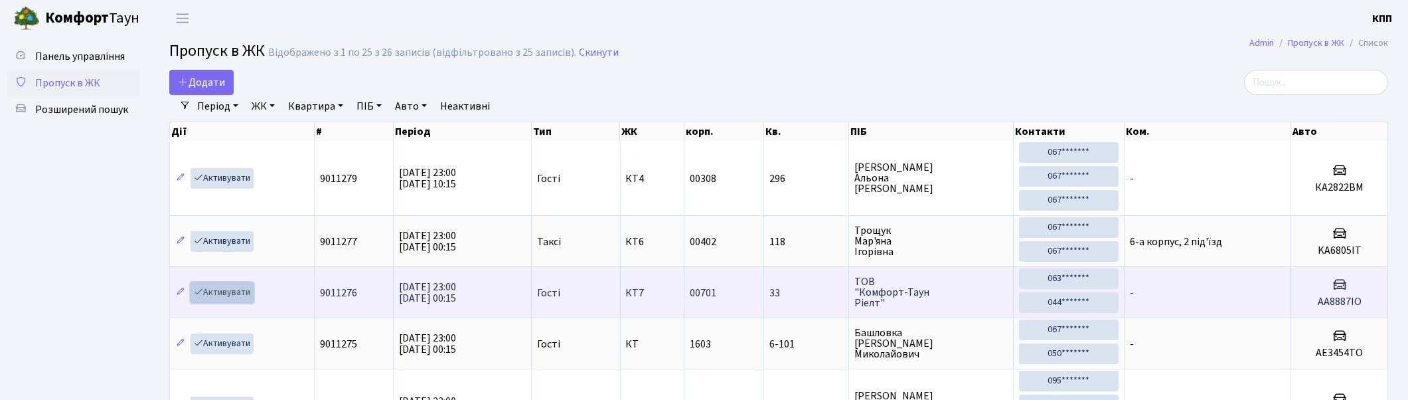
click at [223, 291] on link "Активувати" at bounding box center [222, 292] width 63 height 21
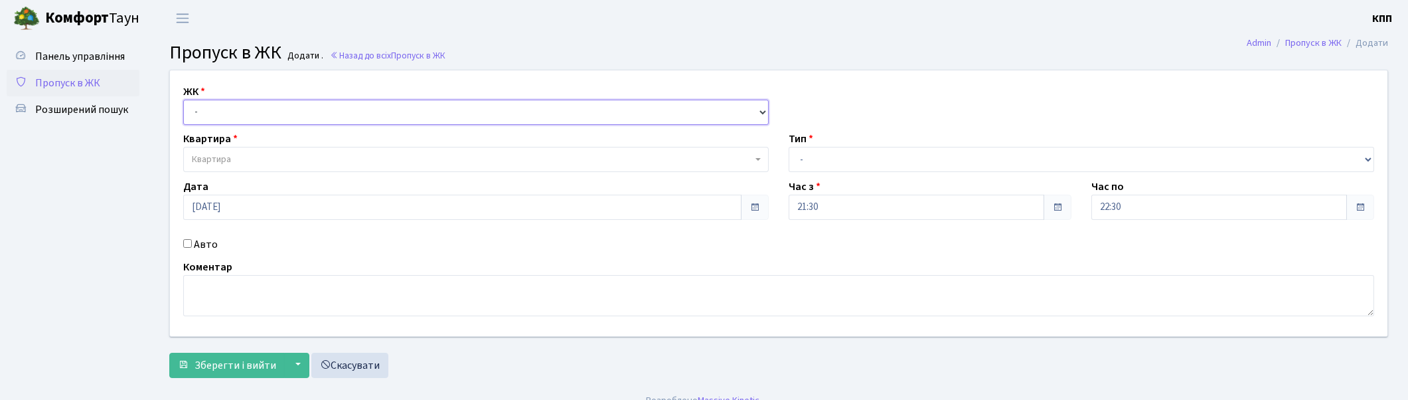
click at [253, 115] on select "- КТ, вул. Регенераторна, 4 КТ2, просп. [STREET_ADDRESS] [STREET_ADDRESS] [PERS…" at bounding box center [476, 112] width 586 height 25
select select "302"
click at [183, 100] on select "- КТ, вул. Регенераторна, 4 КТ2, просп. [STREET_ADDRESS] [STREET_ADDRESS] [PERS…" at bounding box center [476, 112] width 586 height 25
select select
click at [254, 157] on span "Квартира" at bounding box center [472, 159] width 560 height 13
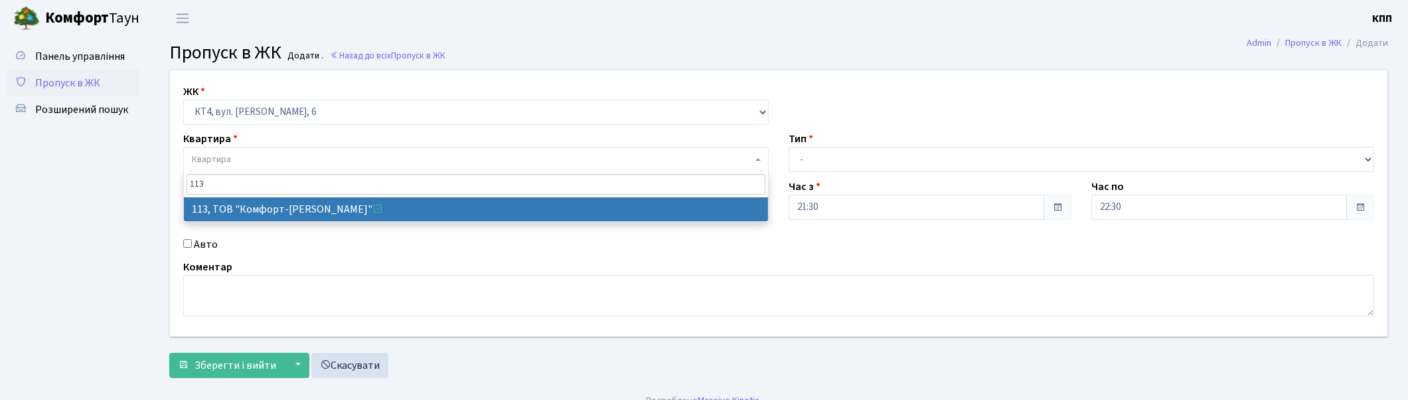
type input "113"
select select "16839"
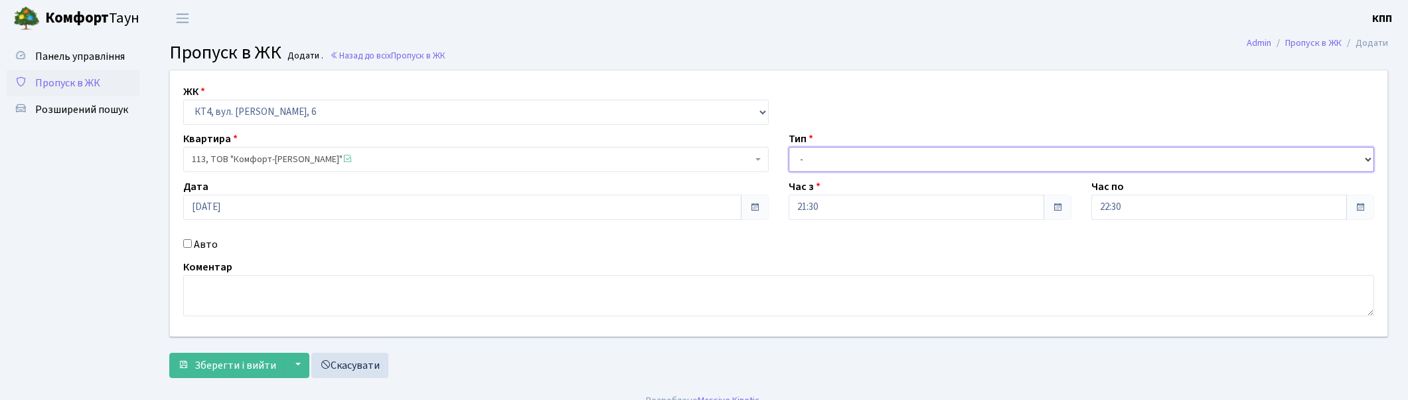
click at [817, 161] on select "- Доставка Таксі Гості Сервіс" at bounding box center [1082, 159] width 586 height 25
click at [340, 161] on span "113, ТОВ "Комфорт-[PERSON_NAME]"" at bounding box center [472, 159] width 560 height 13
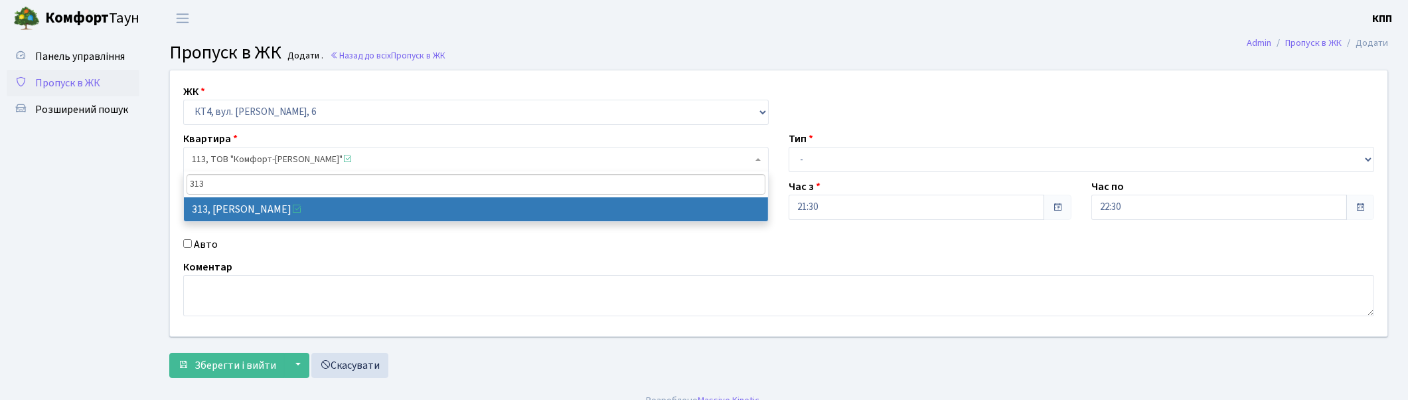
type input "313"
select select "17024"
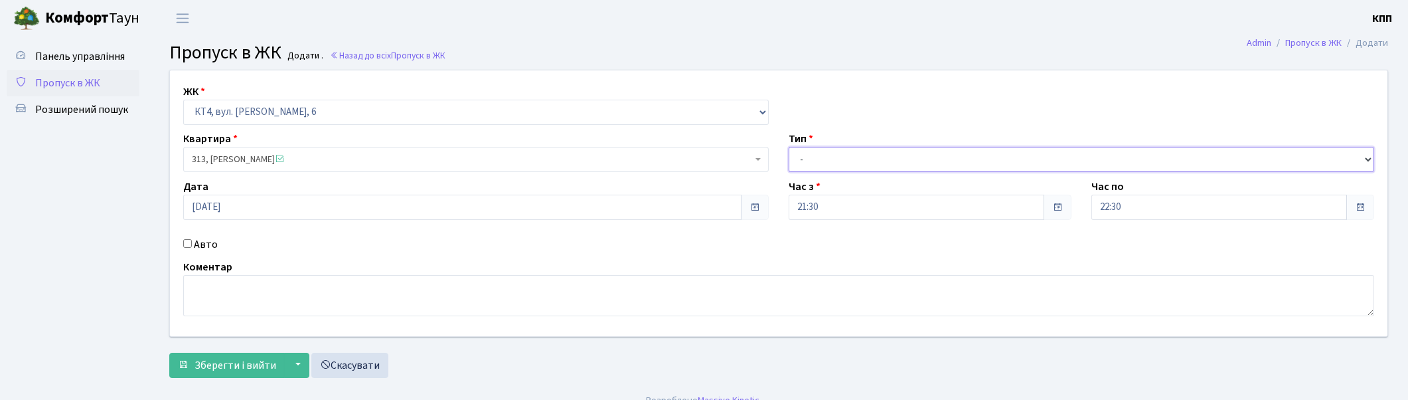
click at [811, 157] on select "- Доставка Таксі Гості Сервіс" at bounding box center [1082, 159] width 586 height 25
select select "1"
click at [789, 147] on select "- Доставка Таксі Гості Сервіс" at bounding box center [1082, 159] width 586 height 25
click at [210, 361] on span "Зберегти і вийти" at bounding box center [236, 365] width 82 height 15
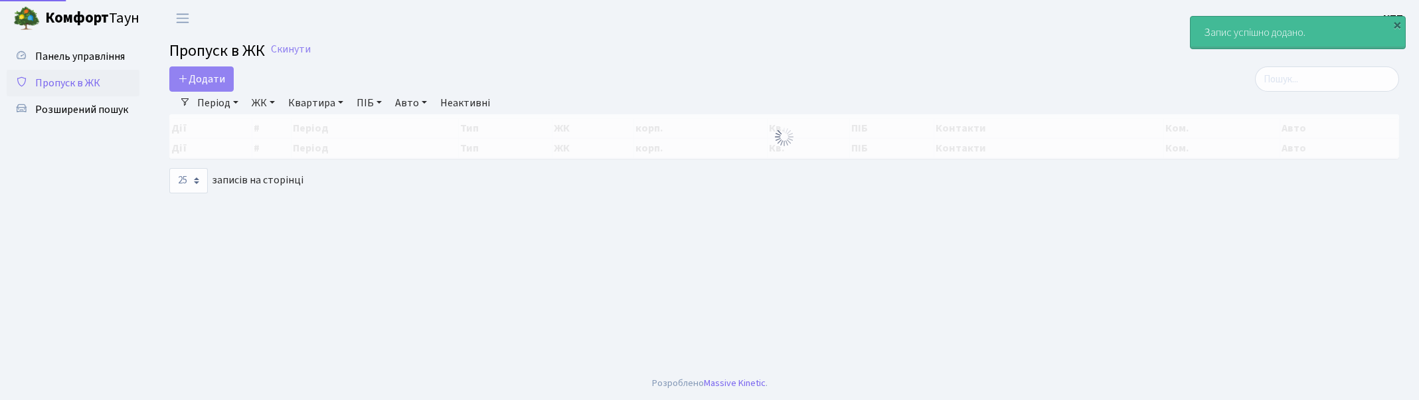
select select "25"
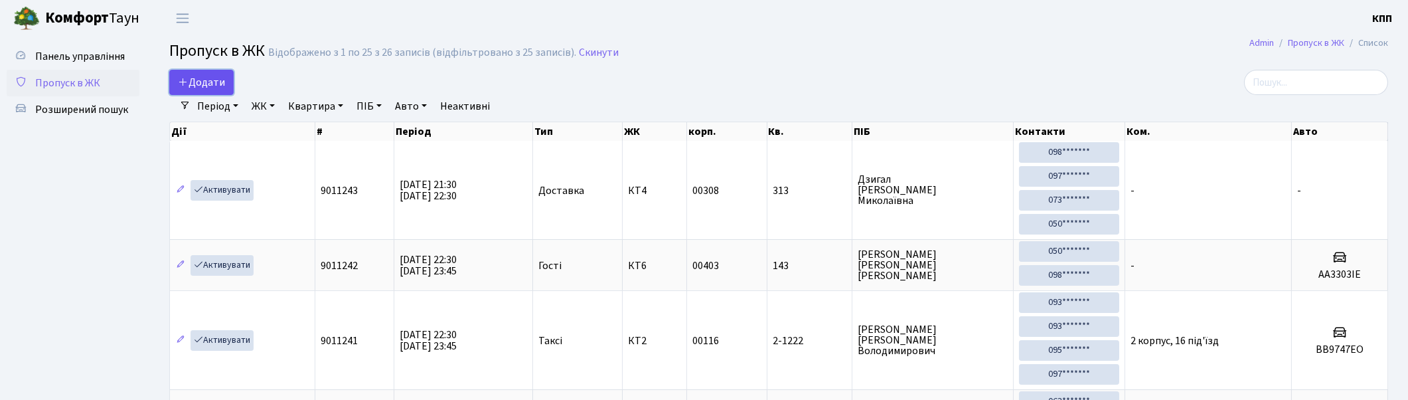
click at [199, 82] on span "Додати" at bounding box center [201, 82] width 47 height 15
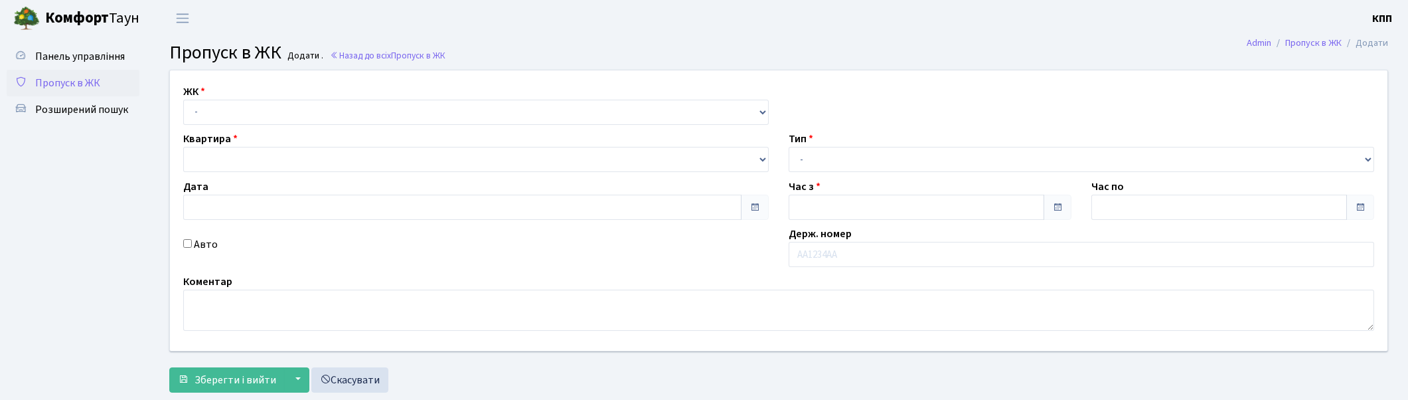
type input "[DATE]"
type input "22:30"
type input "23:30"
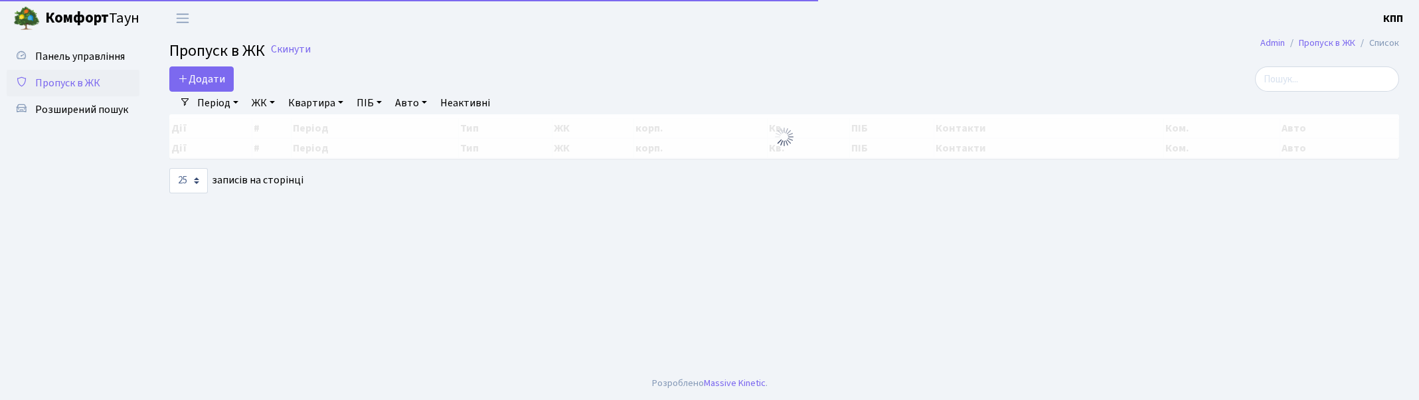
select select "25"
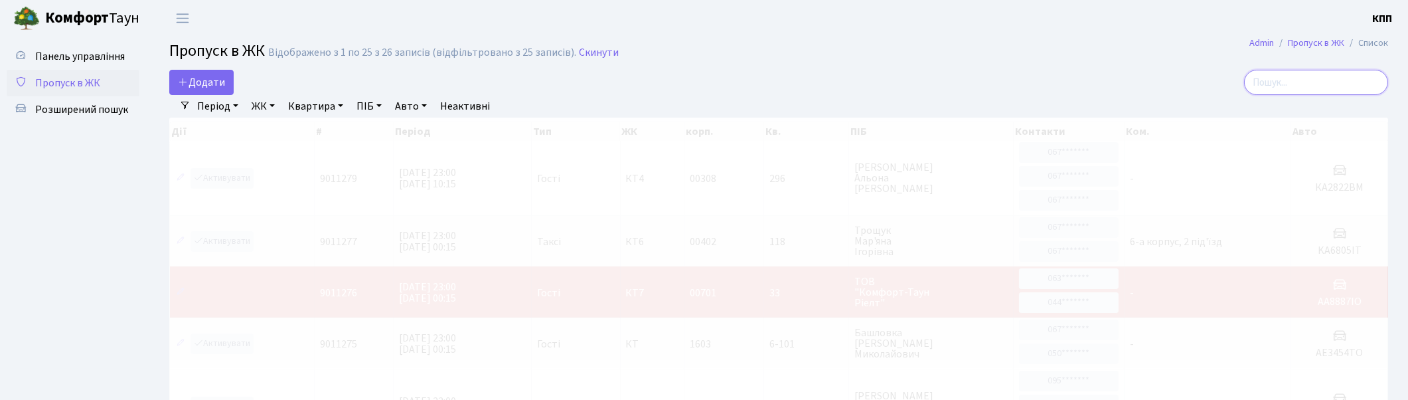
click at [1357, 82] on input "search" at bounding box center [1316, 82] width 144 height 25
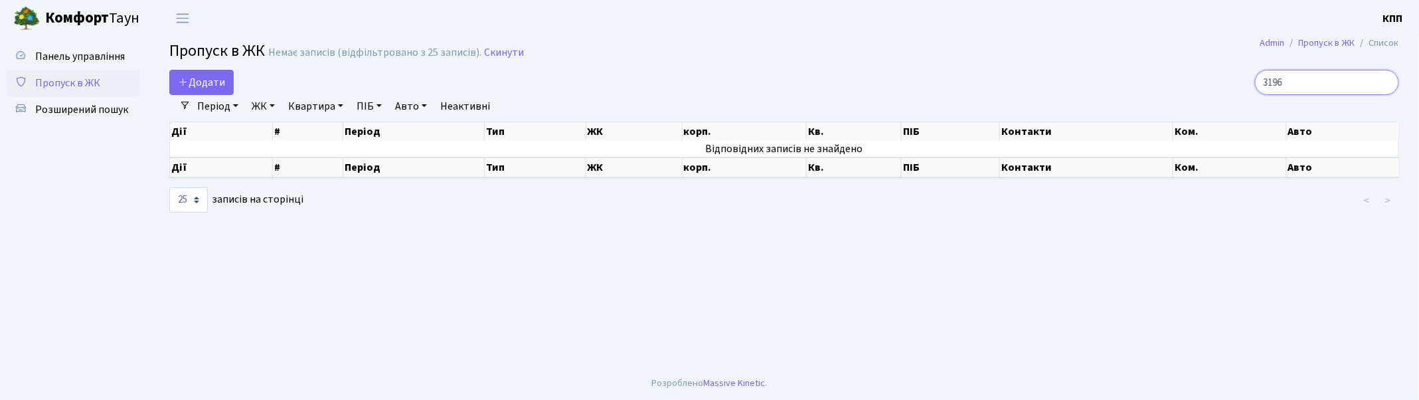
type input "3196"
click at [1384, 81] on input "3196" at bounding box center [1327, 82] width 144 height 25
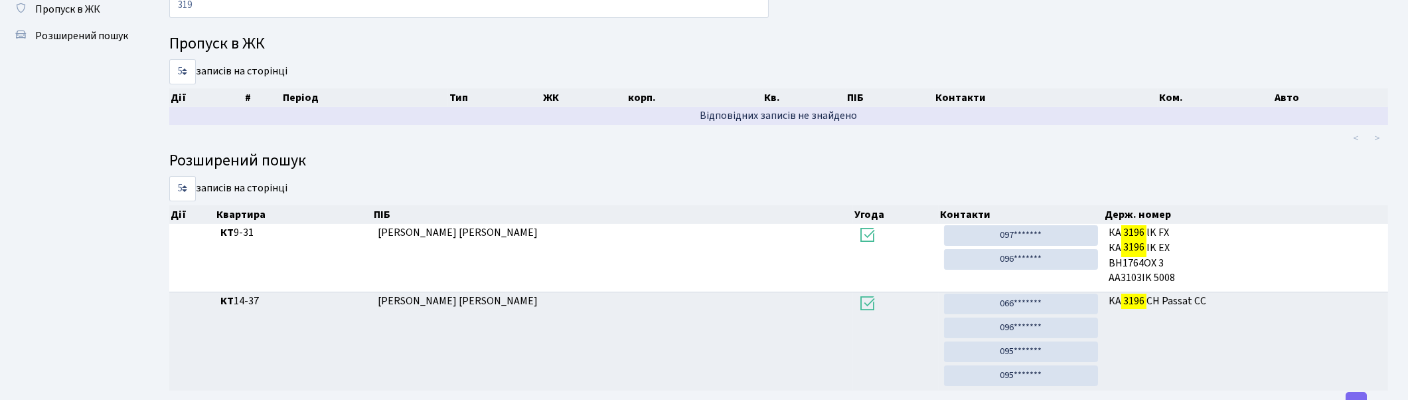
scroll to position [71, 0]
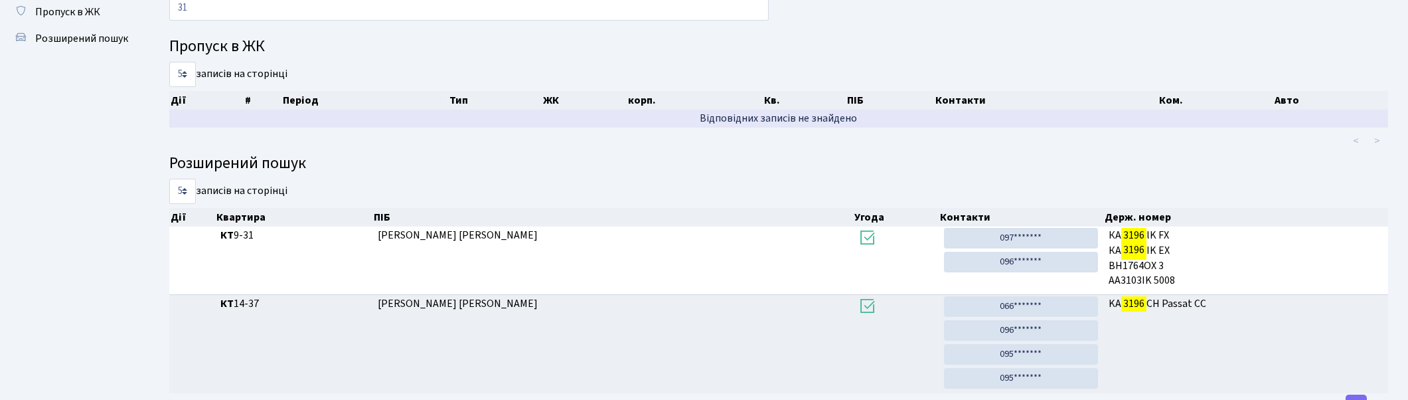
type input "3"
